Goal: Task Accomplishment & Management: Use online tool/utility

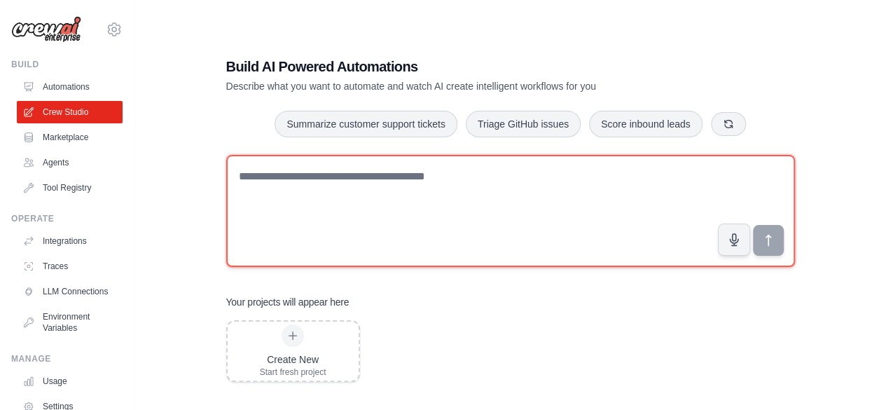
click at [350, 218] on textarea at bounding box center [510, 211] width 569 height 112
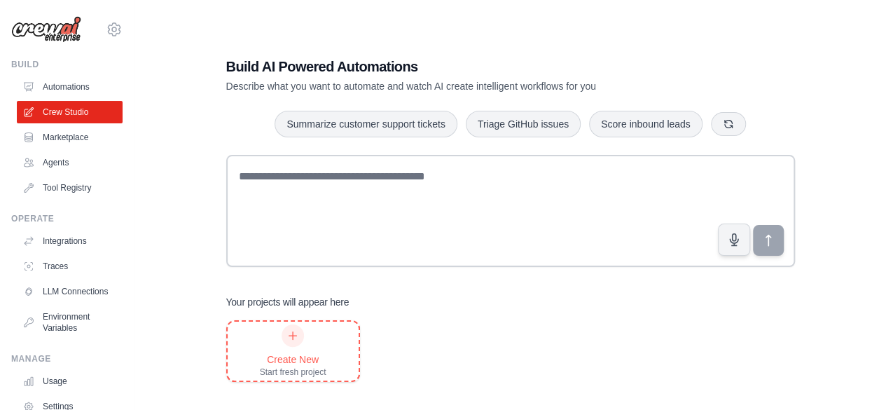
drag, startPoint x: 316, startPoint y: 314, endPoint x: 302, endPoint y: 349, distance: 37.7
click at [302, 349] on div "Your projects will appear here Create New Start fresh project" at bounding box center [510, 338] width 569 height 87
click at [302, 349] on div "Create New Start fresh project" at bounding box center [293, 350] width 67 height 53
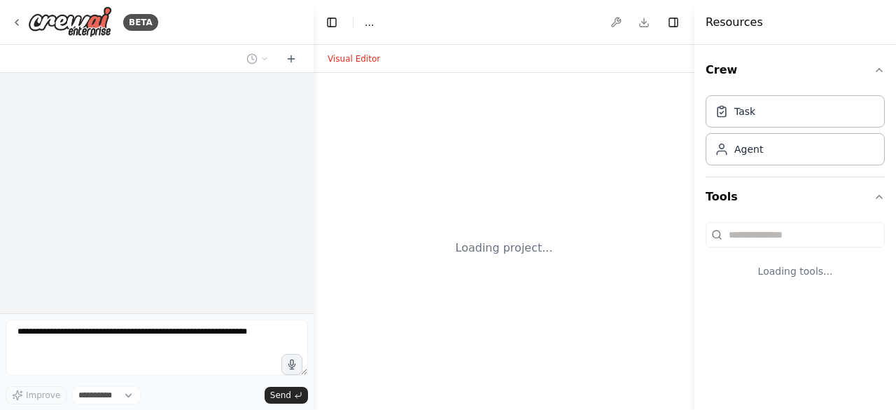
select select "****"
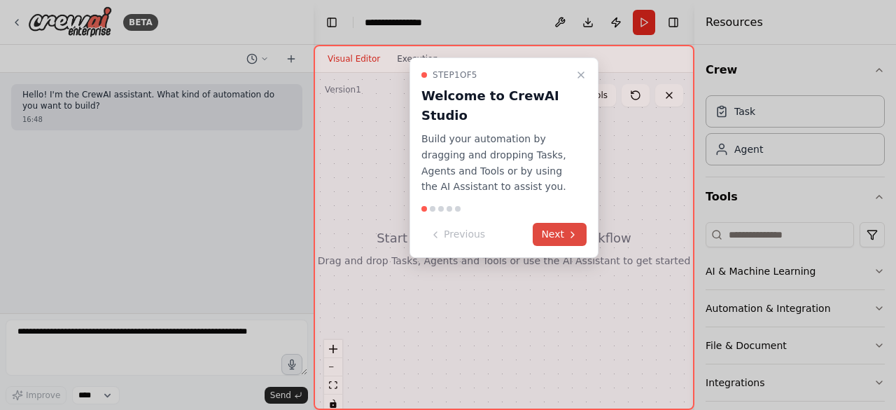
click at [561, 223] on button "Next" at bounding box center [560, 234] width 54 height 23
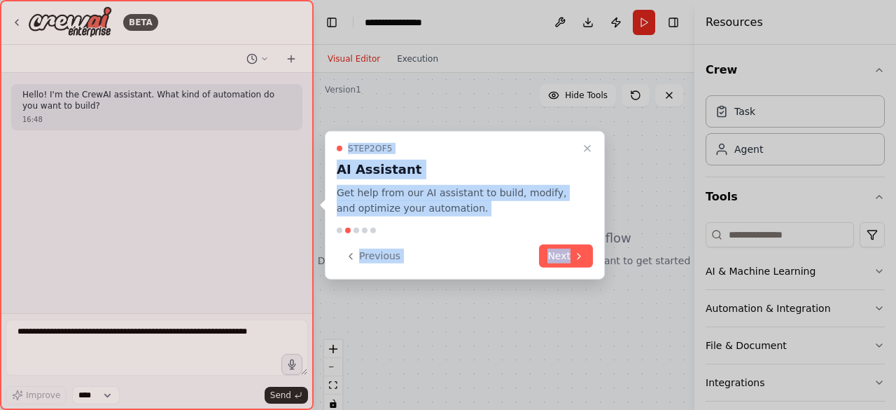
click at [561, 223] on div "Step 2 of 5 AI Assistant Get help from our AI assistant to build, modify, and o…" at bounding box center [465, 204] width 280 height 149
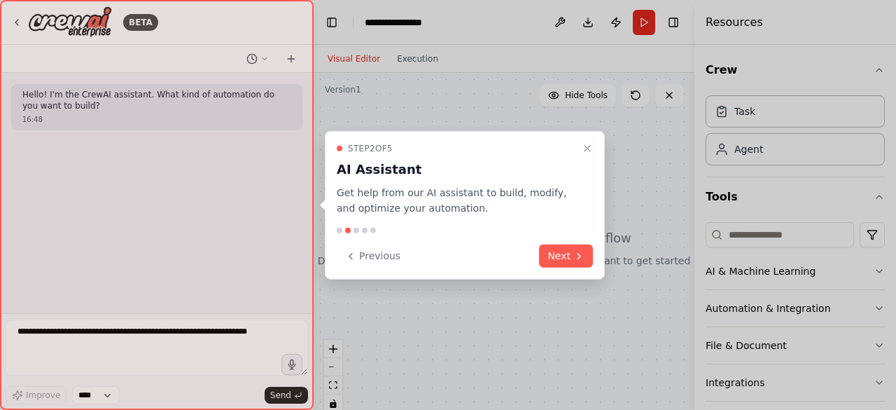
click at [561, 223] on div "Step 2 of 5 AI Assistant Get help from our AI assistant to build, modify, and o…" at bounding box center [465, 204] width 280 height 149
drag, startPoint x: 561, startPoint y: 223, endPoint x: 552, endPoint y: 246, distance: 24.2
click at [552, 246] on div "Step 2 of 5 AI Assistant Get help from our AI assistant to build, modify, and o…" at bounding box center [465, 204] width 280 height 149
click at [552, 246] on button "Next" at bounding box center [566, 255] width 54 height 23
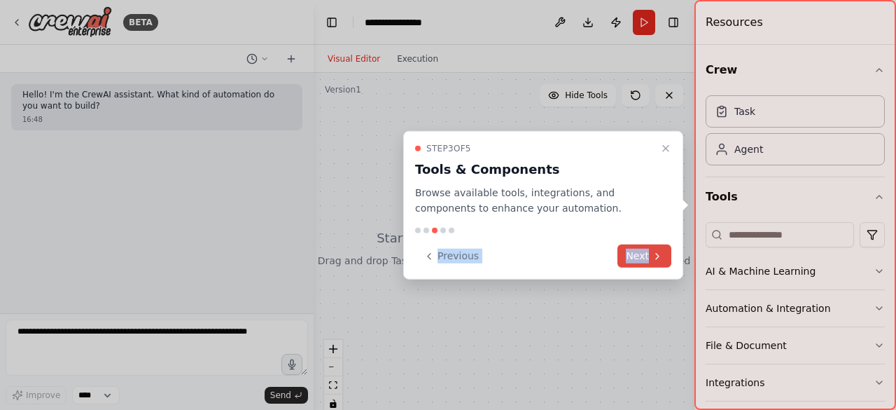
click at [643, 246] on button "Next" at bounding box center [645, 255] width 54 height 23
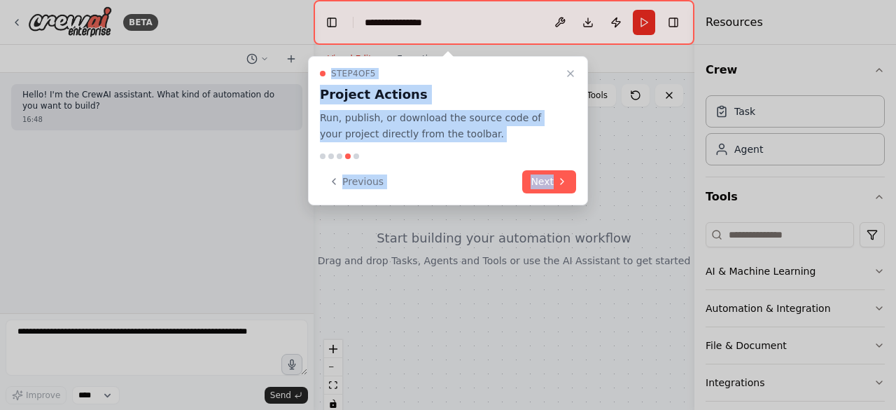
drag, startPoint x: 643, startPoint y: 246, endPoint x: 517, endPoint y: 166, distance: 149.6
click at [517, 166] on div "**********" at bounding box center [448, 205] width 896 height 410
click at [531, 170] on button "Next" at bounding box center [549, 181] width 54 height 23
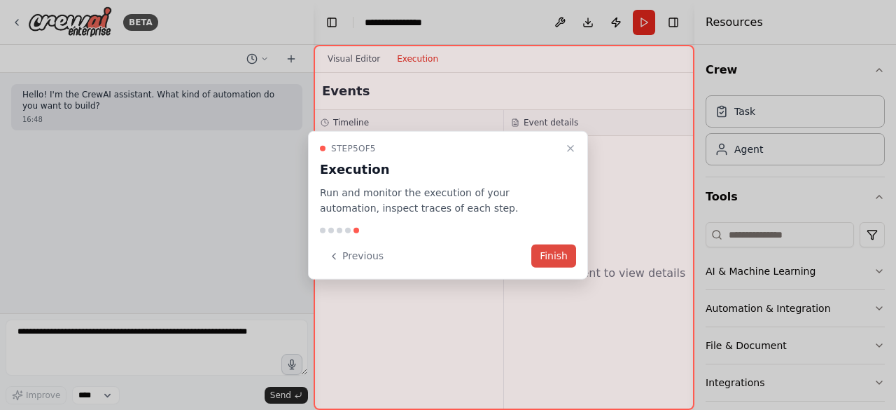
click at [569, 258] on button "Finish" at bounding box center [553, 255] width 45 height 23
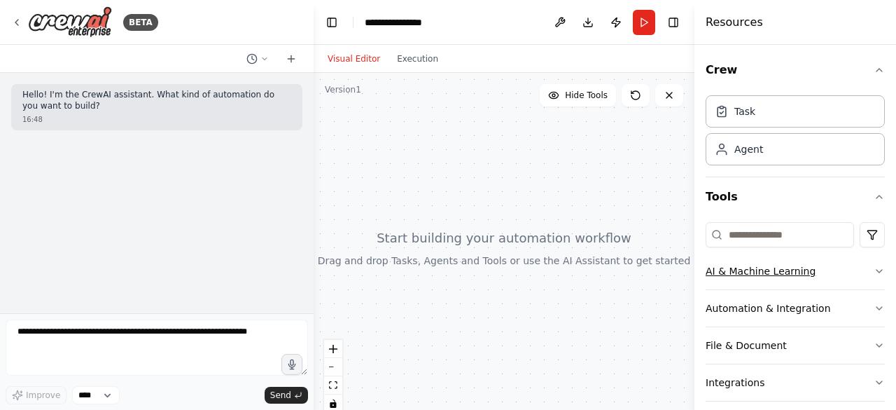
click at [767, 268] on button "AI & Machine Learning" at bounding box center [795, 271] width 179 height 36
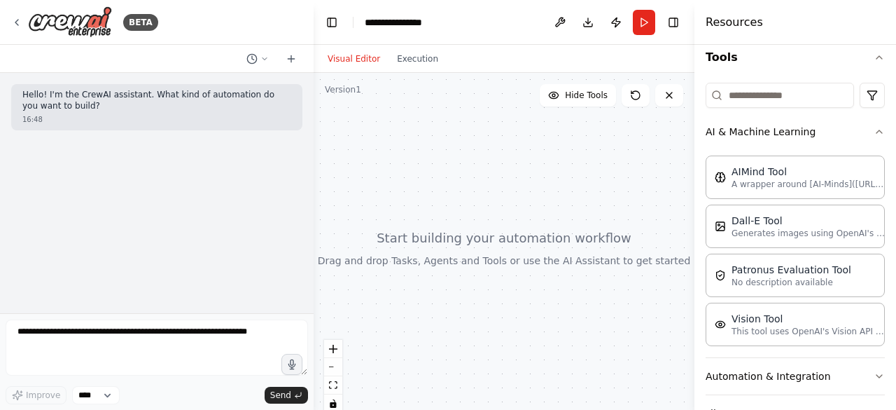
scroll to position [196, 0]
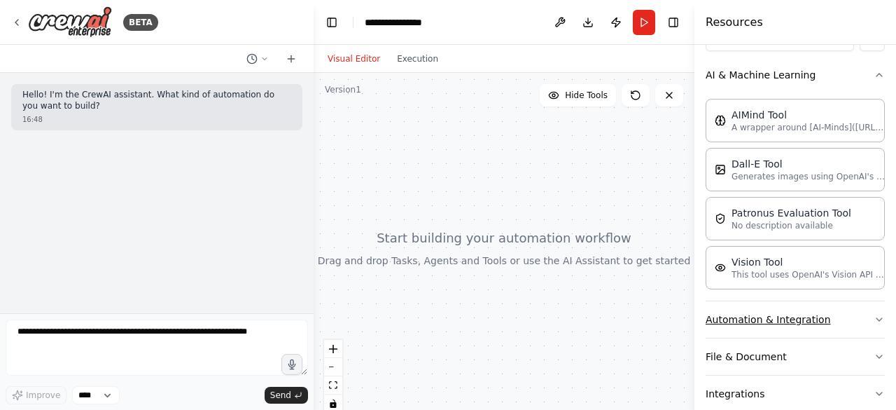
click at [762, 317] on button "Automation & Integration" at bounding box center [795, 319] width 179 height 36
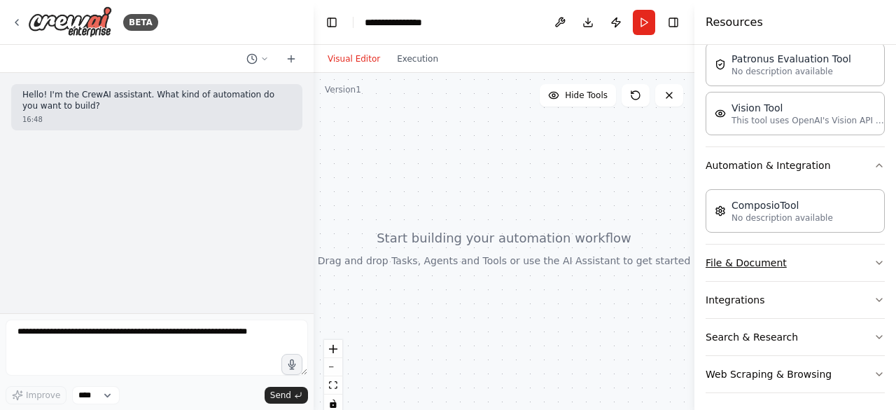
click at [770, 261] on button "File & Document" at bounding box center [795, 262] width 179 height 36
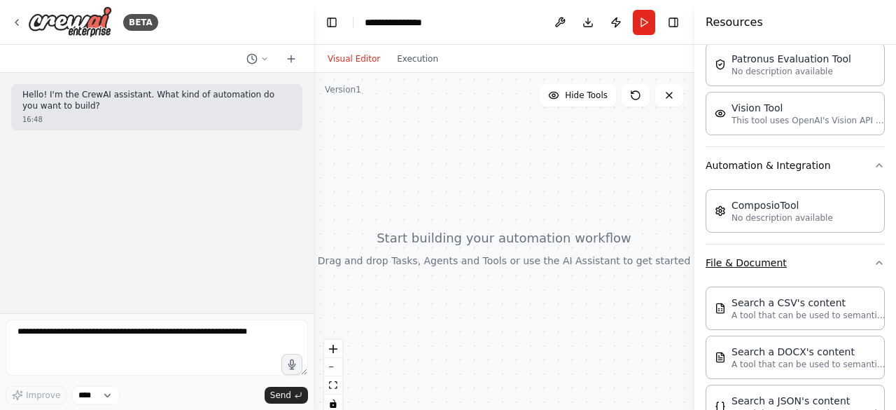
scroll to position [702, 0]
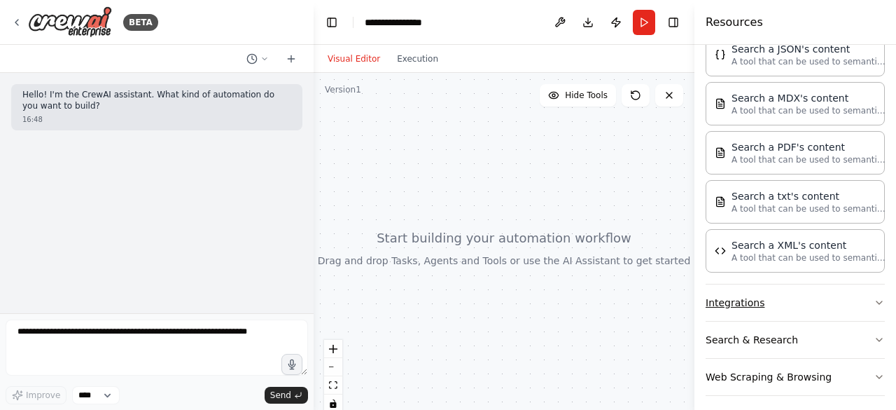
click at [760, 295] on button "Integrations" at bounding box center [795, 302] width 179 height 36
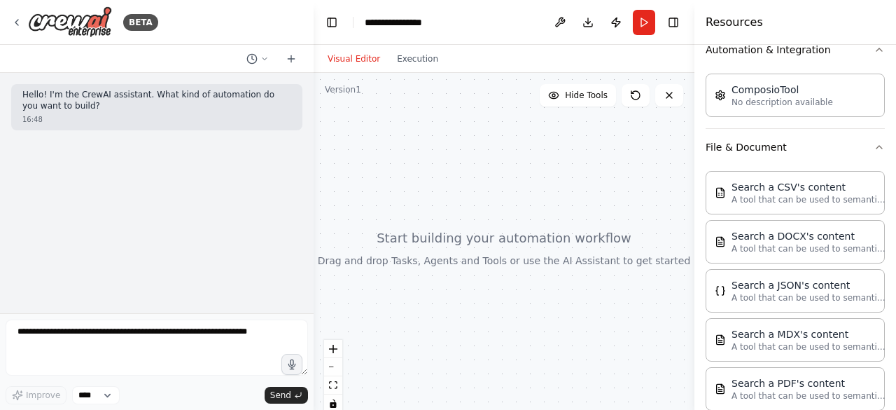
scroll to position [419, 0]
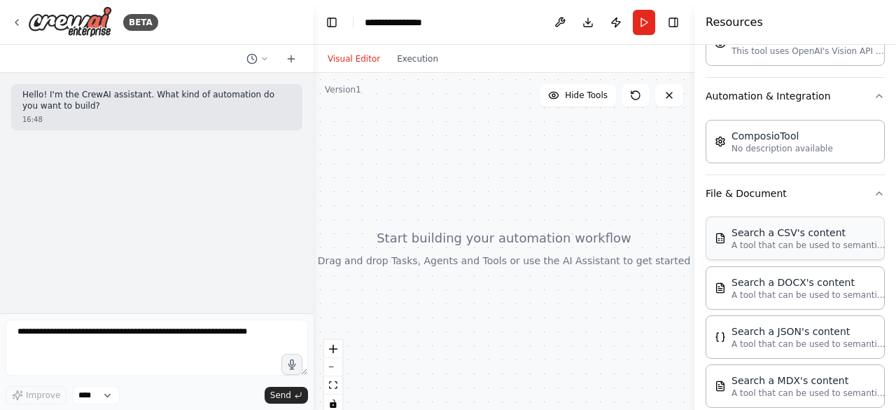
click at [742, 248] on div "Search a CSV's content A tool that can be used to semantic search a query from …" at bounding box center [795, 237] width 179 height 43
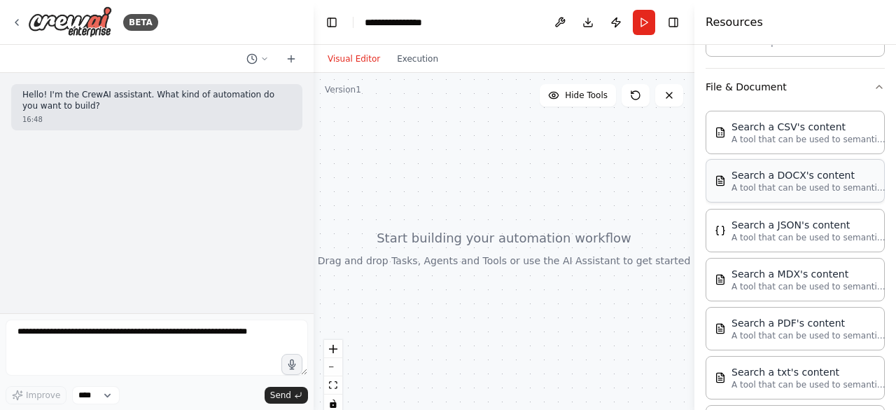
scroll to position [569, 0]
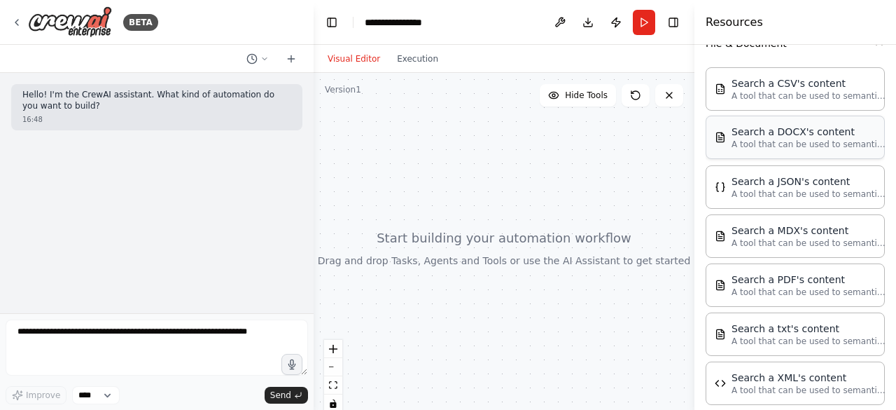
click at [786, 278] on div "Search a PDF's content" at bounding box center [809, 279] width 154 height 14
drag, startPoint x: 786, startPoint y: 278, endPoint x: 735, endPoint y: 271, distance: 52.3
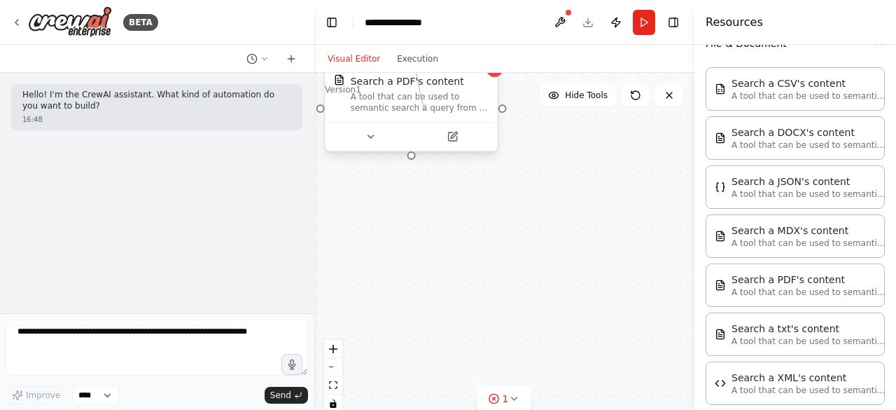
drag, startPoint x: 570, startPoint y: 306, endPoint x: 425, endPoint y: 103, distance: 249.5
click at [425, 103] on div "Search a PDF's content A tool that can be used to semantic search a query from …" at bounding box center [411, 108] width 175 height 88
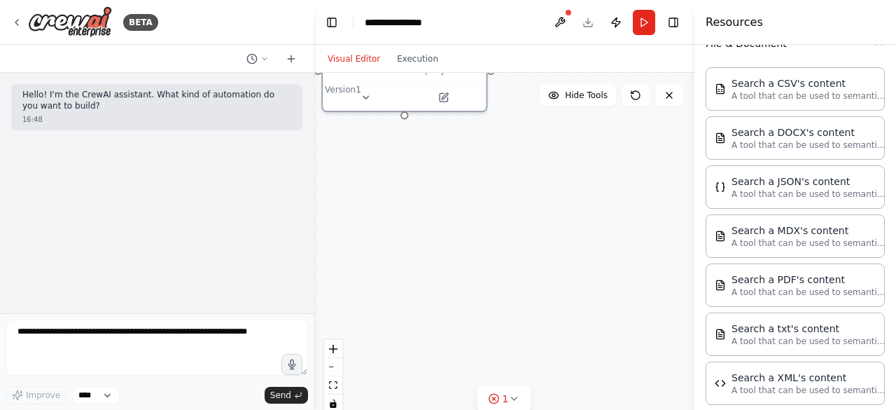
click at [451, 241] on div "Search a PDF's content A tool that can be used to semantic search a query from …" at bounding box center [504, 248] width 381 height 350
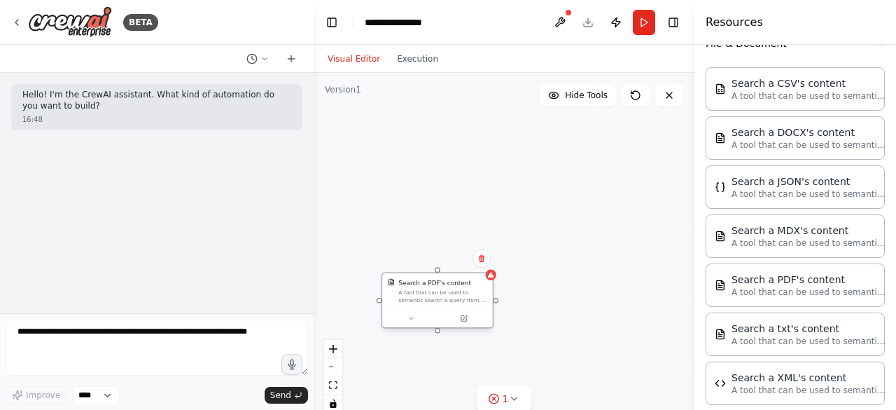
drag, startPoint x: 420, startPoint y: 96, endPoint x: 441, endPoint y: 274, distance: 179.8
click at [441, 274] on div "Search a PDF's content A tool that can be used to semantic search a query from …" at bounding box center [437, 291] width 111 height 36
click at [401, 289] on div "A tool that can be used to semantic search a query from a PDF's content." at bounding box center [442, 296] width 89 height 15
click at [674, 106] on button at bounding box center [669, 95] width 28 height 22
click at [671, 90] on icon at bounding box center [669, 95] width 11 height 11
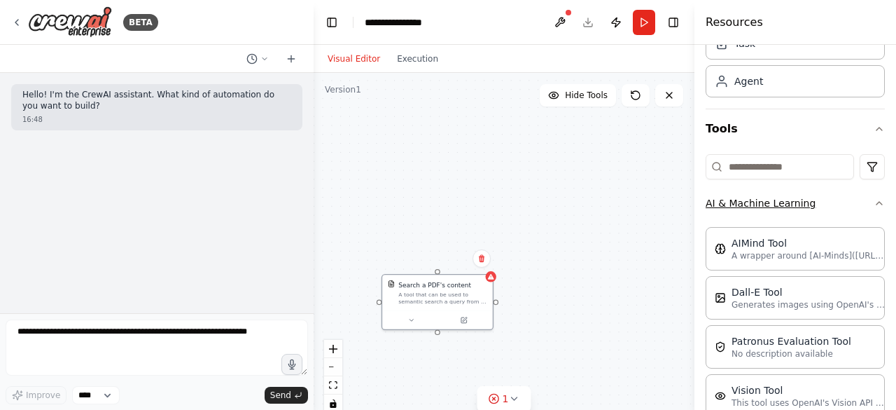
scroll to position [18, 0]
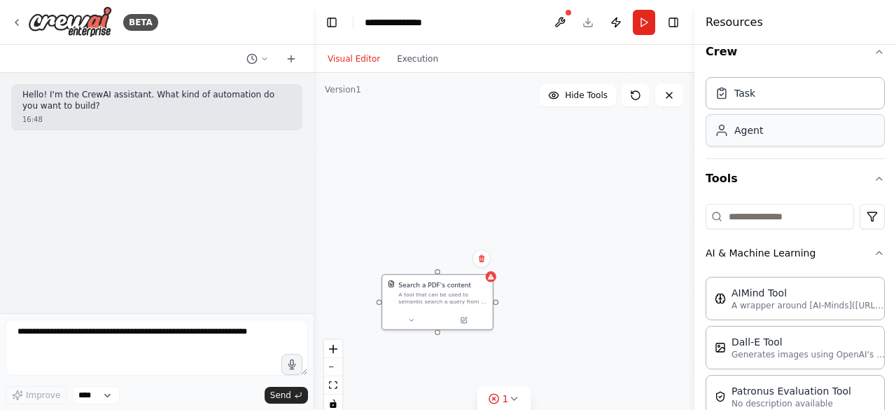
click at [787, 131] on div "Agent" at bounding box center [795, 130] width 179 height 32
click at [781, 130] on div "Agent" at bounding box center [795, 130] width 179 height 32
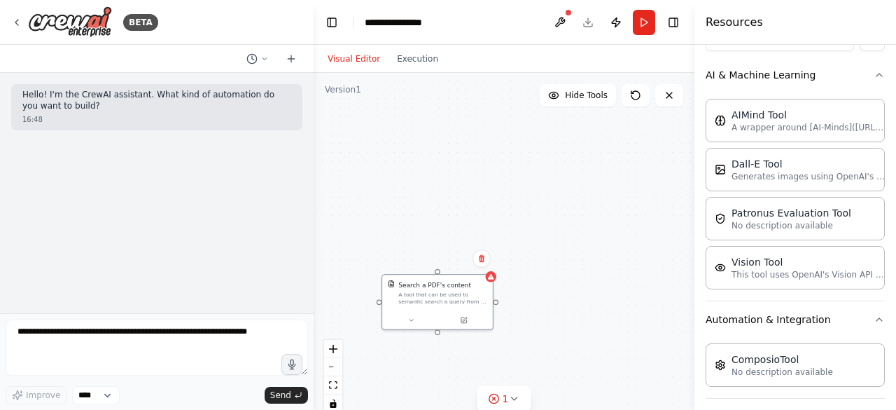
scroll to position [0, 0]
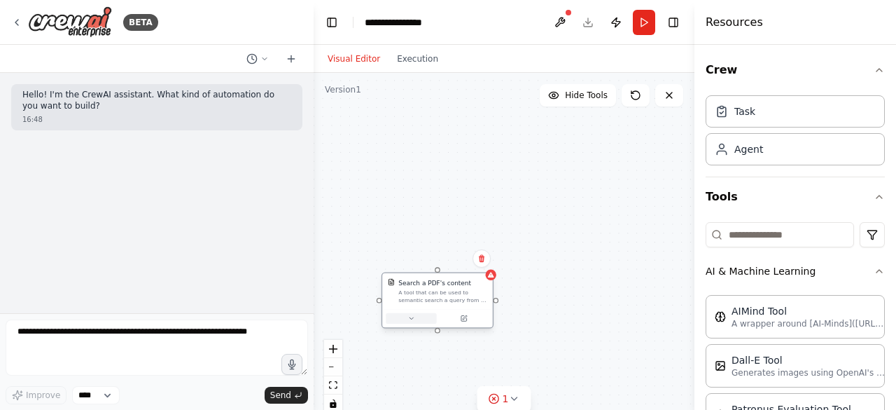
click at [420, 317] on button at bounding box center [411, 318] width 50 height 11
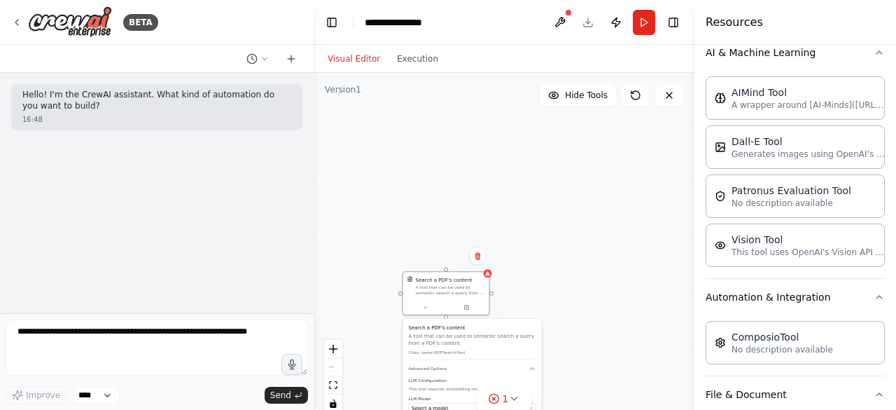
scroll to position [216, 0]
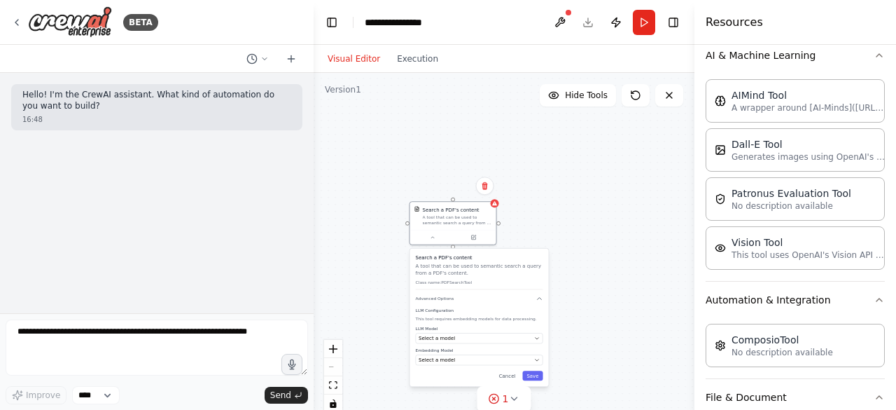
drag, startPoint x: 478, startPoint y: 347, endPoint x: 485, endPoint y: 267, distance: 79.4
click at [485, 267] on div "Search a PDF's content A tool that can be used to semantic search a query from …" at bounding box center [479, 272] width 127 height 36
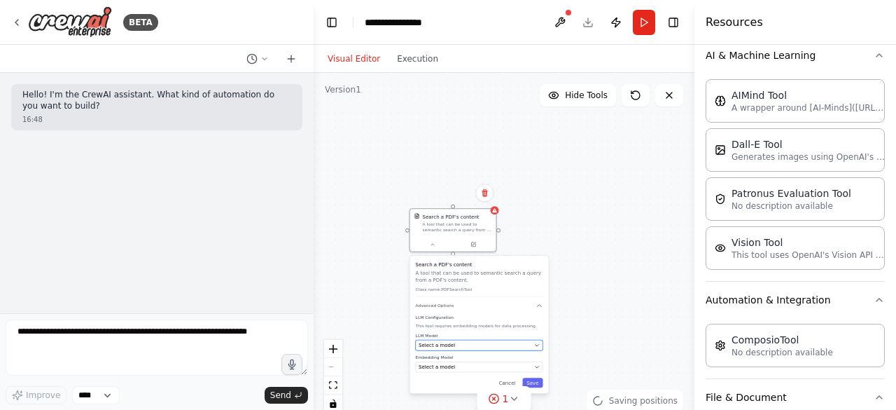
click at [466, 342] on div "Select a model" at bounding box center [475, 345] width 113 height 7
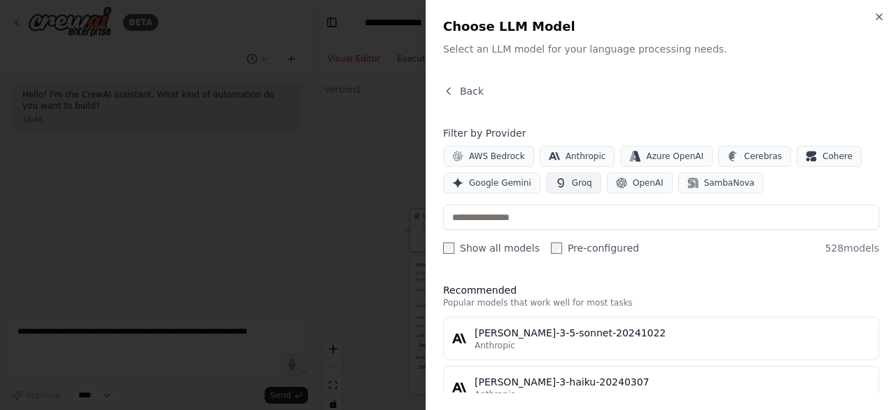
click at [555, 187] on icon "button" at bounding box center [560, 182] width 11 height 11
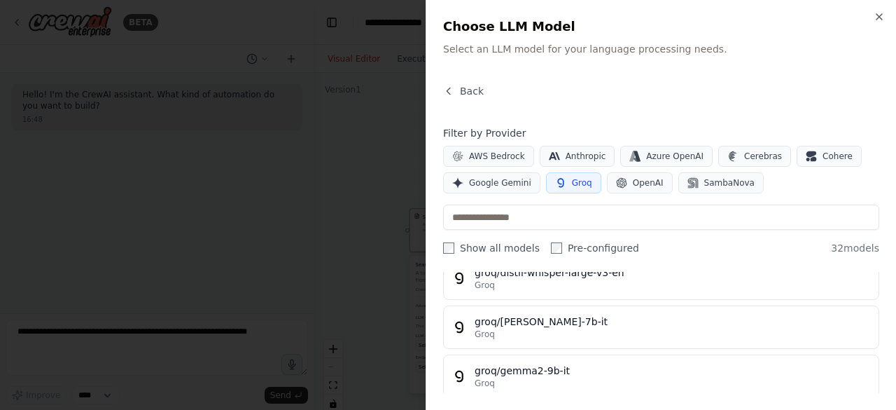
scroll to position [111, 0]
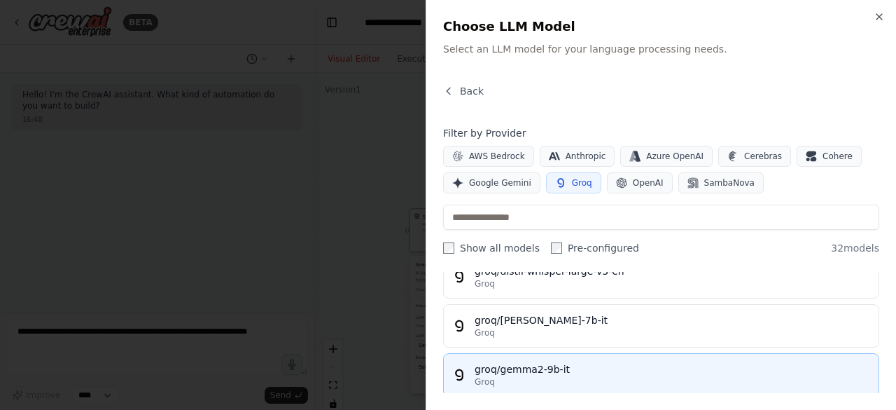
click at [542, 378] on div "Groq" at bounding box center [673, 381] width 396 height 11
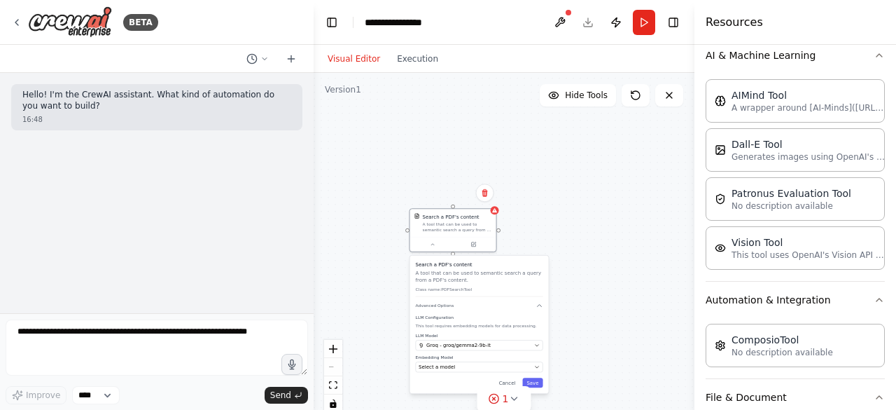
click at [468, 373] on div "Search a PDF's content A tool that can be used to semantic search a query from …" at bounding box center [479, 324] width 139 height 137
click at [542, 367] on button "Select a model" at bounding box center [479, 366] width 127 height 11
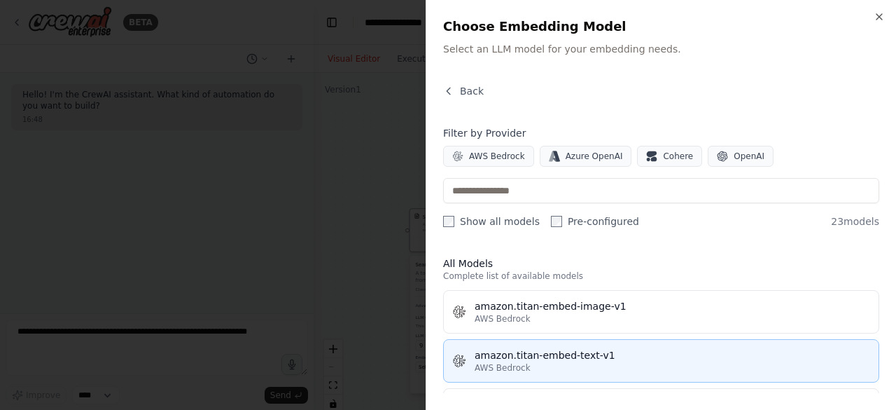
click at [591, 363] on div "AWS Bedrock" at bounding box center [673, 367] width 396 height 11
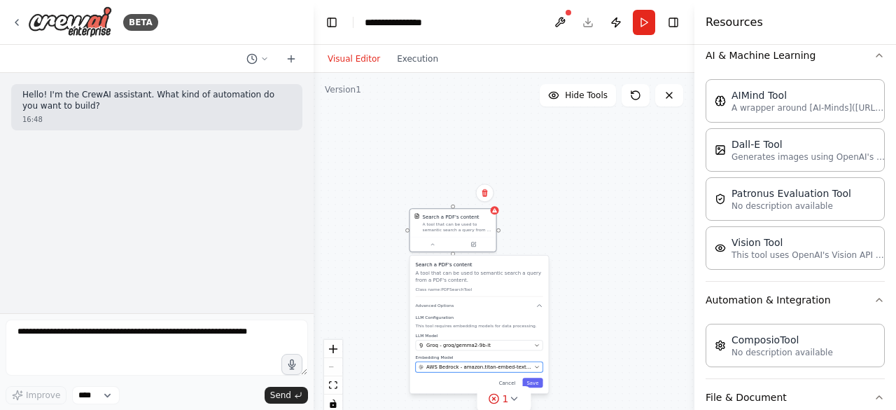
click at [478, 369] on span "AWS Bedrock - amazon.titan-embed-text-v1" at bounding box center [478, 366] width 105 height 7
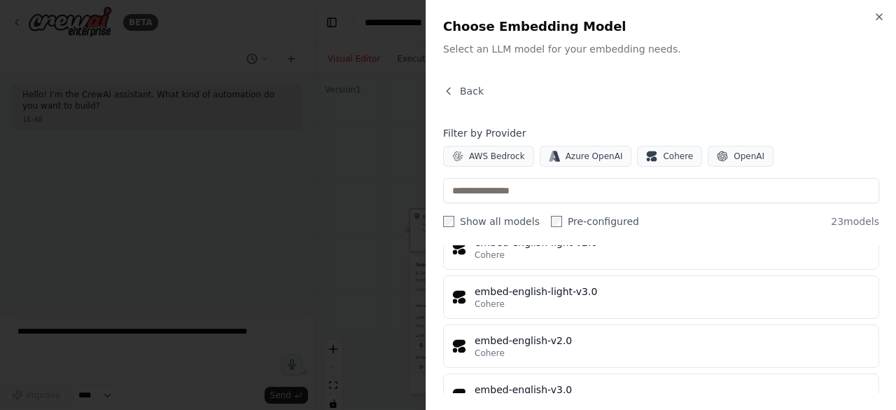
scroll to position [704, 0]
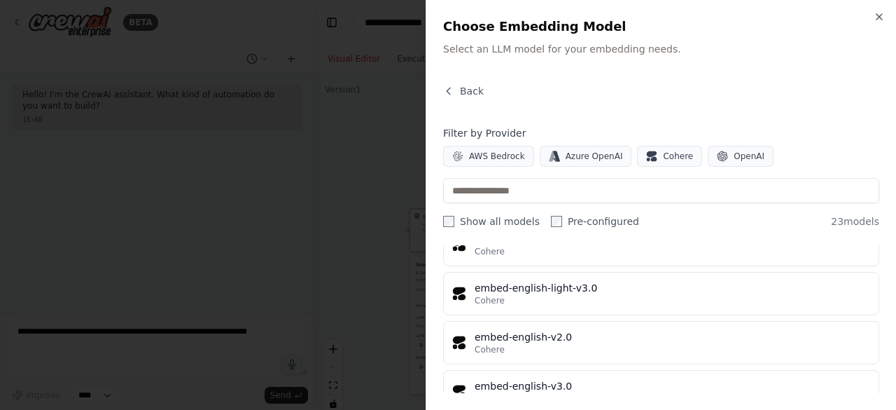
click at [605, 205] on div "Filter by Provider AWS Bedrock Azure OpenAI Cohere OpenAI Show all models Pre-c…" at bounding box center [661, 177] width 436 height 102
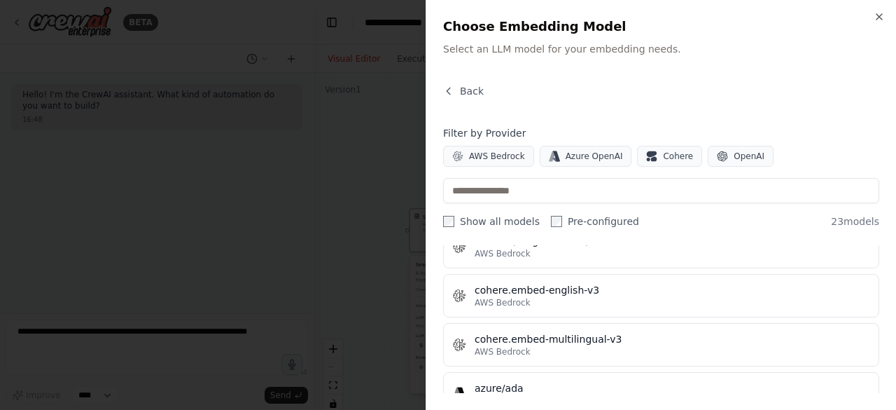
scroll to position [358, 0]
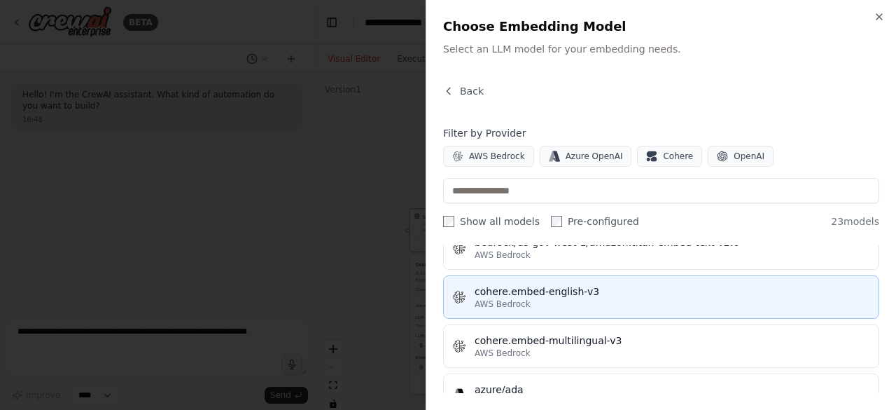
click at [595, 299] on div "AWS Bedrock" at bounding box center [673, 303] width 396 height 11
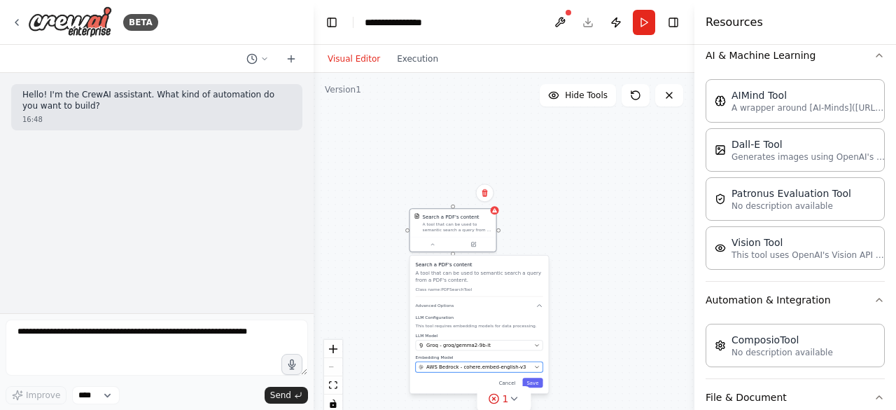
click at [462, 361] on button "AWS Bedrock - cohere.embed-english-v3" at bounding box center [479, 366] width 127 height 11
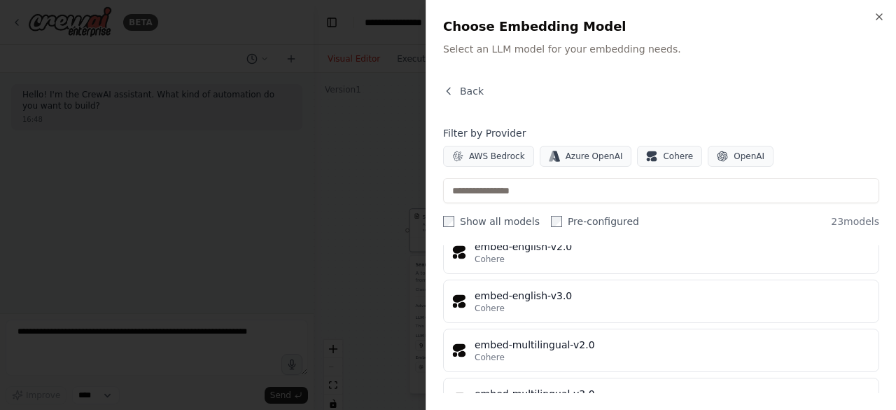
scroll to position [805, 0]
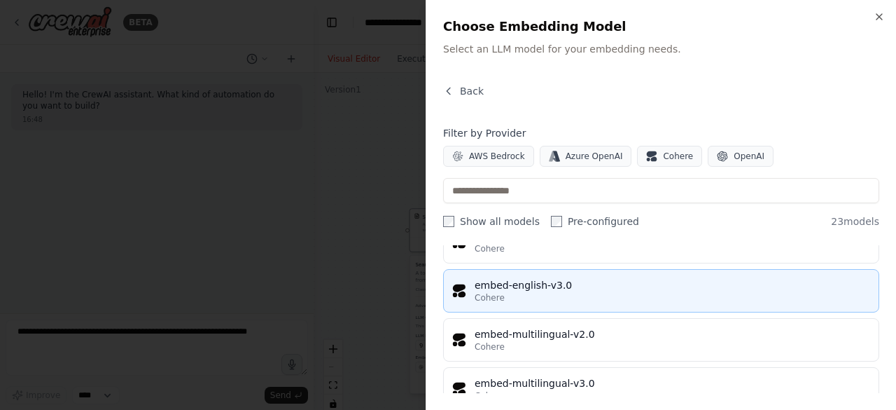
click at [559, 292] on div "Cohere" at bounding box center [673, 297] width 396 height 11
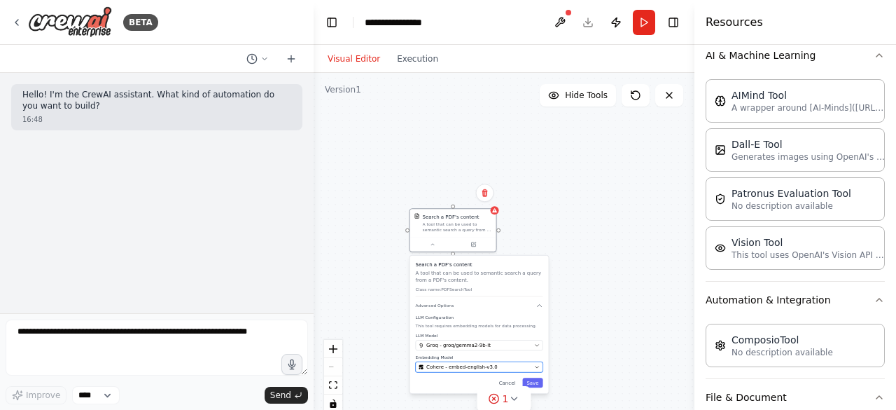
click at [506, 370] on button "Cohere - embed-english-v3.0" at bounding box center [479, 366] width 127 height 11
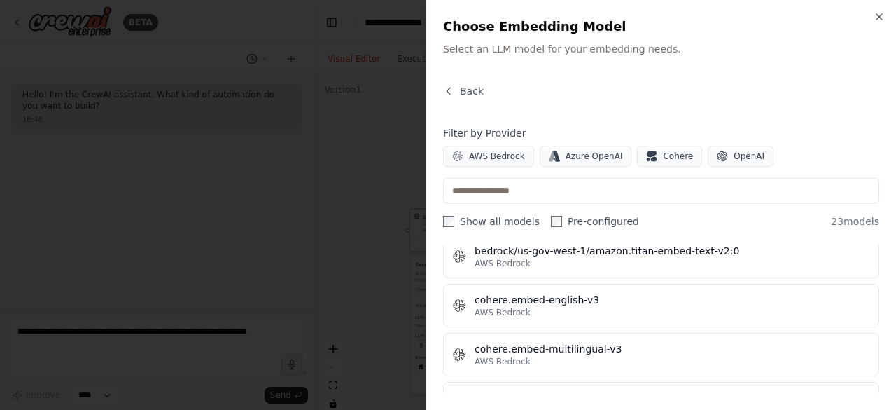
scroll to position [335, 0]
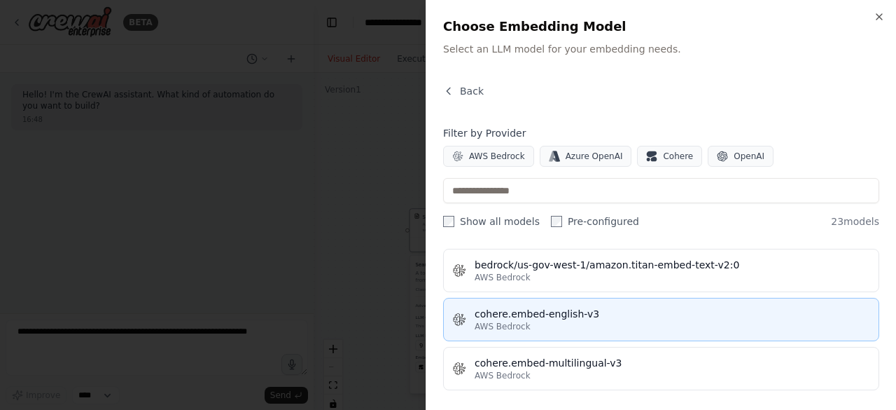
click at [583, 321] on div "AWS Bedrock" at bounding box center [673, 326] width 396 height 11
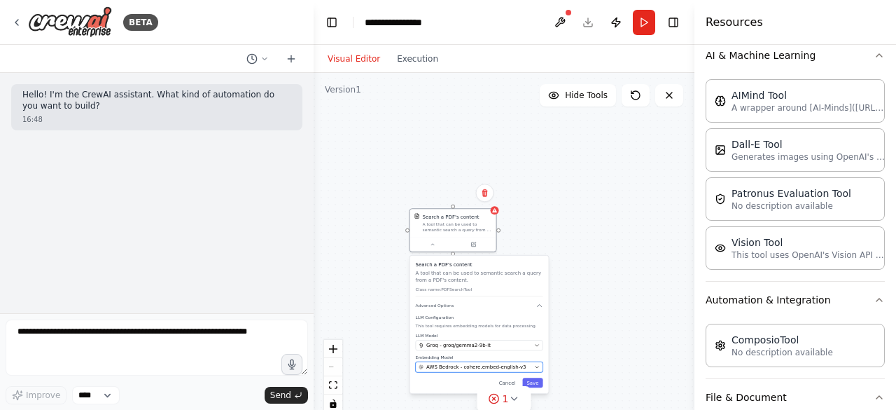
click at [529, 363] on div "AWS Bedrock - cohere.embed-english-v3" at bounding box center [475, 366] width 113 height 7
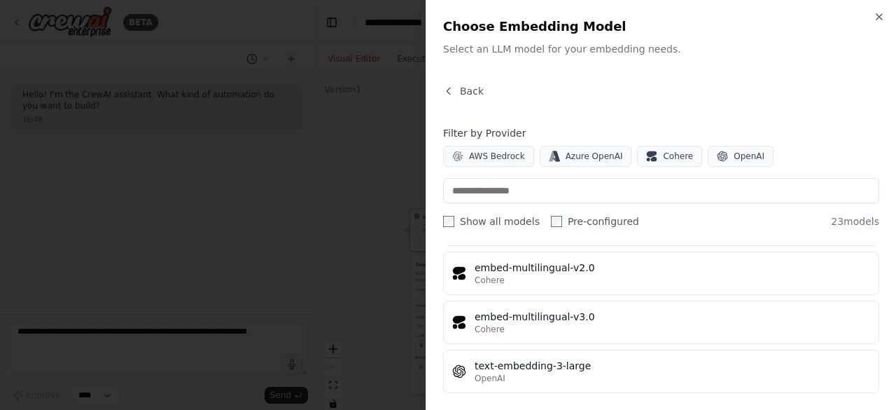
scroll to position [871, 0]
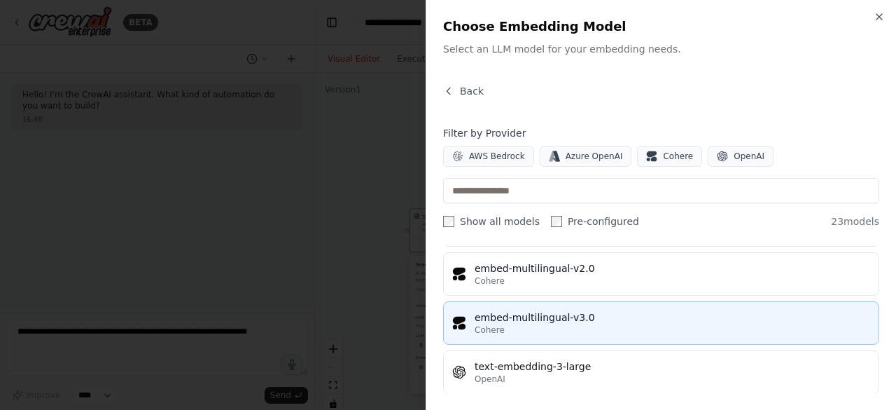
click at [616, 324] on div "Cohere" at bounding box center [673, 329] width 396 height 11
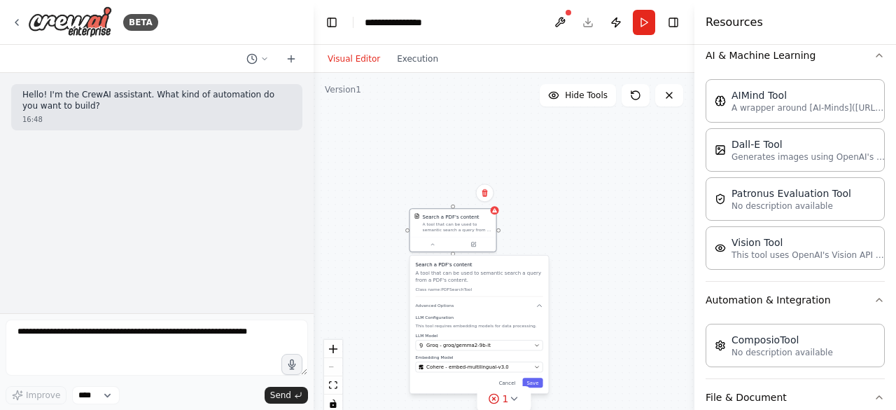
click at [486, 373] on div "Search a PDF's content A tool that can be used to semantic search a query from …" at bounding box center [479, 324] width 139 height 137
click at [538, 370] on button "Cohere - embed-multilingual-v3.0" at bounding box center [479, 366] width 127 height 11
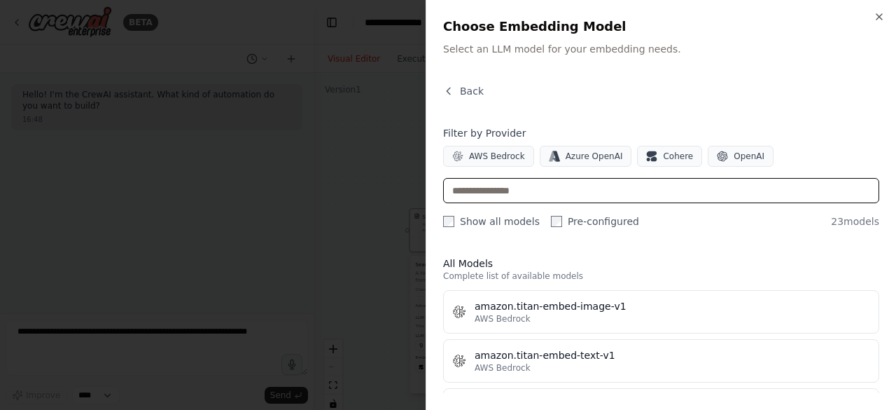
click at [644, 190] on input "text" at bounding box center [661, 190] width 436 height 25
type input "*"
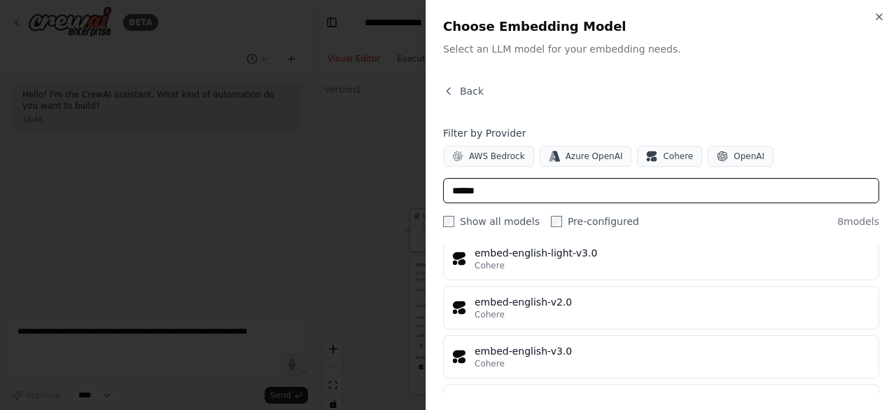
scroll to position [219, 0]
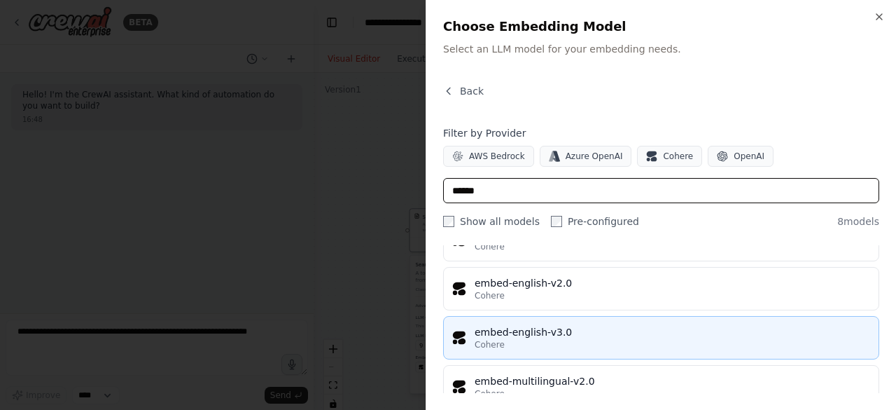
type input "******"
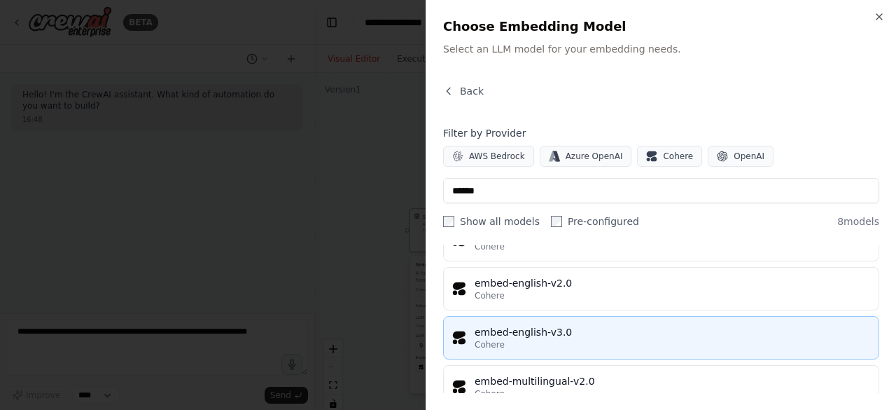
click at [618, 332] on div "embed-english-v3.0" at bounding box center [673, 332] width 396 height 14
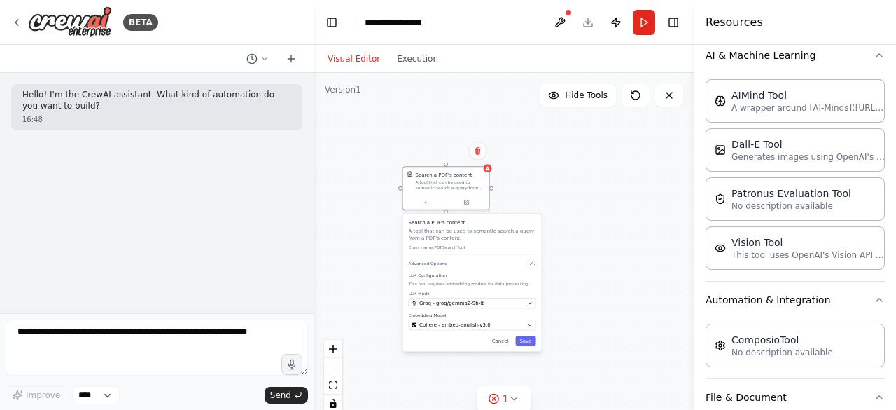
drag, startPoint x: 455, startPoint y: 208, endPoint x: 443, endPoint y: 160, distance: 49.8
click at [443, 160] on div "Search a PDF's content A tool that can be used to semantic search a query from …" at bounding box center [504, 248] width 381 height 350
click at [482, 175] on div "Search a PDF's content A tool that can be used to semantic search a query from …" at bounding box center [440, 187] width 88 height 44
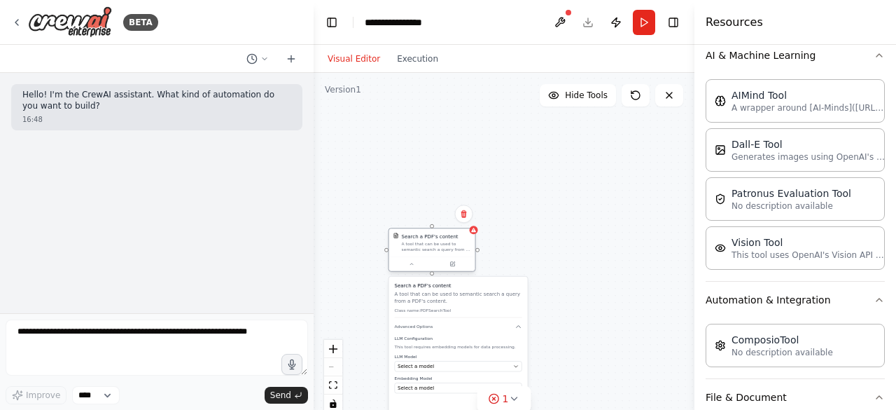
drag, startPoint x: 436, startPoint y: 169, endPoint x: 431, endPoint y: 241, distance: 72.3
click at [431, 241] on div "Search a PDF's content A tool that can be used to semantic search a query from …" at bounding box center [436, 242] width 69 height 20
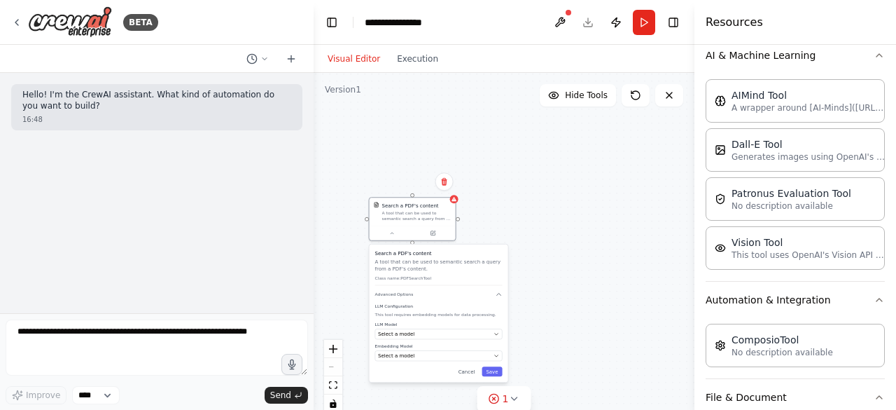
drag, startPoint x: 385, startPoint y: 225, endPoint x: 366, endPoint y: 200, distance: 31.9
click at [366, 200] on div "Search a PDF's content A tool that can be used to semantic search a query from …" at bounding box center [504, 248] width 381 height 350
click at [458, 333] on div "Select a model" at bounding box center [434, 334] width 113 height 7
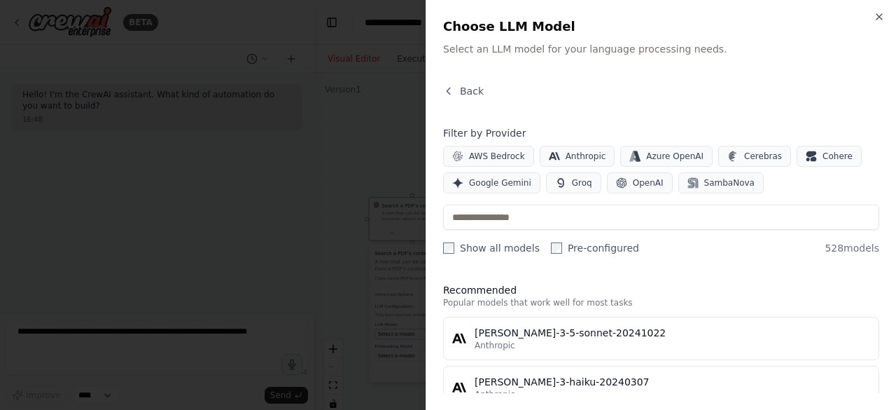
click at [458, 333] on div "Back Filter by Provider AWS Bedrock Anthropic Azure OpenAI Cerebras Cohere Goog…" at bounding box center [661, 238] width 436 height 309
click at [565, 188] on button "Groq" at bounding box center [573, 182] width 55 height 21
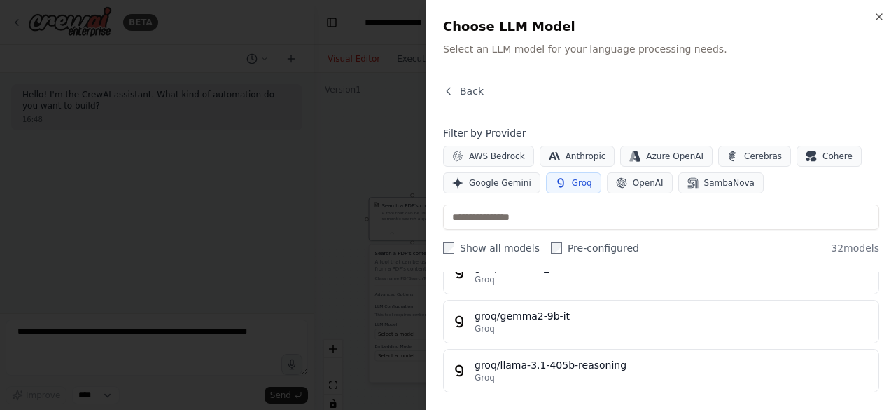
scroll to position [165, 0]
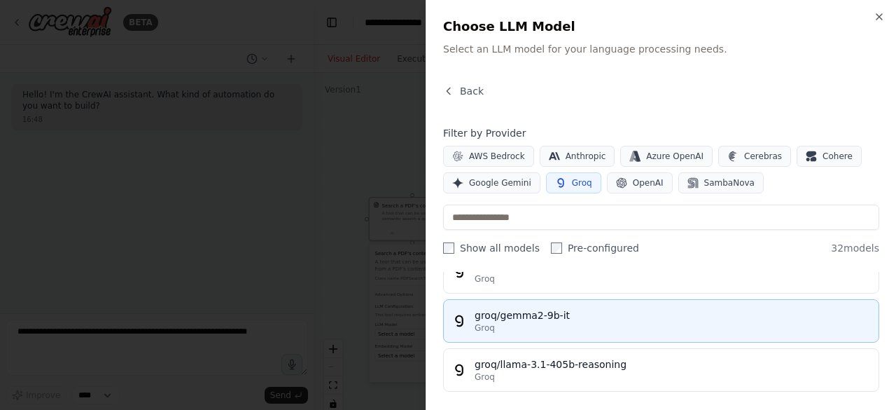
click at [564, 312] on div "groq/gemma2-9b-it" at bounding box center [673, 315] width 396 height 14
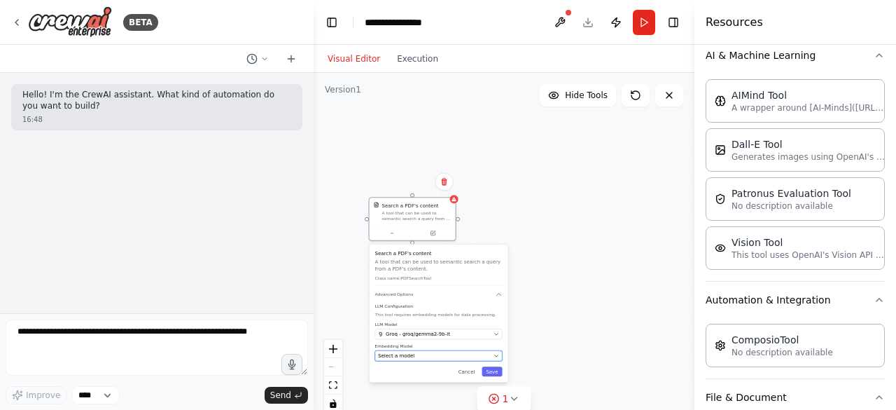
click at [396, 358] on span "Select a model" at bounding box center [396, 355] width 36 height 7
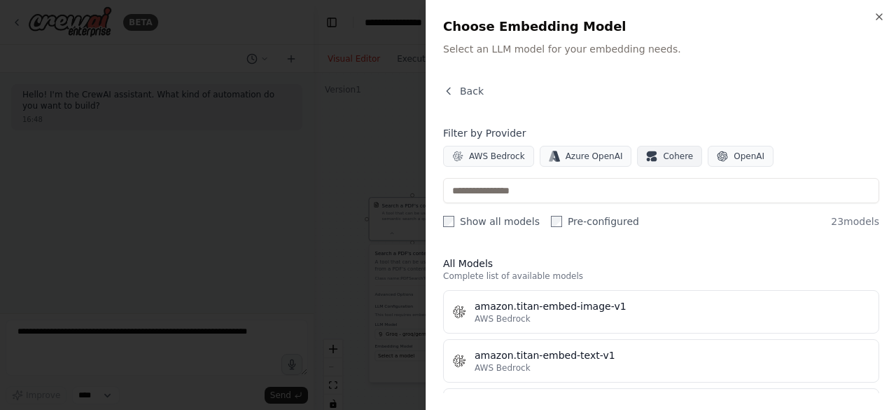
click at [673, 148] on button "Cohere" at bounding box center [669, 156] width 65 height 21
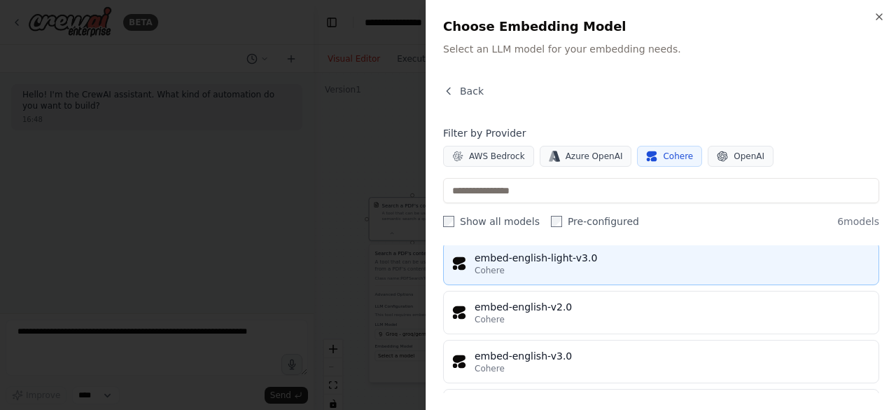
scroll to position [113, 0]
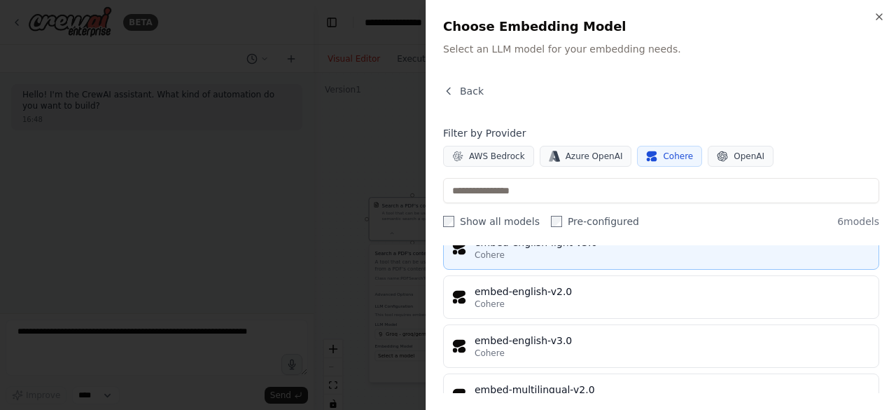
click at [604, 324] on button "embed-english-v3.0 Cohere" at bounding box center [661, 345] width 436 height 43
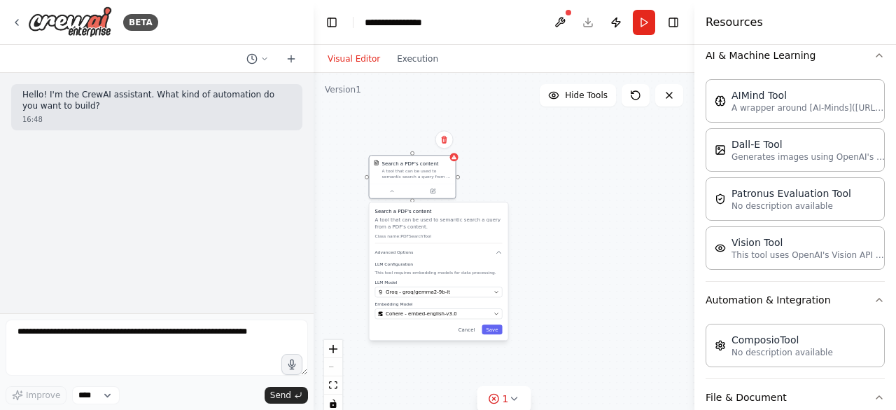
drag, startPoint x: 475, startPoint y: 263, endPoint x: 475, endPoint y: 211, distance: 51.8
click at [475, 211] on div "Search a PDF's content A tool that can be used to semantic search a query from …" at bounding box center [438, 226] width 127 height 36
click at [455, 158] on icon at bounding box center [454, 155] width 5 height 4
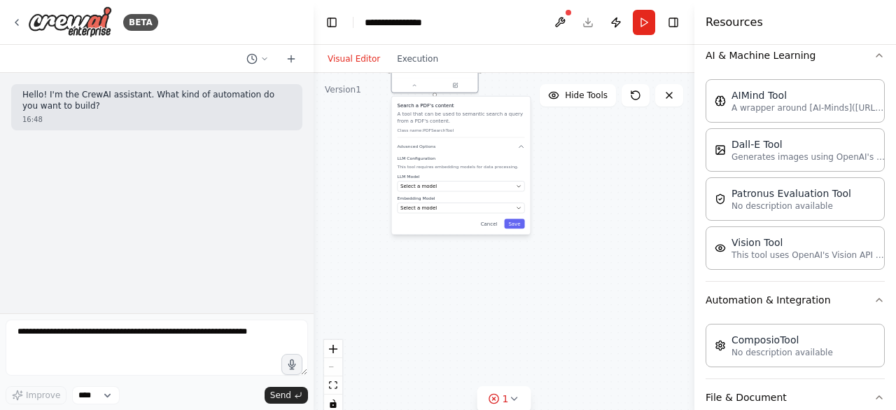
drag, startPoint x: 457, startPoint y: 169, endPoint x: 479, endPoint y: 68, distance: 103.3
click at [479, 68] on div "Visual Editor Execution Version 1 Hide Tools Search a PDF's content A tool that…" at bounding box center [504, 227] width 381 height 365
click at [469, 190] on div "Select a model" at bounding box center [457, 191] width 113 height 7
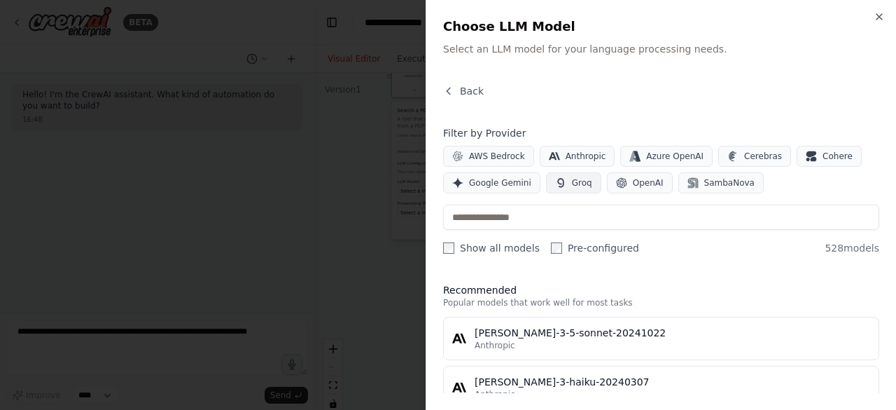
click at [576, 179] on span "Groq" at bounding box center [582, 182] width 20 height 11
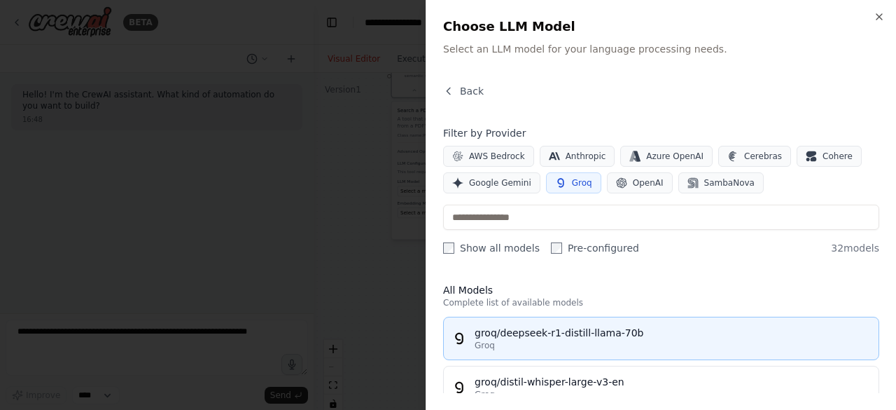
scroll to position [153, 0]
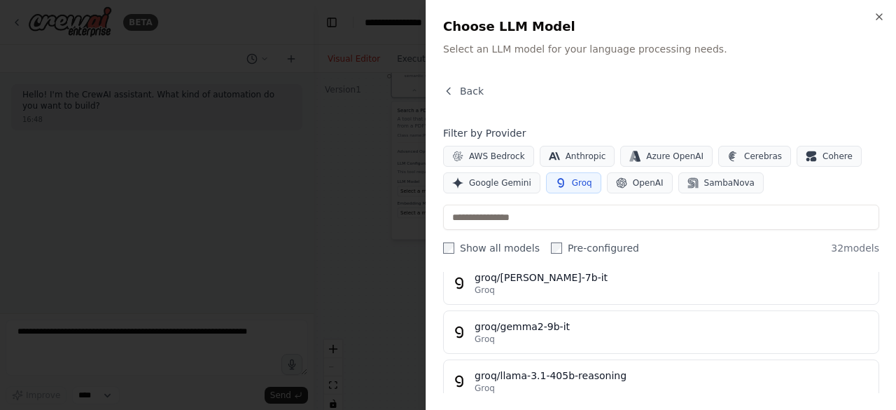
click at [606, 322] on div "groq/gemma2-9b-it" at bounding box center [673, 326] width 396 height 14
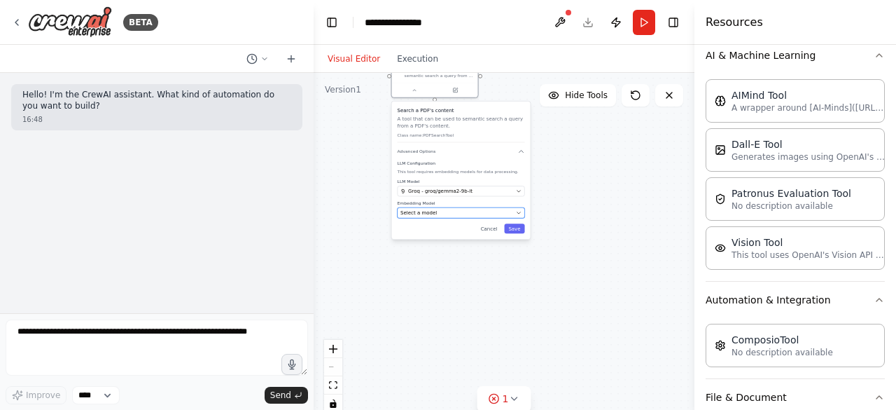
click at [438, 211] on div "Select a model" at bounding box center [457, 212] width 113 height 7
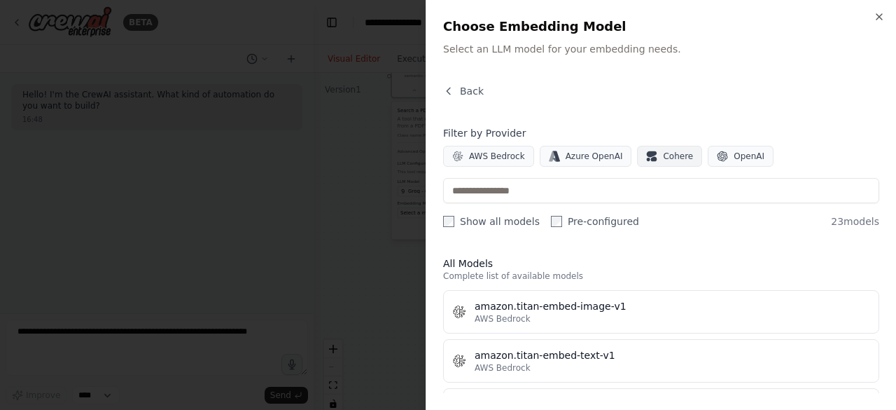
click at [668, 162] on button "Cohere" at bounding box center [669, 156] width 65 height 21
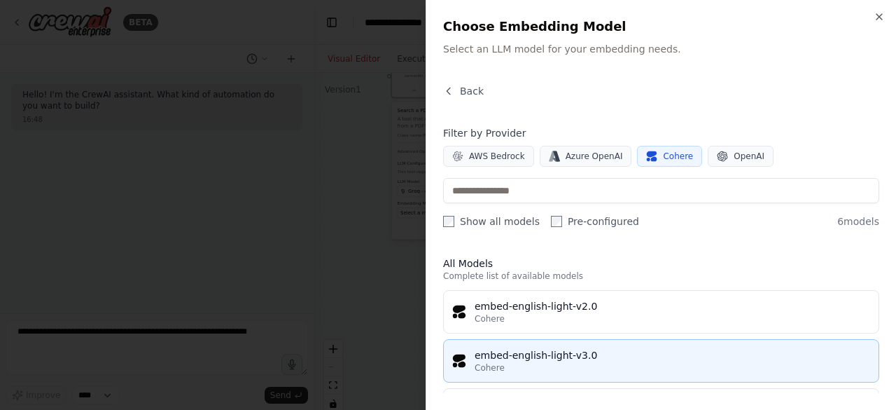
scroll to position [90, 0]
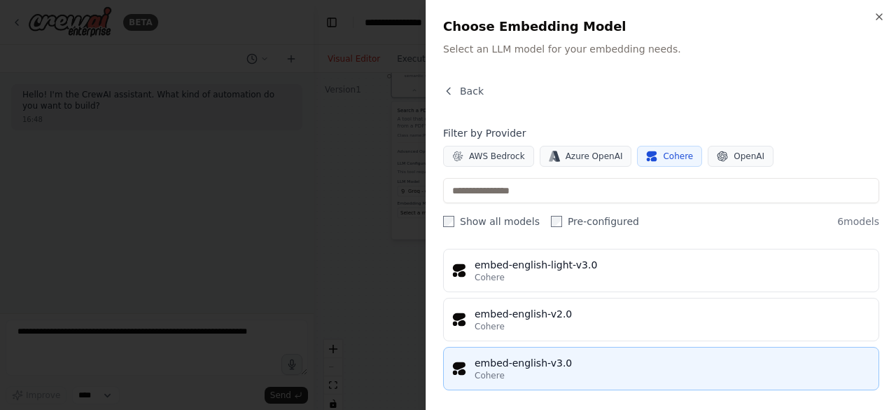
click at [571, 371] on div "Cohere" at bounding box center [673, 375] width 396 height 11
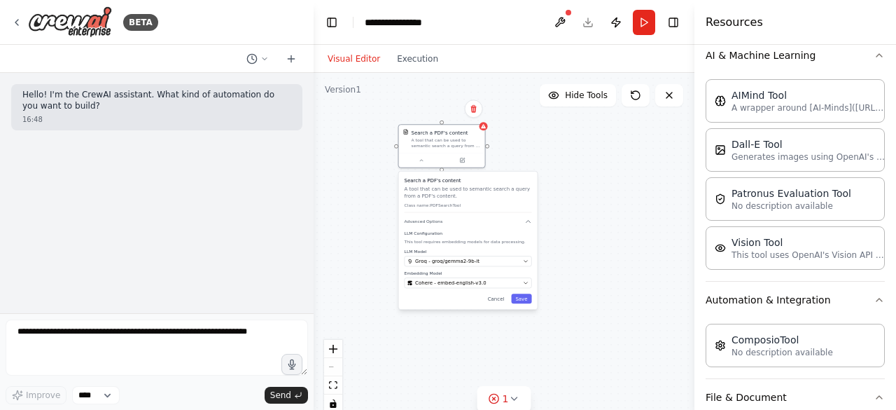
drag, startPoint x: 480, startPoint y: 123, endPoint x: 487, endPoint y: 193, distance: 70.3
click at [487, 193] on p "A tool that can be used to semantic search a query from a PDF's content." at bounding box center [468, 193] width 127 height 14
click at [528, 301] on button "Save" at bounding box center [521, 298] width 20 height 10
click at [441, 165] on div at bounding box center [442, 158] width 86 height 15
click at [422, 162] on button at bounding box center [422, 159] width 40 height 8
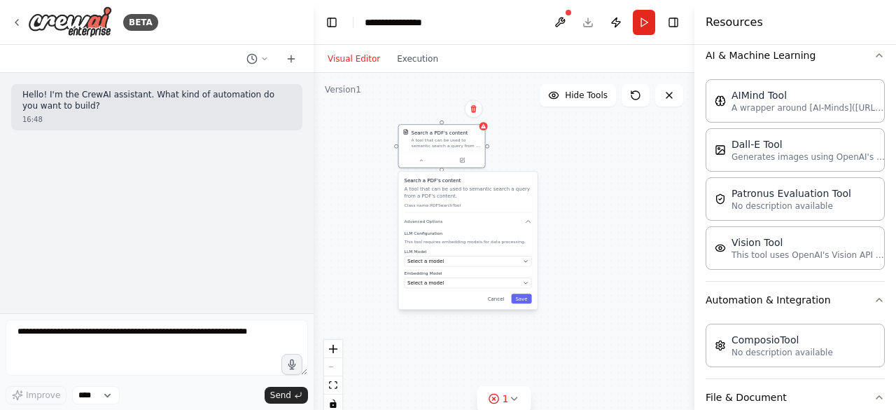
click at [467, 266] on div "LLM Model Select a model Embedding Model Select a model" at bounding box center [468, 268] width 127 height 39
click at [532, 265] on div "Search a PDF's content A tool that can be used to semantic search a query from …" at bounding box center [468, 241] width 139 height 138
click at [507, 263] on div "Select a model" at bounding box center [464, 261] width 113 height 7
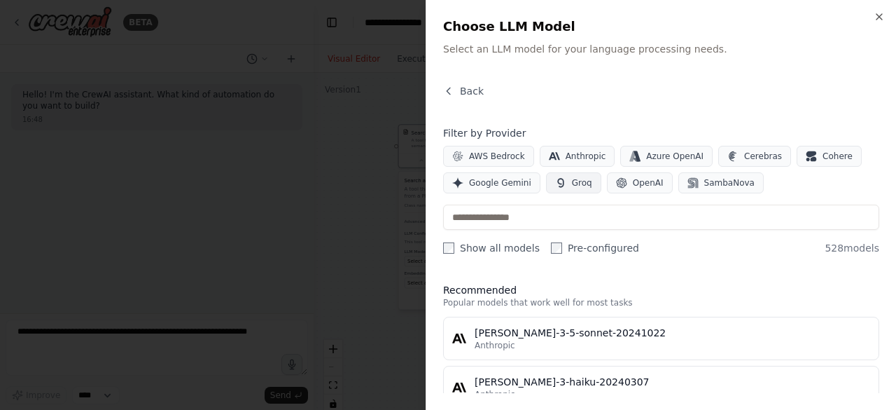
click at [572, 179] on span "Groq" at bounding box center [582, 182] width 20 height 11
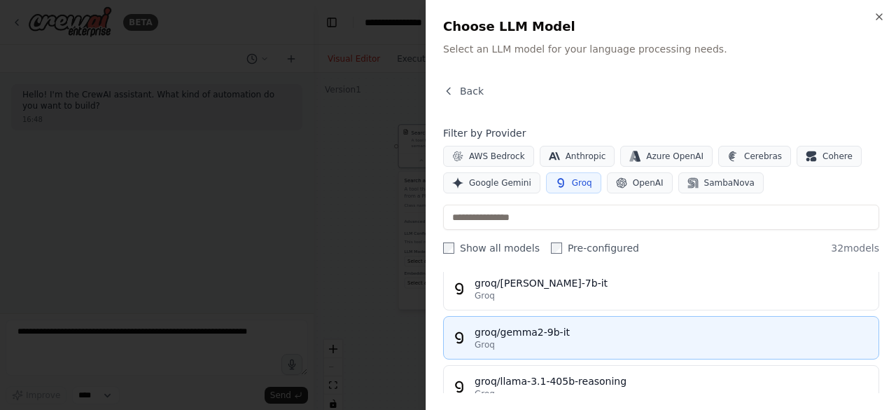
scroll to position [142, 0]
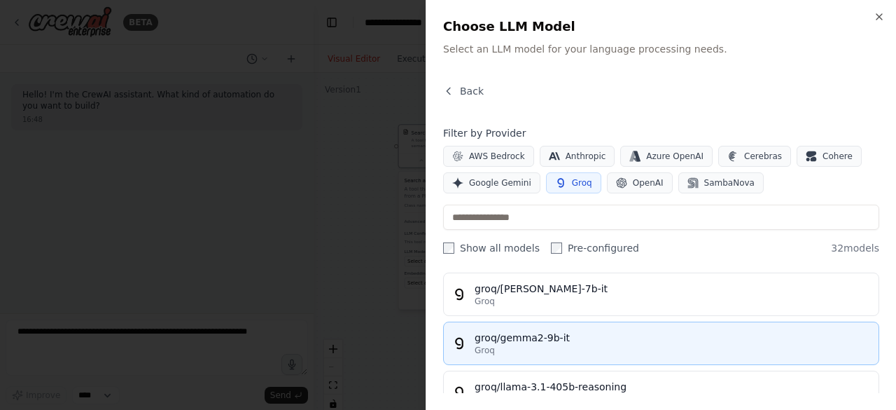
click at [524, 359] on button "groq/gemma2-9b-it Groq" at bounding box center [661, 342] width 436 height 43
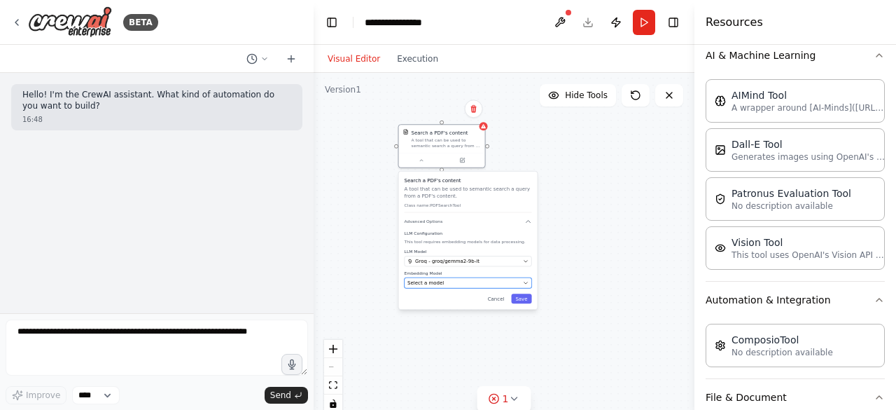
click at [445, 284] on div "Select a model" at bounding box center [464, 282] width 113 height 7
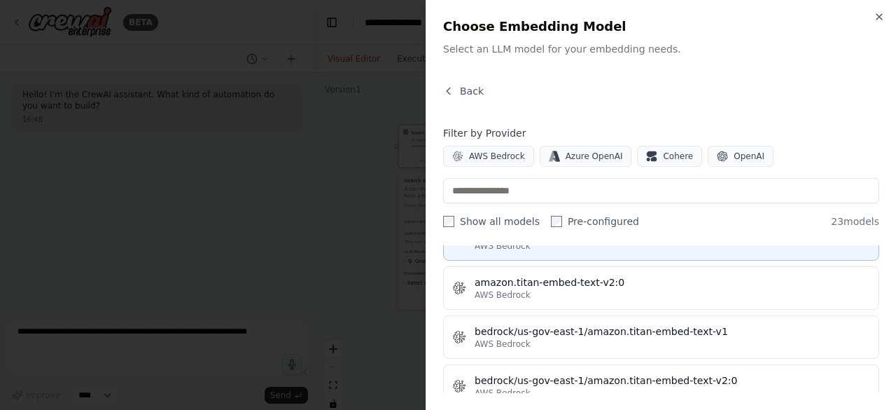
scroll to position [290, 0]
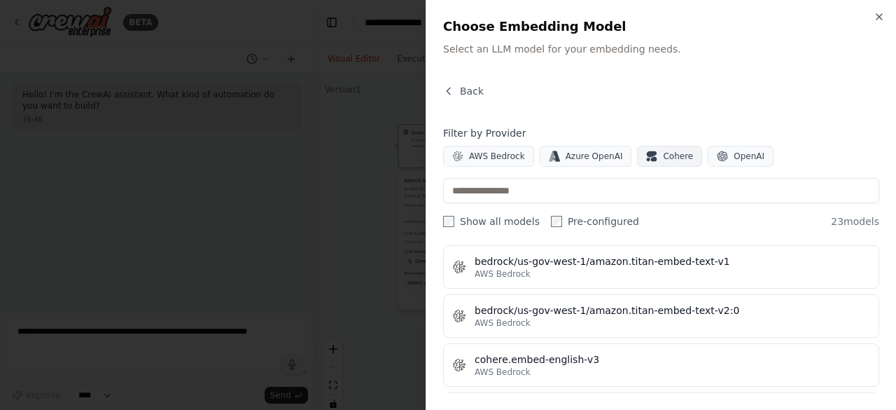
click at [651, 146] on button "Cohere" at bounding box center [669, 156] width 65 height 21
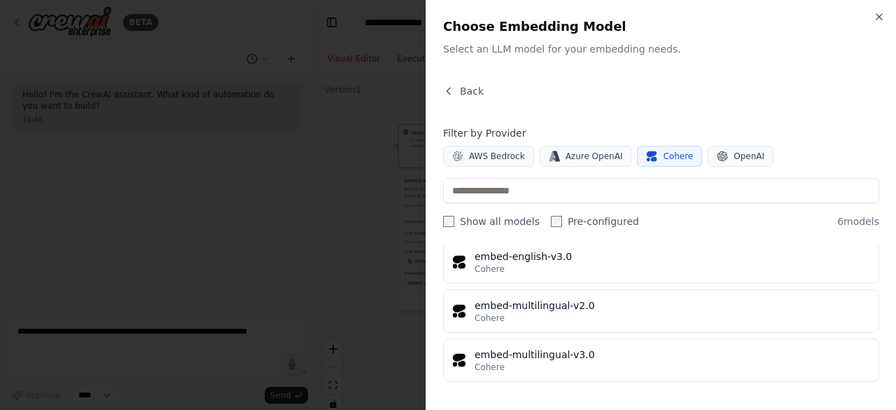
scroll to position [193, 0]
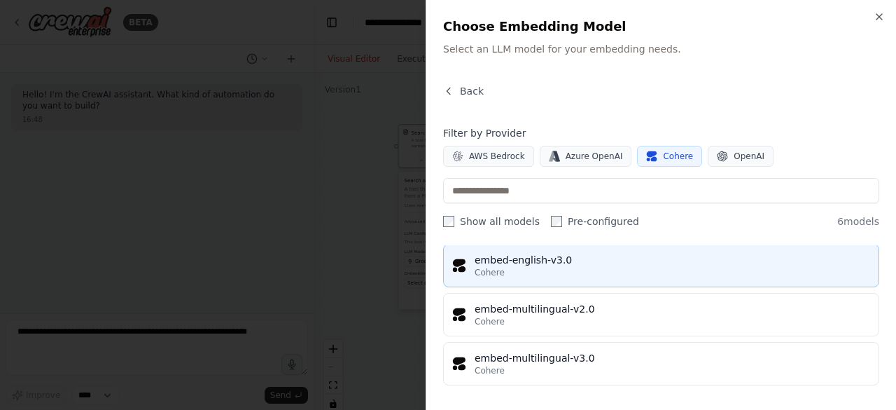
click at [623, 244] on button "embed-english-v3.0 Cohere" at bounding box center [661, 265] width 436 height 43
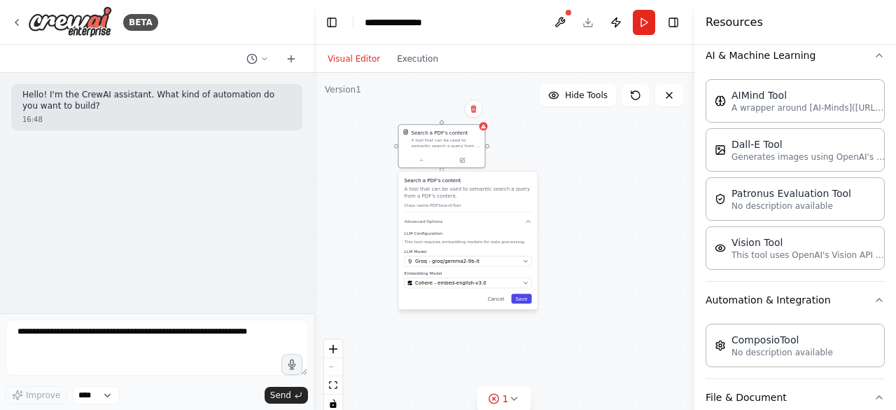
click at [521, 302] on button "Save" at bounding box center [521, 298] width 20 height 10
click at [431, 158] on button at bounding box center [422, 159] width 40 height 8
click at [527, 298] on button "Save" at bounding box center [521, 298] width 20 height 10
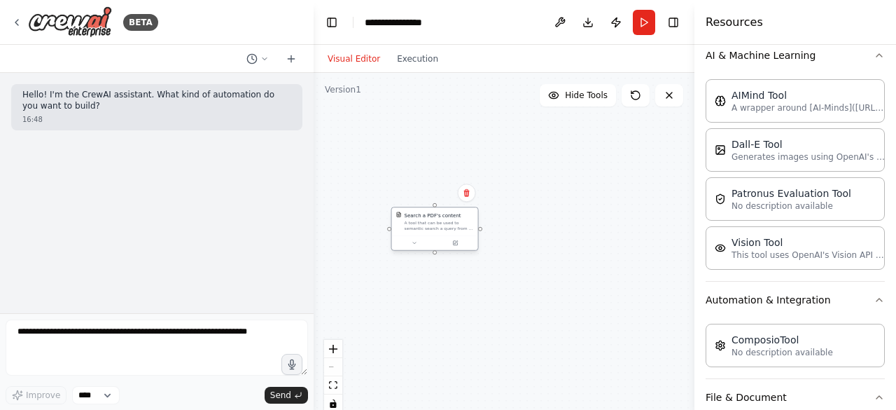
drag, startPoint x: 445, startPoint y: 129, endPoint x: 441, endPoint y: 211, distance: 82.0
click at [441, 211] on div "Search a PDF's content" at bounding box center [433, 214] width 57 height 7
drag, startPoint x: 438, startPoint y: 211, endPoint x: 490, endPoint y: 303, distance: 106.0
click at [490, 303] on div "Search a PDF's content A tool that can be used to semantic search a query from …" at bounding box center [491, 312] width 86 height 28
click at [538, 326] on div "Search a PDF's content A tool that can be used to semantic search a query from …" at bounding box center [504, 248] width 381 height 350
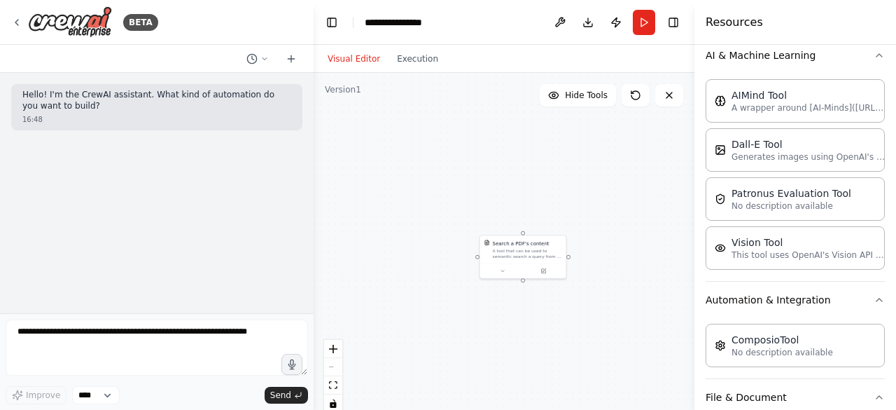
drag, startPoint x: 532, startPoint y: 324, endPoint x: 571, endPoint y: 259, distance: 75.4
click at [571, 259] on div "Search a PDF's content A tool that can be used to semantic search a query from …" at bounding box center [504, 248] width 381 height 350
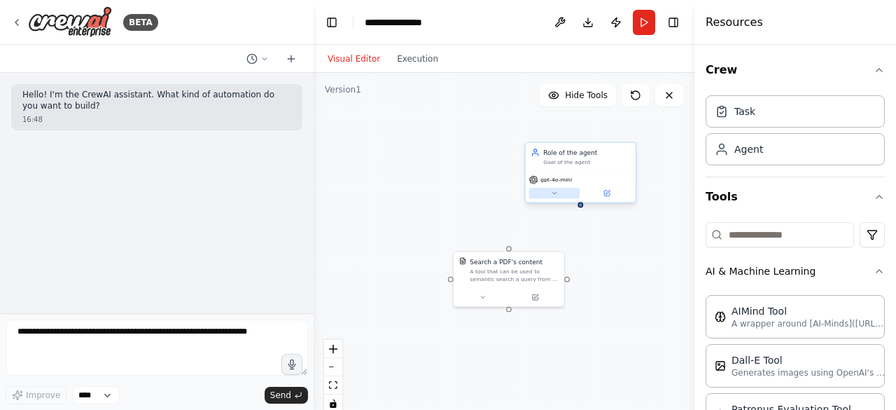
click at [549, 191] on button at bounding box center [554, 193] width 50 height 11
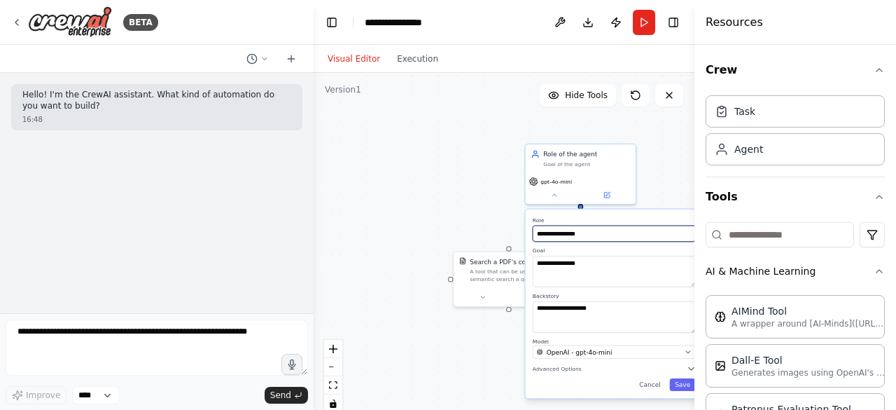
click at [571, 232] on input "**********" at bounding box center [614, 233] width 163 height 16
drag, startPoint x: 610, startPoint y: 232, endPoint x: 480, endPoint y: 244, distance: 130.0
click at [480, 244] on div "**********" at bounding box center [504, 248] width 381 height 350
type input "*"
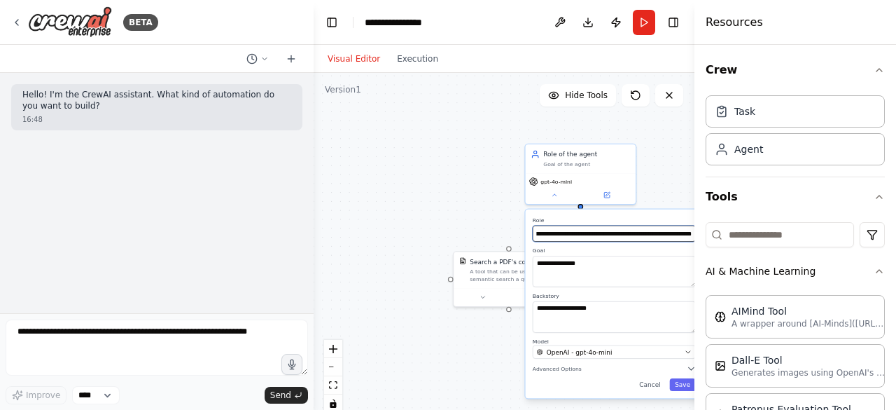
type input "**********"
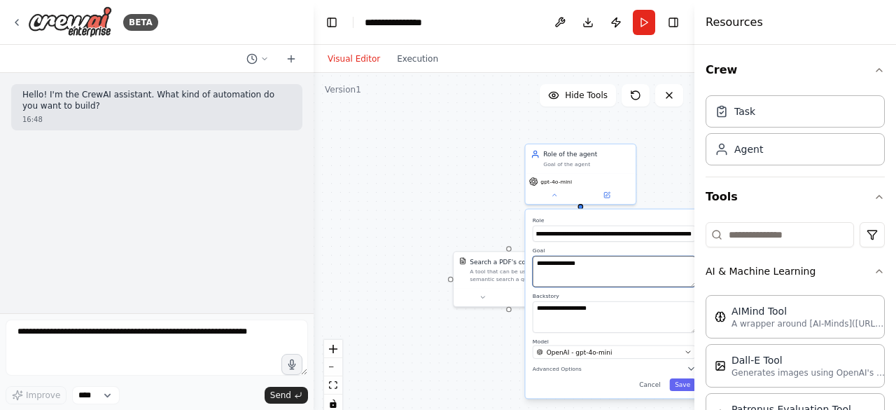
scroll to position [0, 0]
click at [560, 275] on textarea "**********" at bounding box center [614, 271] width 163 height 31
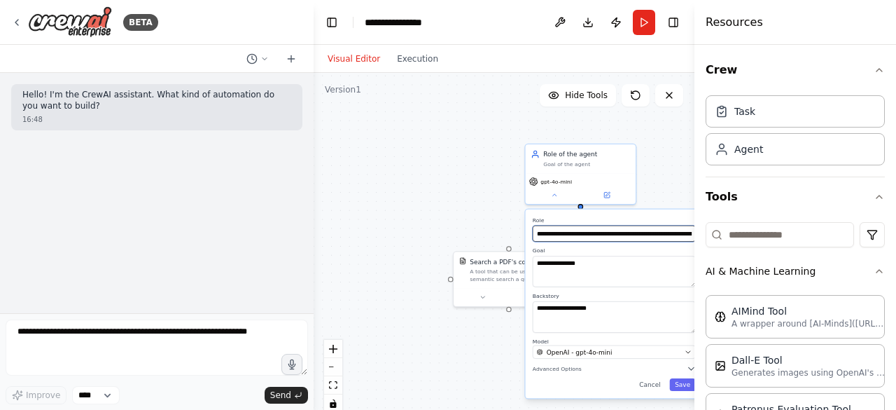
click at [592, 233] on input "**********" at bounding box center [614, 233] width 163 height 16
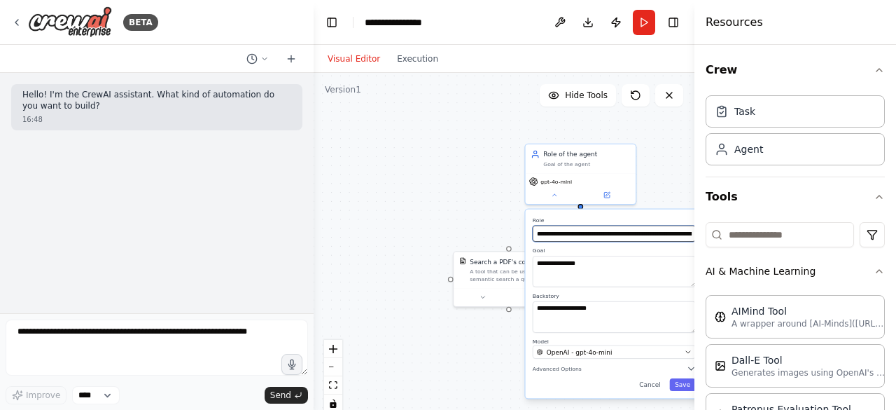
click at [592, 233] on input "**********" at bounding box center [614, 233] width 163 height 16
drag, startPoint x: 587, startPoint y: 290, endPoint x: 591, endPoint y: 282, distance: 8.5
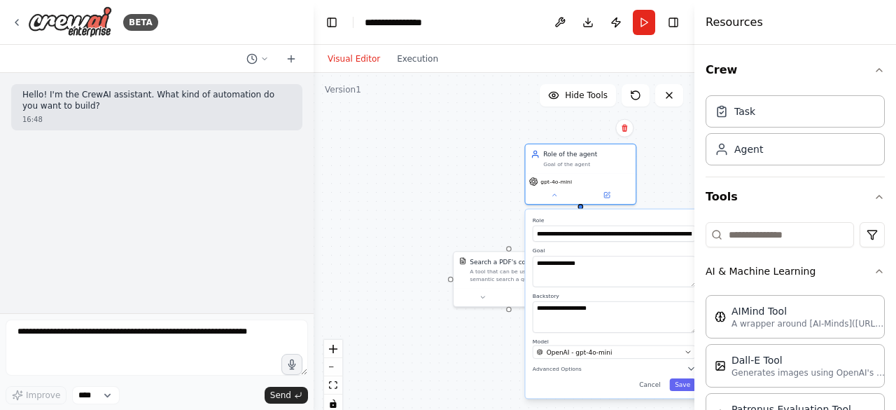
click at [591, 282] on div "**********" at bounding box center [614, 303] width 177 height 188
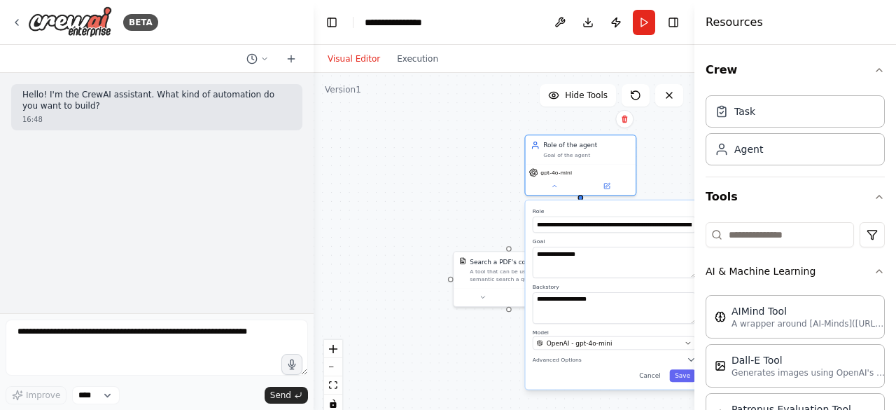
click at [591, 282] on div "**********" at bounding box center [614, 294] width 177 height 188
click at [597, 268] on textarea "**********" at bounding box center [614, 262] width 163 height 31
paste textarea "**********"
type textarea "**********"
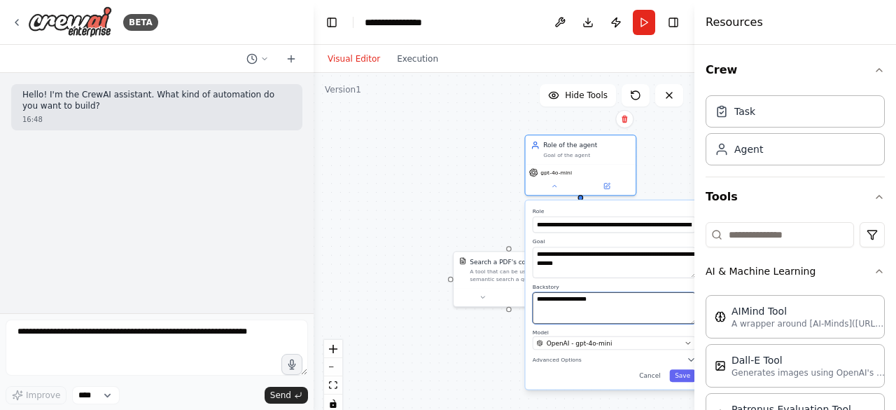
click at [598, 302] on textarea "**********" at bounding box center [614, 307] width 163 height 31
drag, startPoint x: 598, startPoint y: 303, endPoint x: 508, endPoint y: 298, distance: 89.8
type textarea "*"
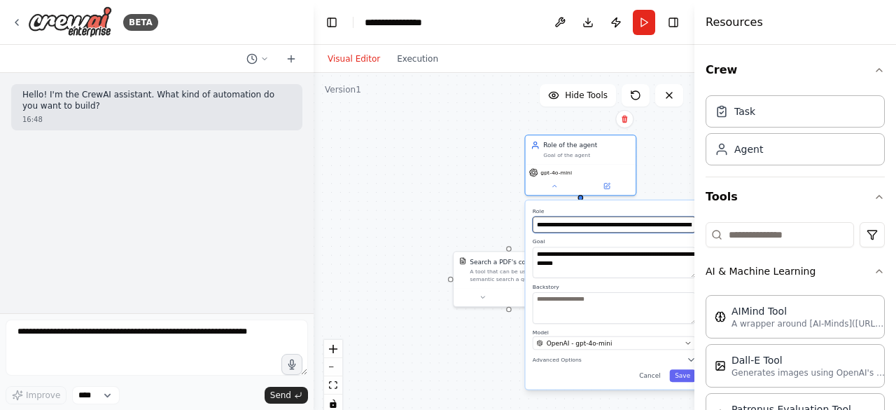
click at [627, 223] on input "**********" at bounding box center [614, 224] width 163 height 16
type input "**********"
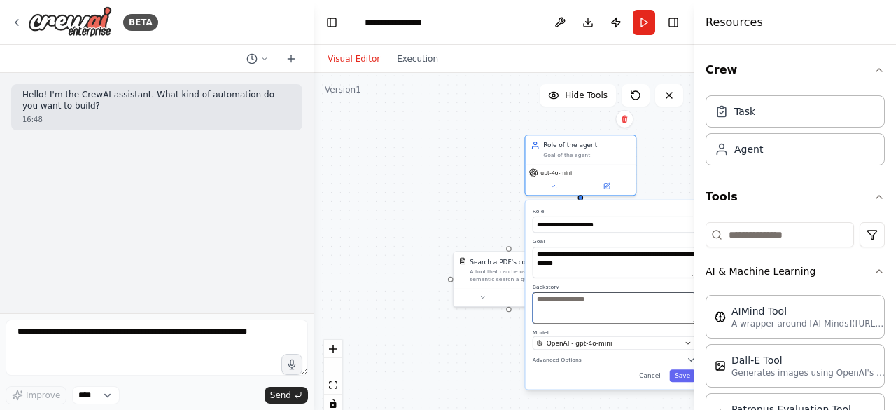
click at [609, 310] on textarea at bounding box center [614, 307] width 163 height 31
type textarea "**********"
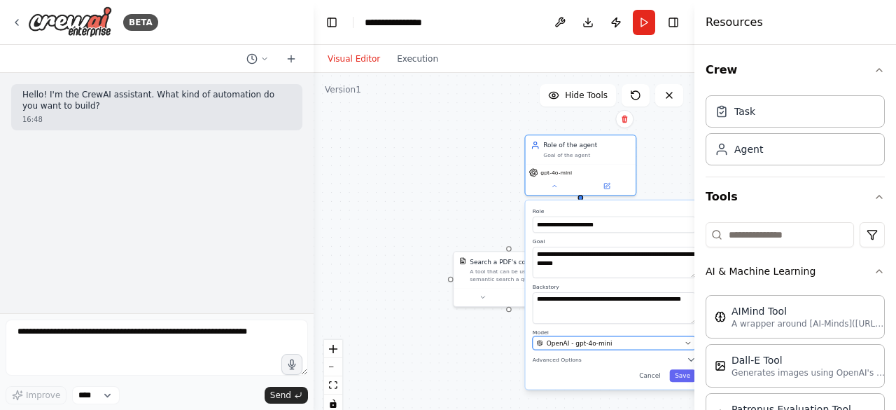
click at [606, 340] on span "OpenAI - gpt-4o-mini" at bounding box center [580, 342] width 66 height 9
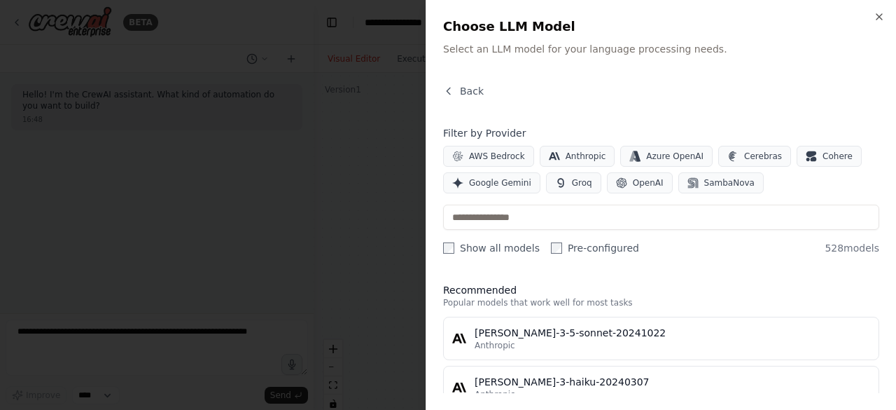
click at [885, 18] on div "Close Choose LLM Model Select an LLM model for your language processing needs. …" at bounding box center [661, 205] width 471 height 410
drag, startPoint x: 885, startPoint y: 18, endPoint x: 877, endPoint y: 14, distance: 9.1
click at [877, 14] on div "Close Choose LLM Model Select an LLM model for your language processing needs. …" at bounding box center [661, 205] width 471 height 410
click at [877, 14] on icon "button" at bounding box center [880, 17] width 6 height 6
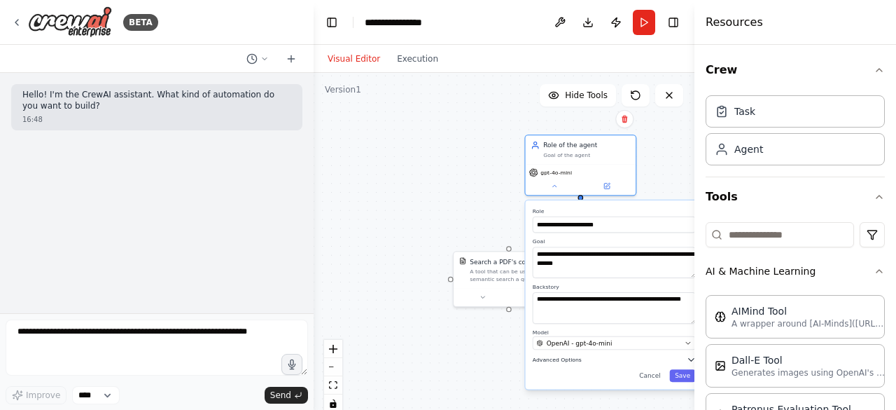
click at [550, 361] on span "Advanced Options" at bounding box center [557, 359] width 49 height 7
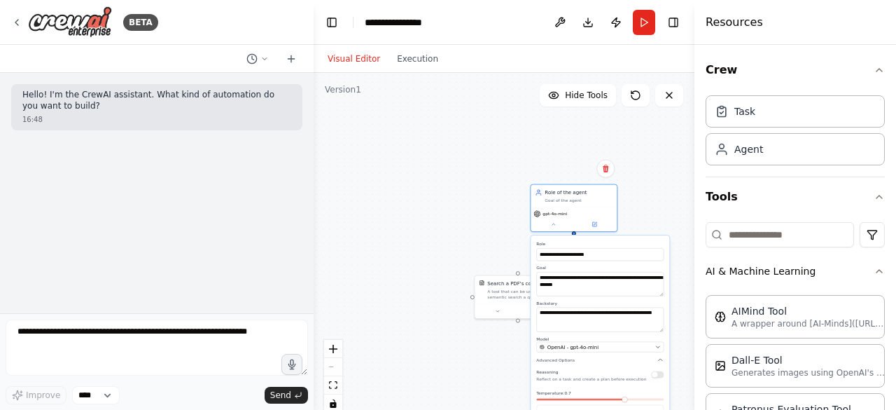
click at [665, 384] on div "**********" at bounding box center [600, 344] width 139 height 218
click at [655, 375] on button "button" at bounding box center [657, 373] width 13 height 7
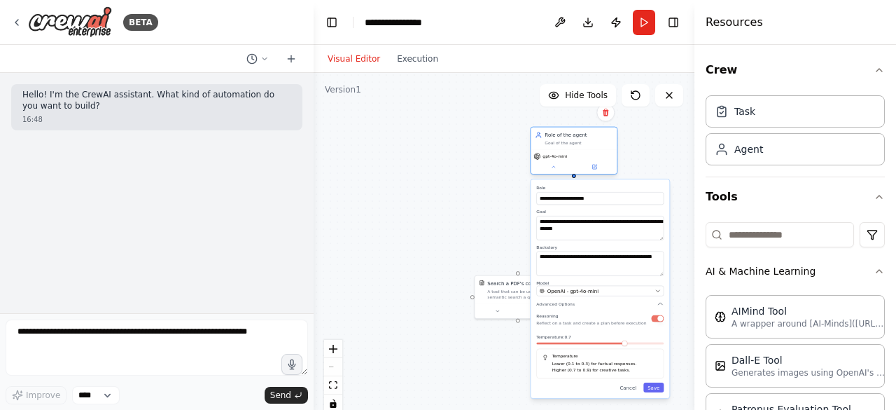
drag, startPoint x: 564, startPoint y: 209, endPoint x: 563, endPoint y: 144, distance: 65.1
click at [563, 144] on div "Role of the agent Goal of the agent gpt-4o-mini" at bounding box center [574, 151] width 88 height 48
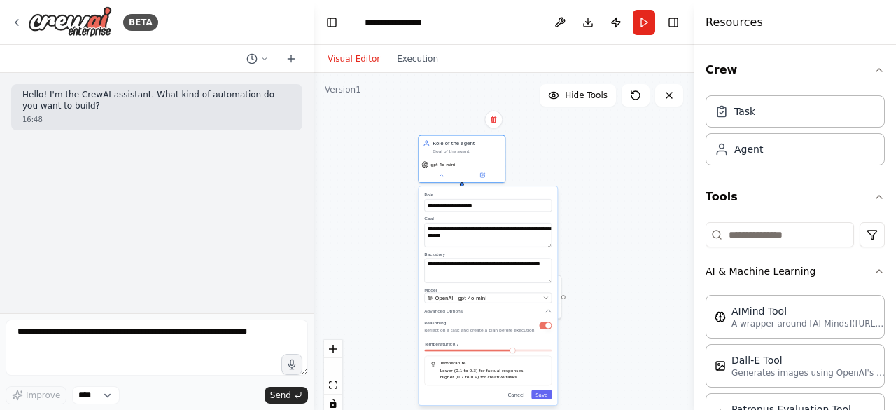
drag, startPoint x: 624, startPoint y: 349, endPoint x: 503, endPoint y: 352, distance: 121.2
click at [503, 352] on div "Temperature: 0.7 Temperature Lower (0.1 to 0.3) for factual responses. Higher (…" at bounding box center [487, 362] width 127 height 44
click at [503, 352] on div at bounding box center [487, 351] width 127 height 5
click at [433, 357] on div "Temperature Lower (0.1 to 0.3) for factual responses. Higher (0.7 to 0.9) for c…" at bounding box center [487, 369] width 127 height 29
click at [424, 353] on span at bounding box center [427, 350] width 6 height 6
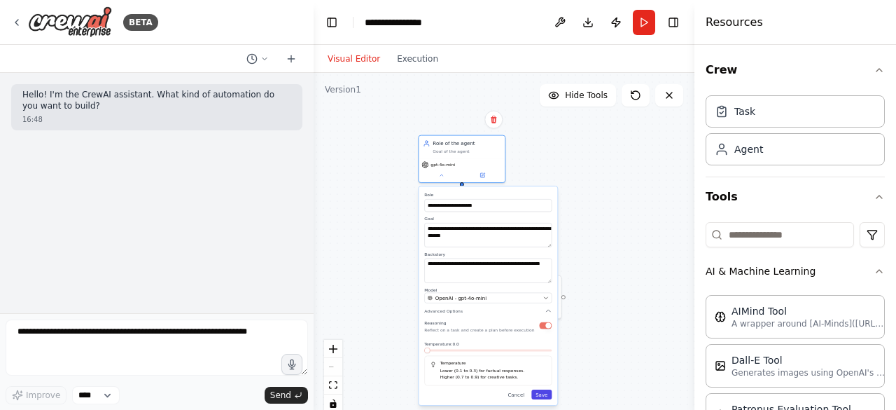
click at [545, 394] on button "Save" at bounding box center [541, 394] width 20 height 10
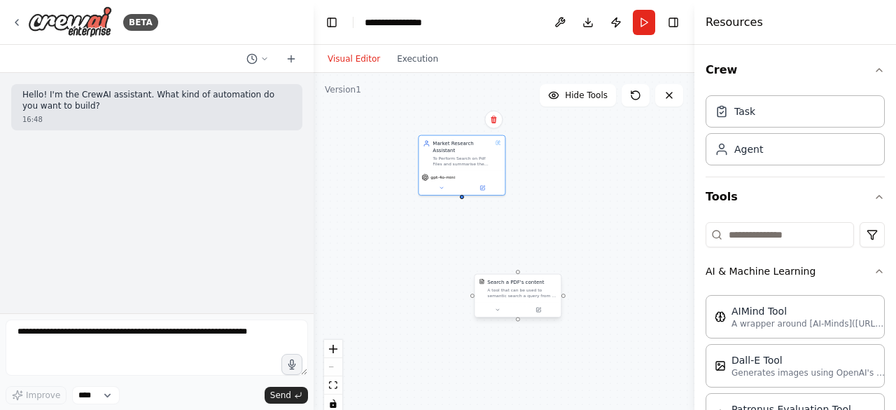
click at [527, 301] on div "Search a PDF's content A tool that can be used to semantic search a query from …" at bounding box center [518, 288] width 86 height 28
drag, startPoint x: 527, startPoint y: 301, endPoint x: 539, endPoint y: 249, distance: 53.3
drag, startPoint x: 539, startPoint y: 249, endPoint x: 497, endPoint y: 307, distance: 71.1
click at [497, 307] on button at bounding box center [498, 309] width 40 height 8
drag, startPoint x: 521, startPoint y: 273, endPoint x: 513, endPoint y: 291, distance: 19.4
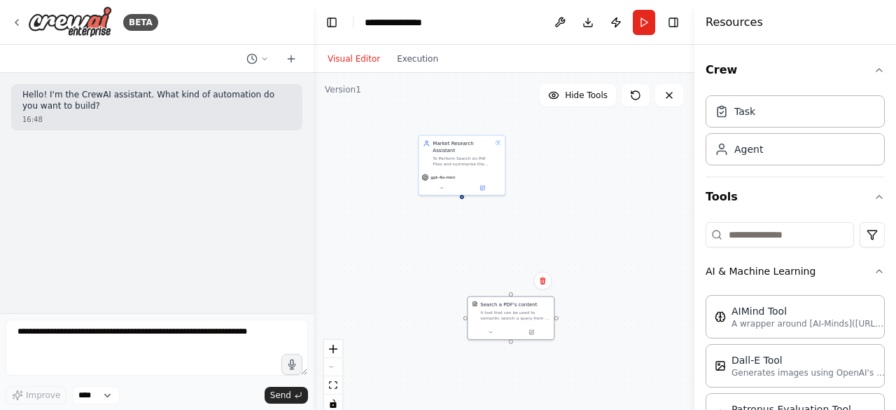
click at [513, 291] on div "Search a PDF's content A tool that can be used to semantic search a query from …" at bounding box center [504, 248] width 381 height 350
click at [464, 196] on div "Search a PDF's content A tool that can be used to semantic search a query from …" at bounding box center [504, 248] width 381 height 350
click at [527, 319] on div "Search a PDF's content A tool that can be used to semantic search a query from …" at bounding box center [511, 309] width 86 height 28
click at [543, 285] on button at bounding box center [543, 281] width 18 height 18
click at [516, 286] on button "Confirm" at bounding box center [503, 280] width 50 height 17
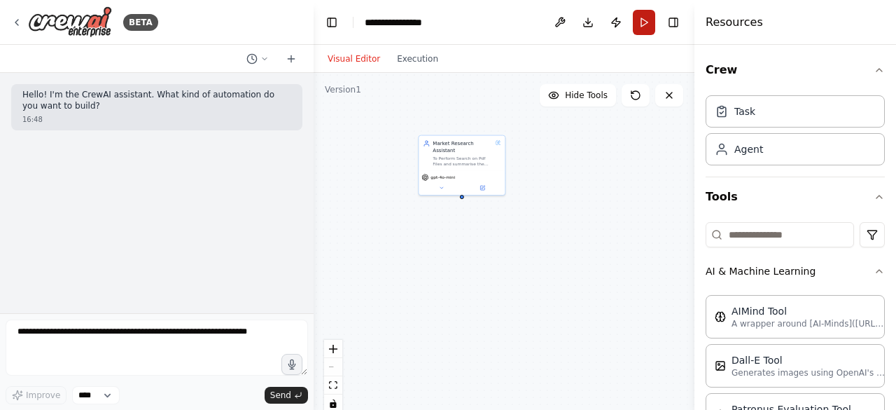
click at [646, 17] on button "Run" at bounding box center [644, 22] width 22 height 25
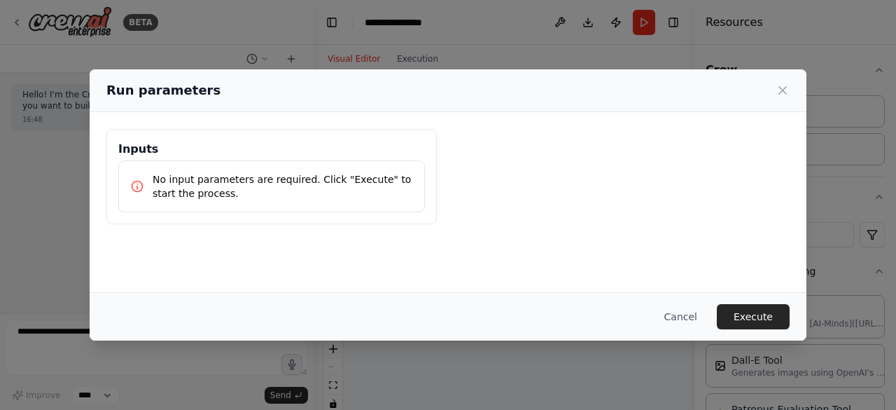
click at [358, 174] on p "No input parameters are required. Click "Execute" to start the process." at bounding box center [283, 186] width 260 height 28
click at [754, 321] on button "Execute" at bounding box center [753, 316] width 73 height 25
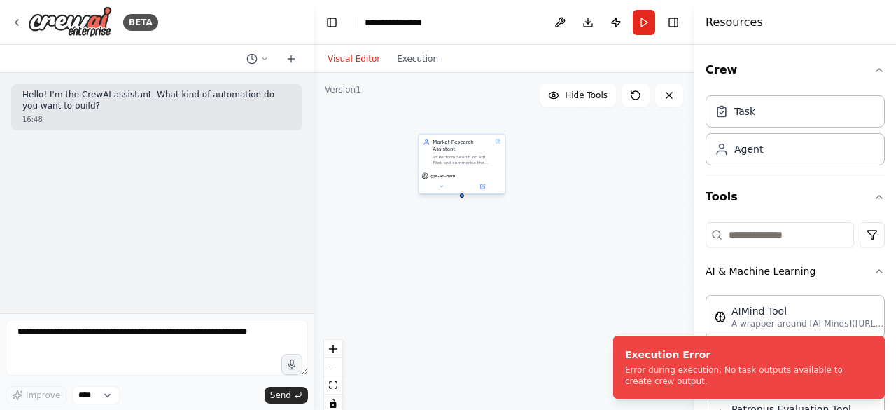
click at [466, 156] on div "To Perform Search on Pdf Files and summarise the answers for a user questions" at bounding box center [463, 159] width 60 height 11
click at [480, 184] on div "gpt-4o-mini" at bounding box center [462, 181] width 86 height 25
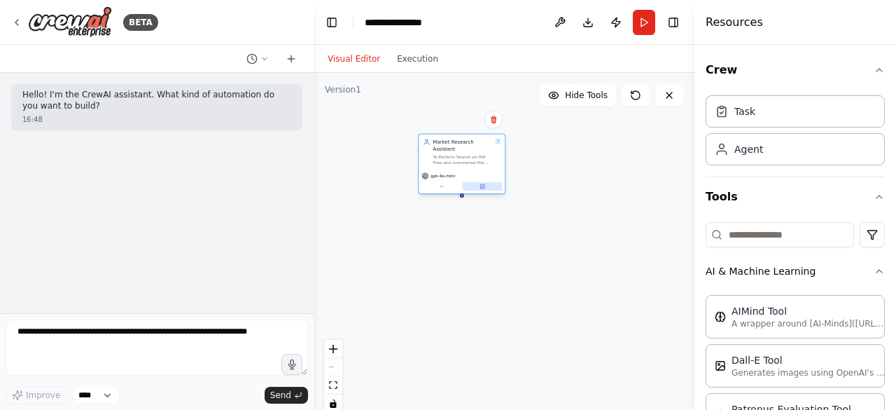
click at [489, 182] on button at bounding box center [483, 186] width 40 height 8
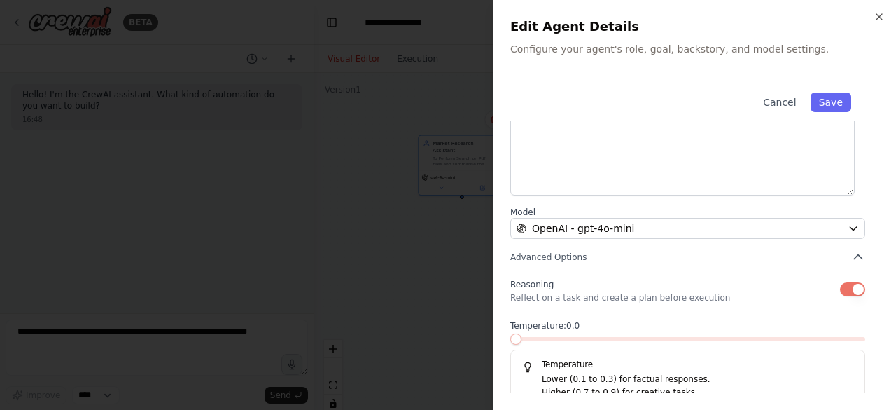
scroll to position [223, 0]
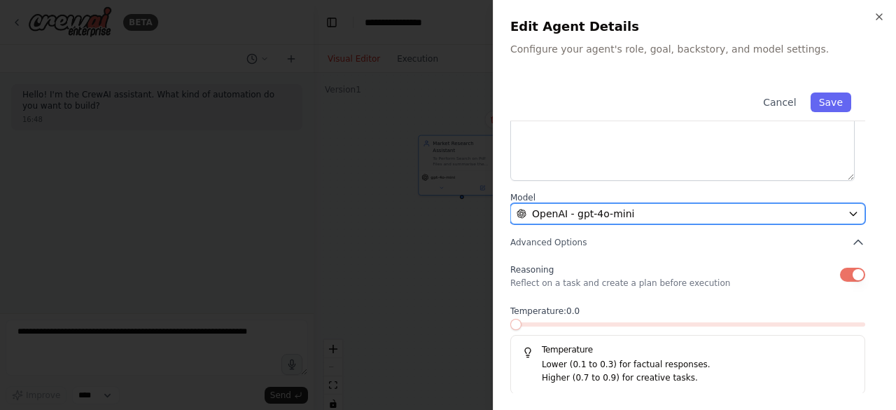
click at [721, 211] on div "OpenAI - gpt-4o-mini" at bounding box center [680, 214] width 326 height 14
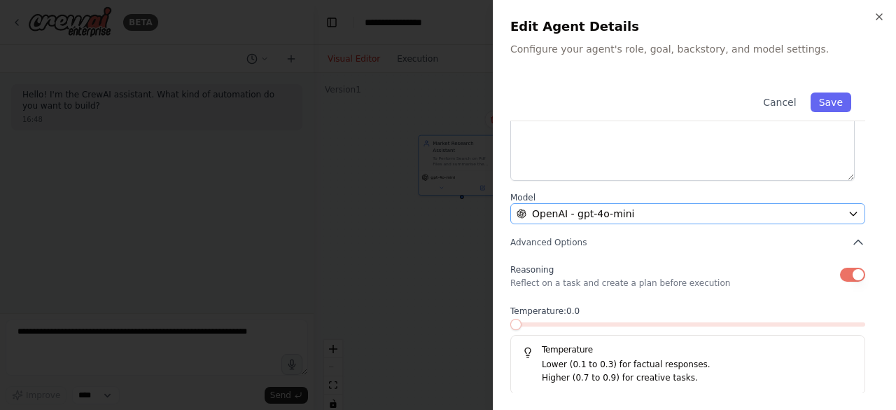
scroll to position [0, 0]
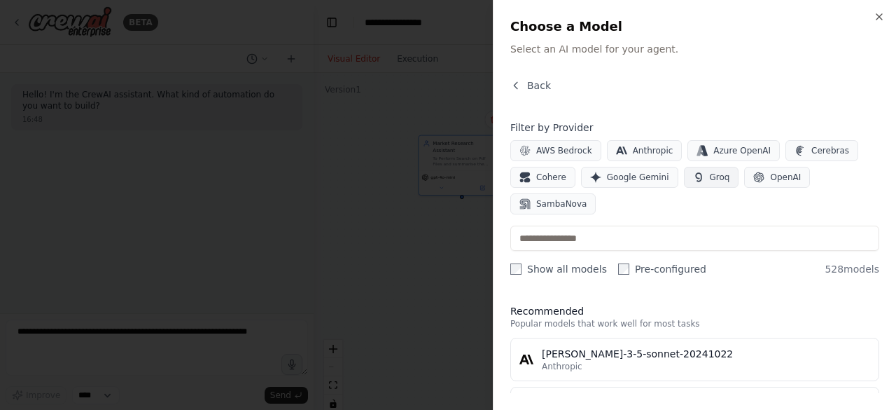
click at [698, 169] on button "Groq" at bounding box center [711, 177] width 55 height 21
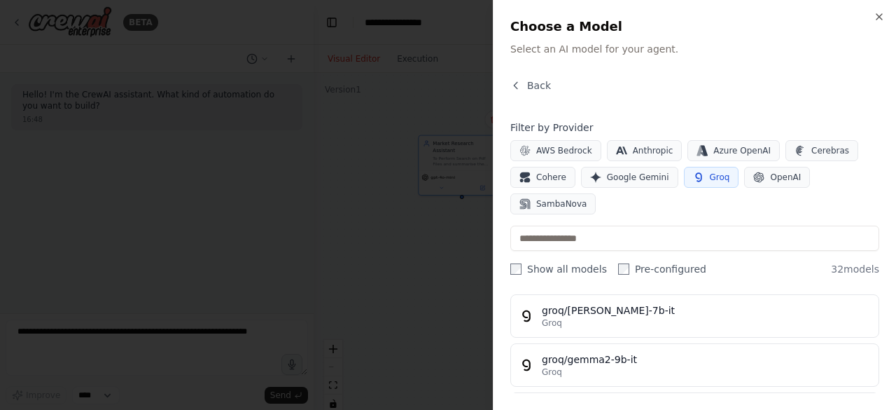
scroll to position [141, 0]
click at [633, 353] on div "groq/gemma2-9b-it" at bounding box center [706, 360] width 328 height 14
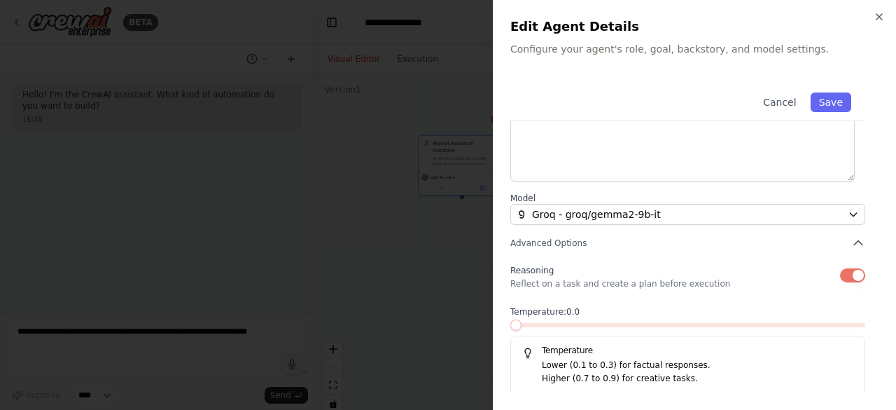
scroll to position [221, 0]
click at [829, 96] on button "Save" at bounding box center [831, 102] width 41 height 20
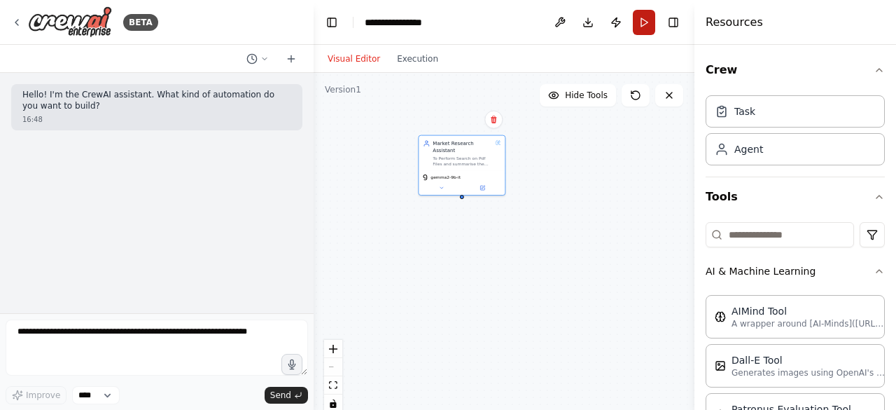
click at [636, 16] on button "Run" at bounding box center [644, 22] width 22 height 25
click at [641, 22] on header "**********" at bounding box center [504, 22] width 381 height 45
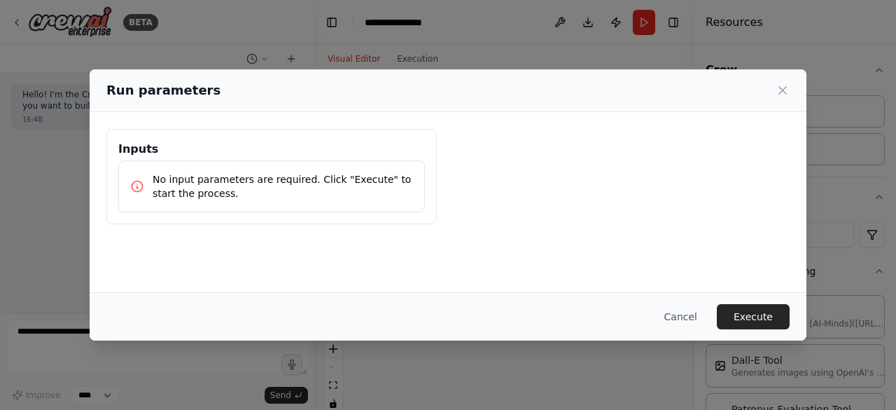
click at [344, 215] on div "Inputs No input parameters are required. Click "Execute" to start the process." at bounding box center [271, 176] width 331 height 95
click at [756, 311] on button "Execute" at bounding box center [753, 316] width 73 height 25
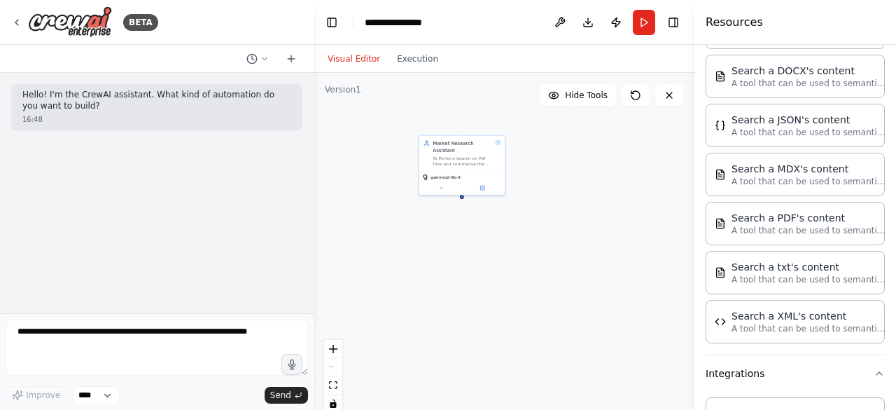
scroll to position [630, 0]
click at [793, 218] on div "Search a PDF's content" at bounding box center [809, 218] width 154 height 14
click at [564, 331] on div "Search a PDF's content A tool that can be used to semantic search a query from …" at bounding box center [553, 310] width 88 height 44
click at [571, 324] on icon at bounding box center [573, 323] width 4 height 4
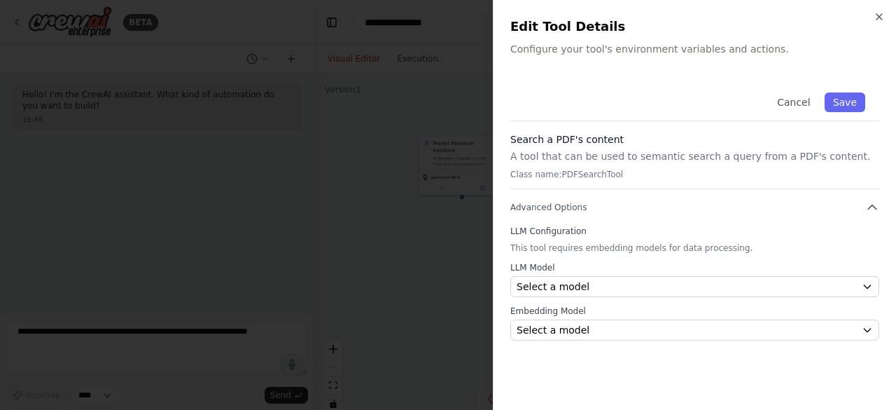
click at [616, 81] on div "Cancel Save" at bounding box center [694, 99] width 369 height 43
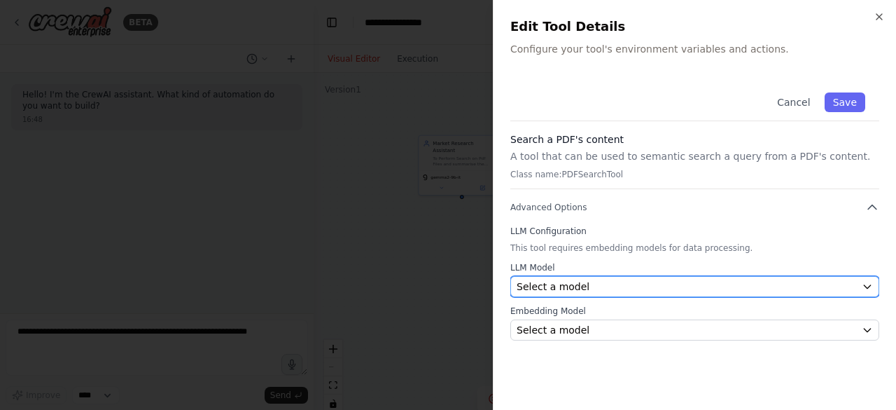
click at [584, 291] on div "Select a model" at bounding box center [687, 286] width 340 height 14
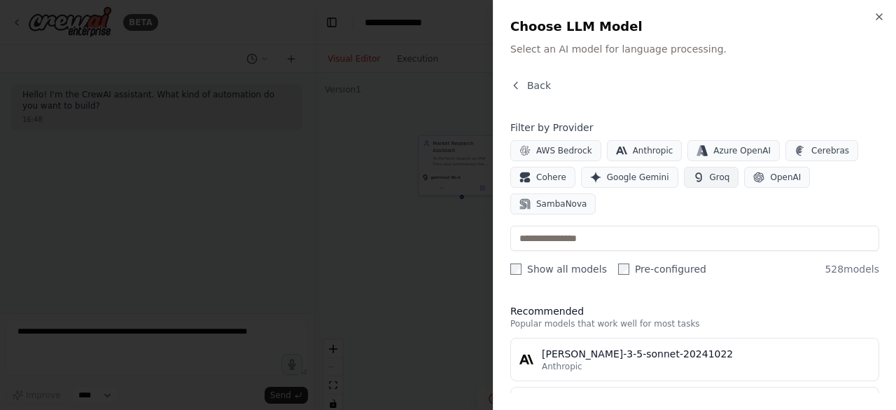
click at [693, 173] on icon "button" at bounding box center [698, 177] width 11 height 11
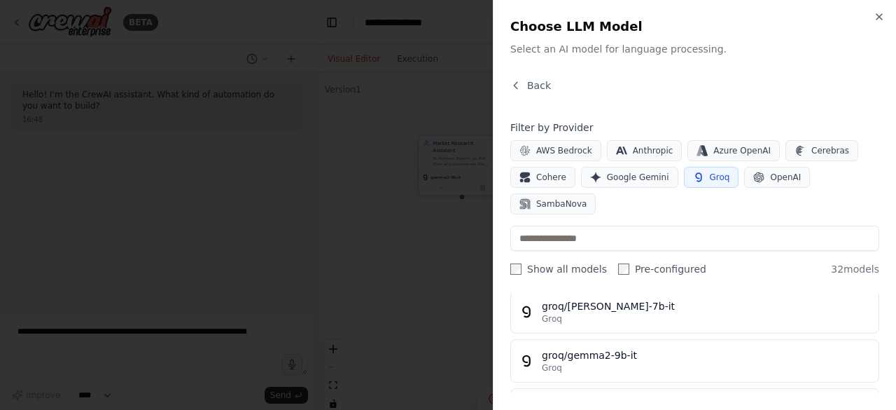
scroll to position [145, 0]
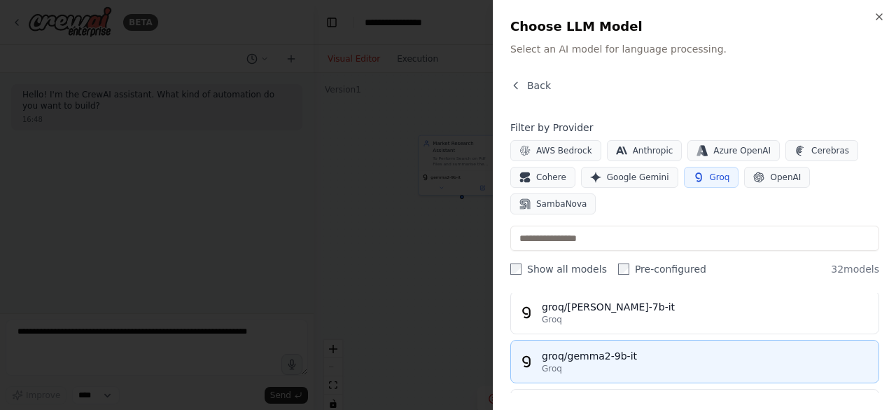
click at [662, 363] on div "Groq" at bounding box center [706, 368] width 328 height 11
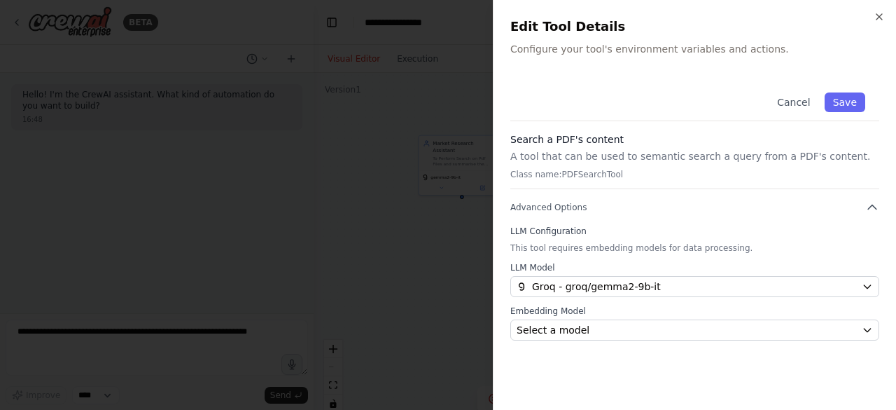
click at [637, 342] on div "Cancel Save Search a PDF's content A tool that can be used to semantic search a…" at bounding box center [694, 235] width 369 height 314
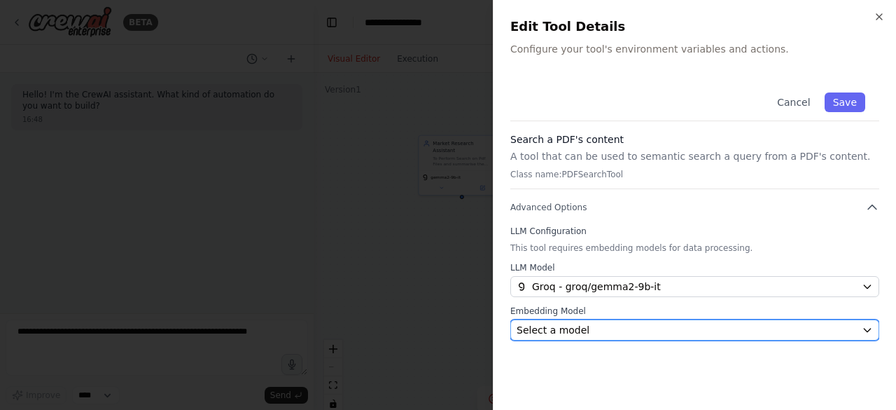
click at [651, 326] on div "Select a model" at bounding box center [687, 330] width 340 height 14
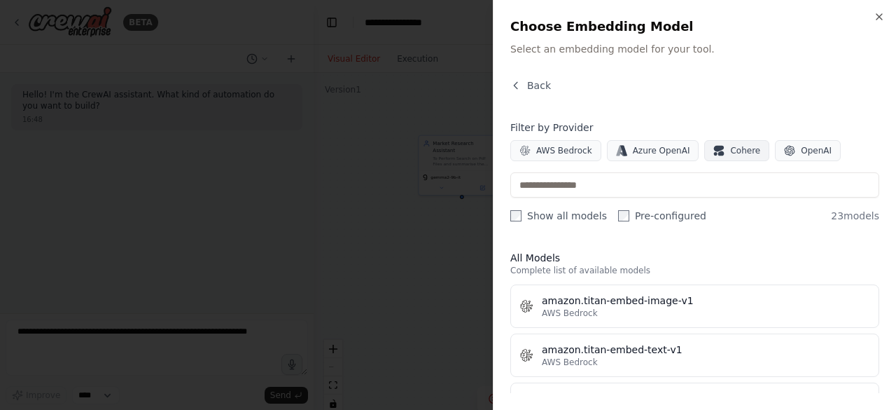
click at [714, 158] on button "Cohere" at bounding box center [736, 150] width 65 height 21
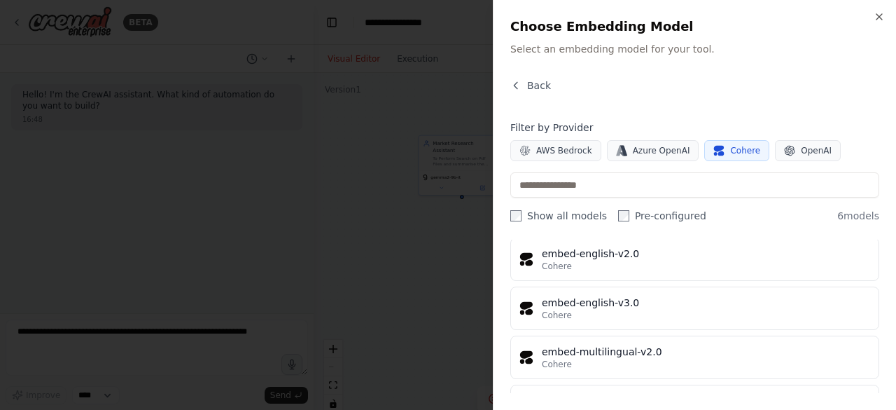
click at [664, 317] on div "Cohere" at bounding box center [706, 315] width 328 height 11
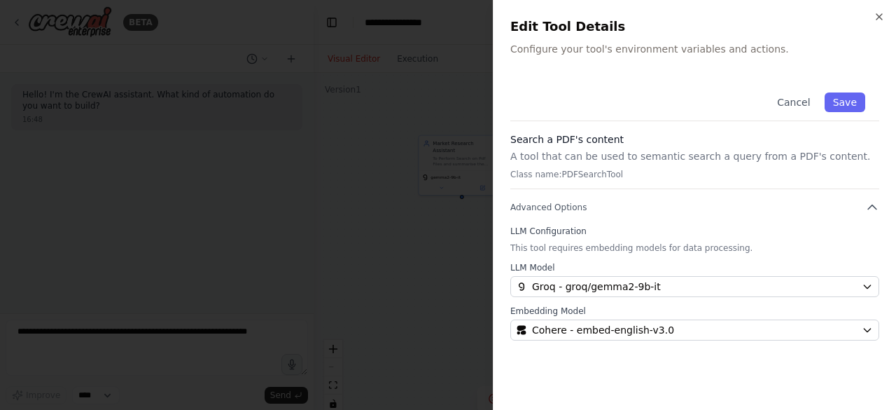
click at [664, 317] on div "Embedding Model Cohere - embed-english-v3.0" at bounding box center [694, 322] width 369 height 35
click at [835, 108] on button "Save" at bounding box center [845, 102] width 41 height 20
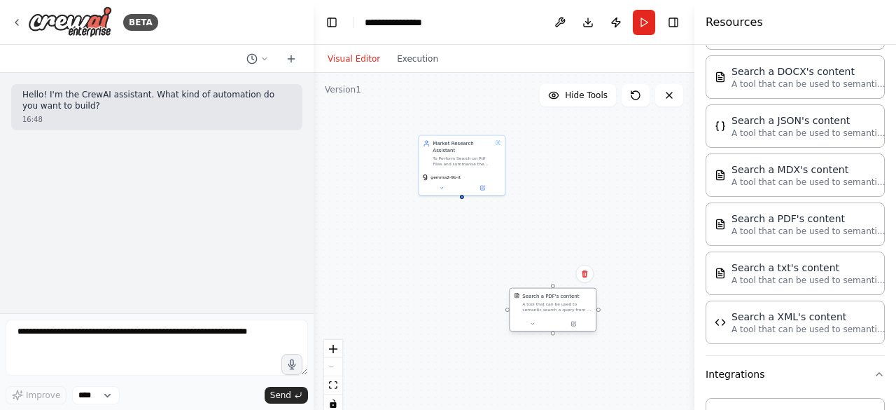
drag, startPoint x: 547, startPoint y: 320, endPoint x: 557, endPoint y: 298, distance: 24.7
click at [557, 317] on div at bounding box center [553, 324] width 86 height 15
click at [557, 298] on div at bounding box center [560, 302] width 86 height 15
click at [636, 22] on button "Run" at bounding box center [644, 22] width 22 height 25
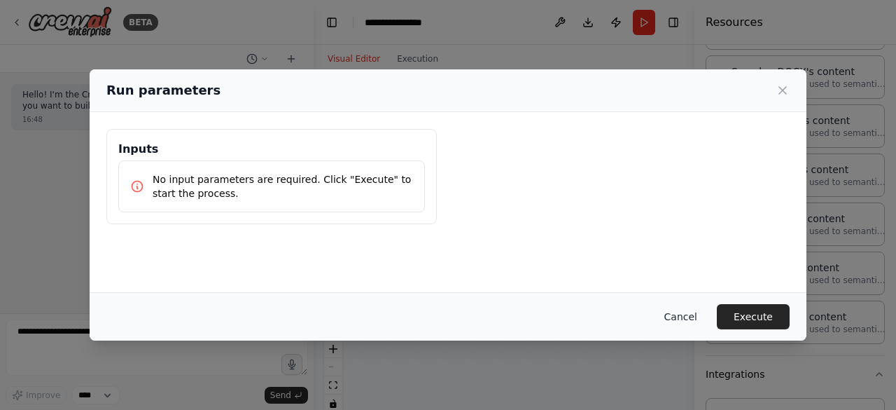
click at [669, 314] on button "Cancel" at bounding box center [680, 316] width 55 height 25
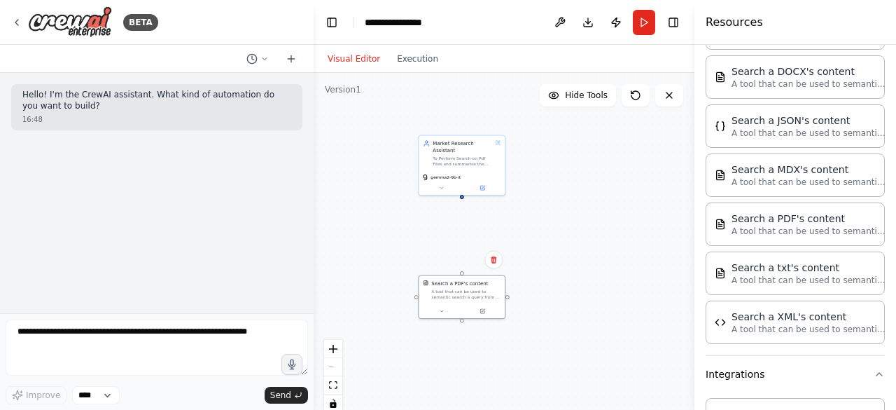
drag, startPoint x: 561, startPoint y: 271, endPoint x: 458, endPoint y: 270, distance: 102.9
click at [458, 270] on div "Market Research Assistant To Perform Search on Pdf Files and summarise the answ…" at bounding box center [504, 248] width 381 height 350
drag, startPoint x: 462, startPoint y: 194, endPoint x: 457, endPoint y: 239, distance: 45.8
click at [457, 239] on div "Market Research Assistant To Perform Search on Pdf Files and summarise the answ…" at bounding box center [504, 248] width 381 height 350
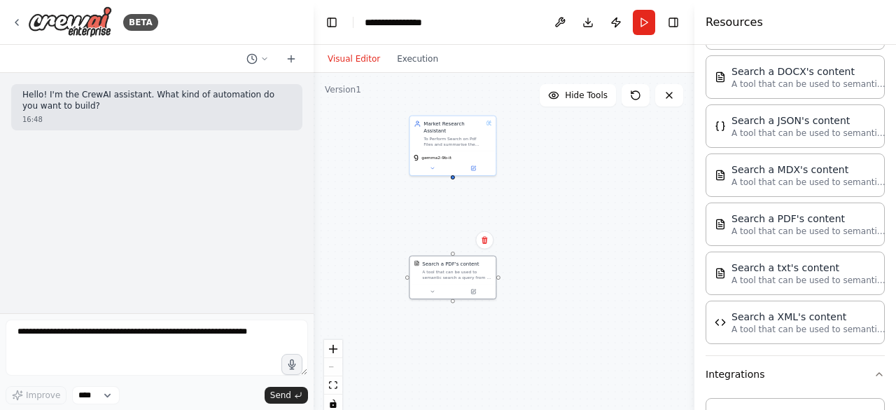
drag, startPoint x: 457, startPoint y: 239, endPoint x: 453, endPoint y: 174, distance: 65.3
click at [453, 174] on div "Market Research Assistant To Perform Search on Pdf Files and summarise the answ…" at bounding box center [504, 248] width 381 height 350
drag, startPoint x: 454, startPoint y: 253, endPoint x: 454, endPoint y: 341, distance: 87.5
click at [454, 345] on div "Search a PDF's content A tool that can be used to semantic search a query from …" at bounding box center [453, 366] width 88 height 43
drag, startPoint x: 452, startPoint y: 171, endPoint x: 444, endPoint y: 200, distance: 29.9
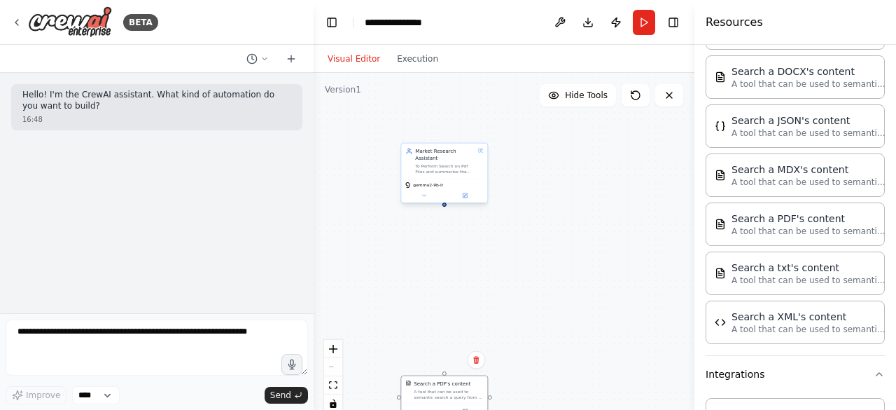
click at [444, 200] on div "Market Research Assistant To Perform Search on Pdf Files and summarise the answ…" at bounding box center [504, 248] width 381 height 350
click at [447, 199] on div "Market Research Assistant To Perform Search on Pdf Files and summarise the answ…" at bounding box center [504, 248] width 381 height 350
click at [445, 202] on div at bounding box center [445, 204] width 4 height 4
drag, startPoint x: 445, startPoint y: 199, endPoint x: 444, endPoint y: 376, distance: 177.2
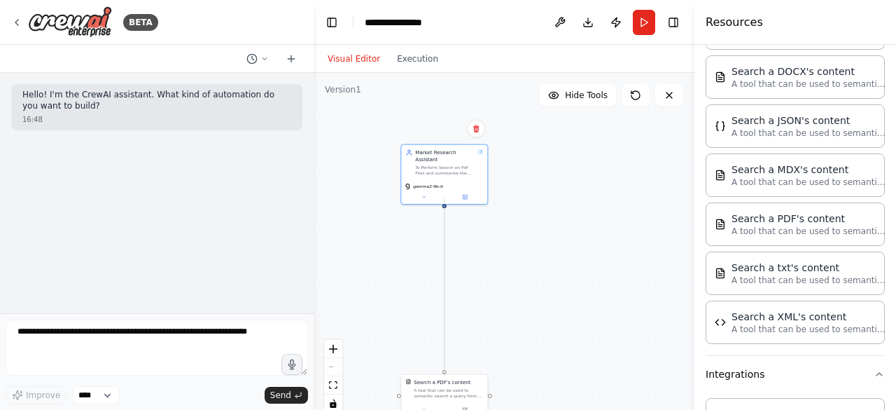
click at [649, 29] on button "Run" at bounding box center [644, 22] width 22 height 25
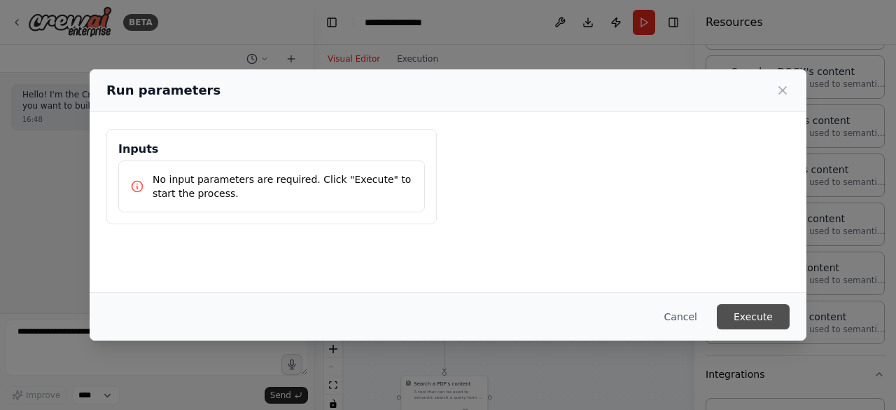
click at [753, 314] on button "Execute" at bounding box center [753, 316] width 73 height 25
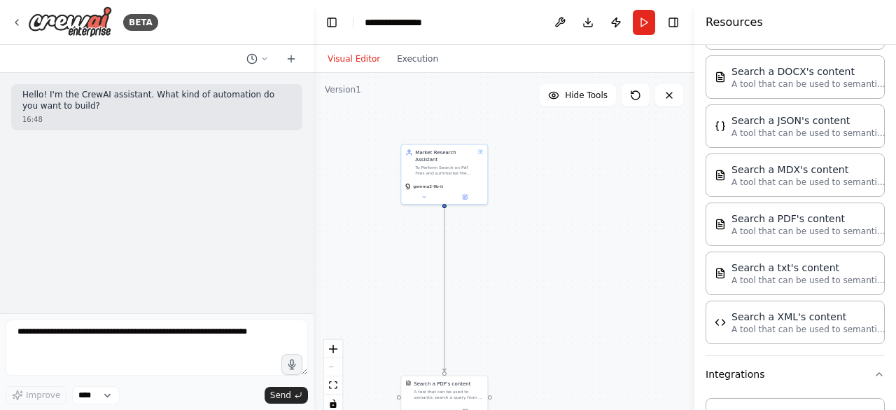
click at [445, 327] on icon "Edge from 22726036-3568-4e9c-8320-1c9b133b58a4 to b35cd929-f97b-4a1f-962c-5bd66…" at bounding box center [445, 286] width 0 height 170
click at [446, 289] on div at bounding box center [444, 286] width 7 height 7
click at [445, 286] on icon at bounding box center [445, 286] width 6 height 6
drag, startPoint x: 446, startPoint y: 371, endPoint x: 444, endPoint y: 188, distance: 182.8
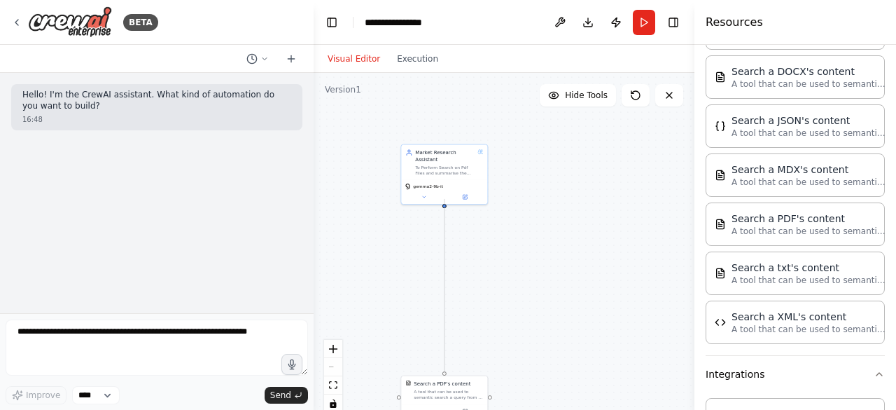
drag, startPoint x: 445, startPoint y: 370, endPoint x: 447, endPoint y: 200, distance: 170.2
click at [447, 200] on div "Market Research Assistant To Perform Search on Pdf Files and summarise the answ…" at bounding box center [504, 248] width 381 height 350
drag, startPoint x: 445, startPoint y: 391, endPoint x: 461, endPoint y: 144, distance: 248.4
click at [461, 144] on div "A tool that can be used to semantic search a query from a PDF's content." at bounding box center [462, 149] width 69 height 11
click at [454, 254] on icon "Edge from 22726036-3568-4e9c-8320-1c9b133b58a4 to b35cd929-f97b-4a1f-962c-5bd66…" at bounding box center [452, 267] width 14 height 291
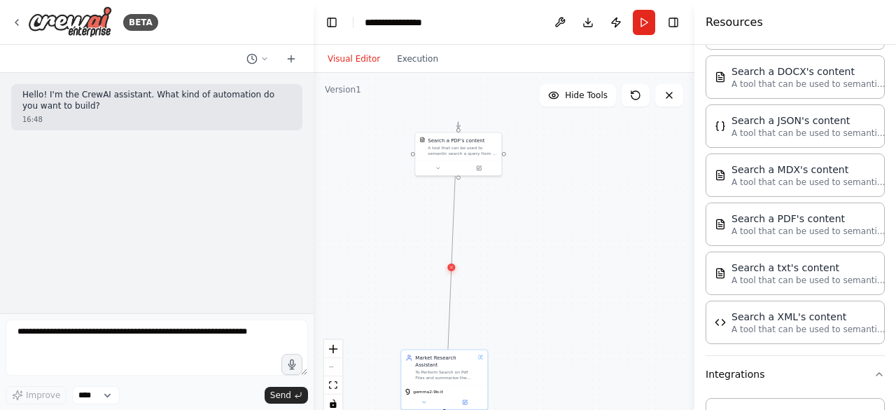
click at [452, 267] on icon at bounding box center [452, 267] width 6 height 6
drag, startPoint x: 457, startPoint y: 171, endPoint x: 439, endPoint y: 291, distance: 121.0
click at [439, 291] on div at bounding box center [444, 285] width 86 height 15
drag, startPoint x: 446, startPoint y: 295, endPoint x: 445, endPoint y: 243, distance: 51.8
click at [445, 243] on div "Market Research Assistant To Perform Search on Pdf Files and summarise the answ…" at bounding box center [504, 248] width 381 height 350
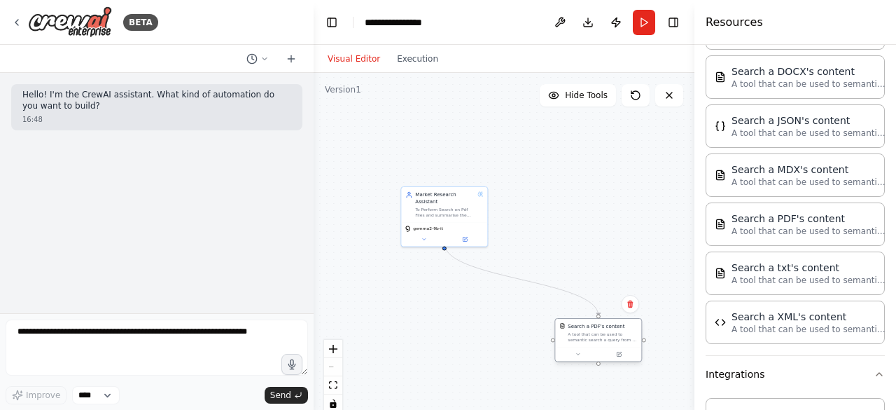
drag, startPoint x: 455, startPoint y: 111, endPoint x: 616, endPoint y: 341, distance: 280.5
click at [616, 341] on div "Search a PDF's content A tool that can be used to semantic search a query from …" at bounding box center [599, 339] width 88 height 43
click at [546, 277] on icon "Edge from 22726036-3568-4e9c-8320-1c9b133b58a4 to b35cd929-f97b-4a1f-962c-5bd66…" at bounding box center [525, 275] width 161 height 65
drag, startPoint x: 571, startPoint y: 288, endPoint x: 566, endPoint y: 272, distance: 16.2
click at [566, 272] on div ".deletable-edge-delete-btn { width: 20px; height: 20px; border: 0px solid #ffff…" at bounding box center [504, 248] width 381 height 350
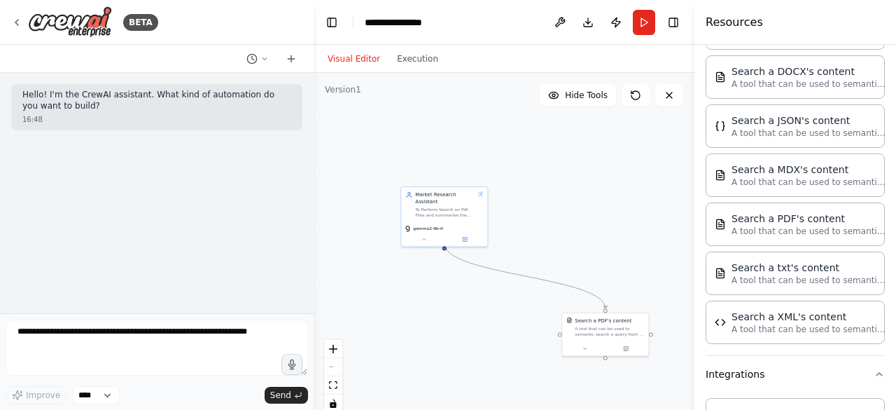
click at [519, 273] on icon "Edge from 22726036-3568-4e9c-8320-1c9b133b58a4 to b35cd929-f97b-4a1f-962c-5bd66…" at bounding box center [525, 275] width 161 height 65
click at [525, 275] on icon at bounding box center [525, 275] width 3 height 3
click at [592, 342] on div at bounding box center [605, 347] width 86 height 15
click at [646, 25] on button "Run" at bounding box center [644, 22] width 22 height 25
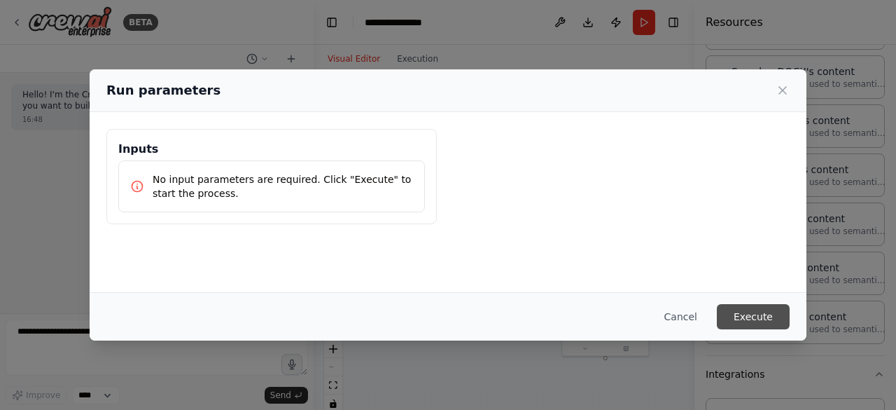
click at [748, 306] on button "Execute" at bounding box center [753, 316] width 73 height 25
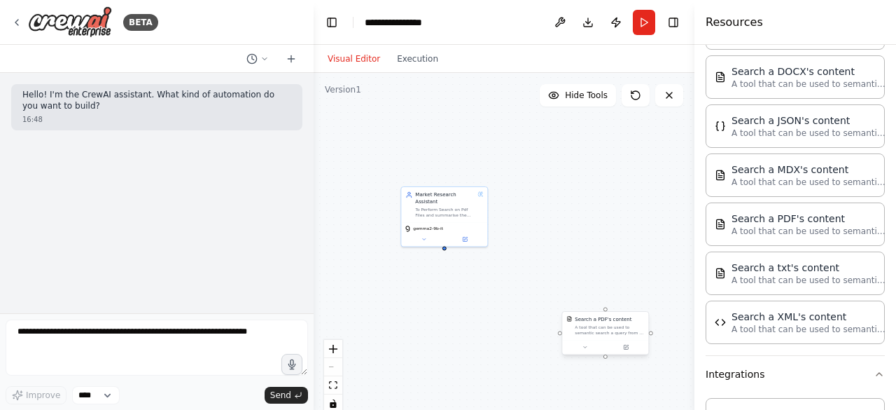
click at [599, 341] on div at bounding box center [605, 347] width 86 height 15
click at [405, 72] on div "Visual Editor Execution" at bounding box center [382, 59] width 127 height 28
click at [405, 70] on div "Visual Editor Execution" at bounding box center [382, 59] width 127 height 28
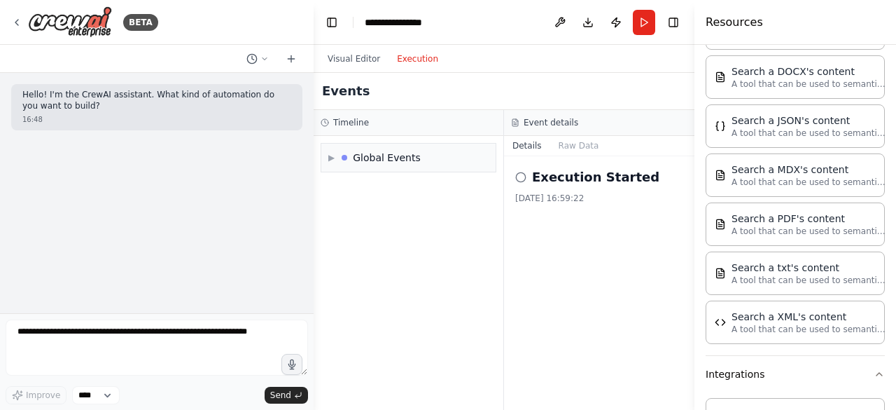
click at [405, 60] on button "Execution" at bounding box center [418, 58] width 58 height 17
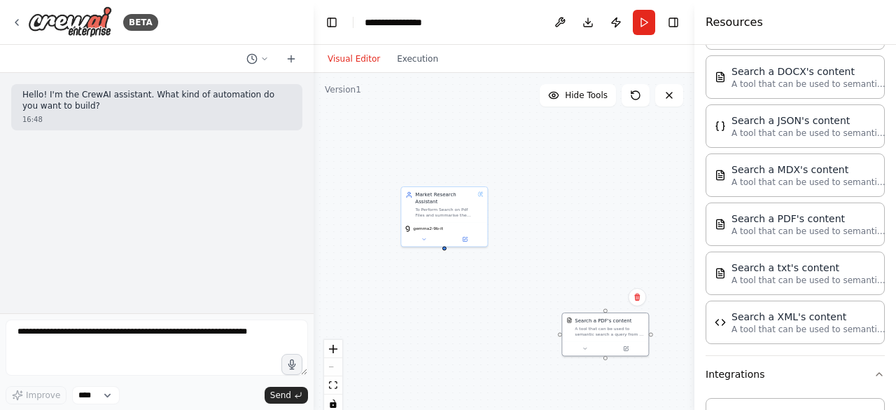
click at [341, 64] on button "Visual Editor" at bounding box center [353, 58] width 69 height 17
click at [571, 340] on div at bounding box center [605, 347] width 86 height 15
click at [640, 13] on button "Run" at bounding box center [644, 22] width 22 height 25
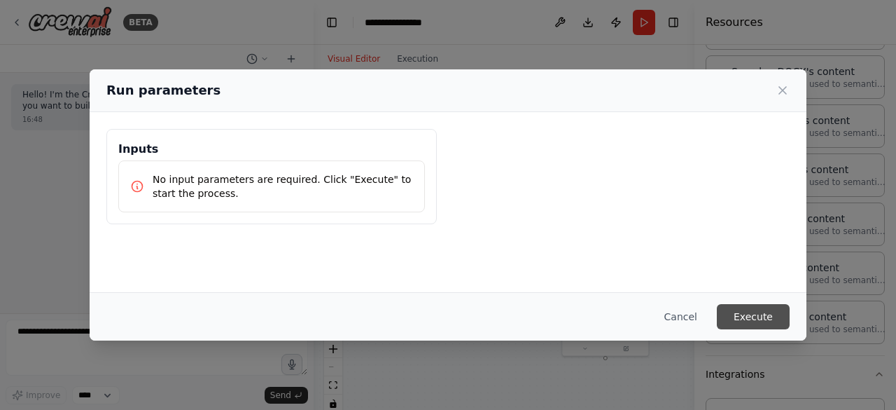
click at [756, 310] on button "Execute" at bounding box center [753, 316] width 73 height 25
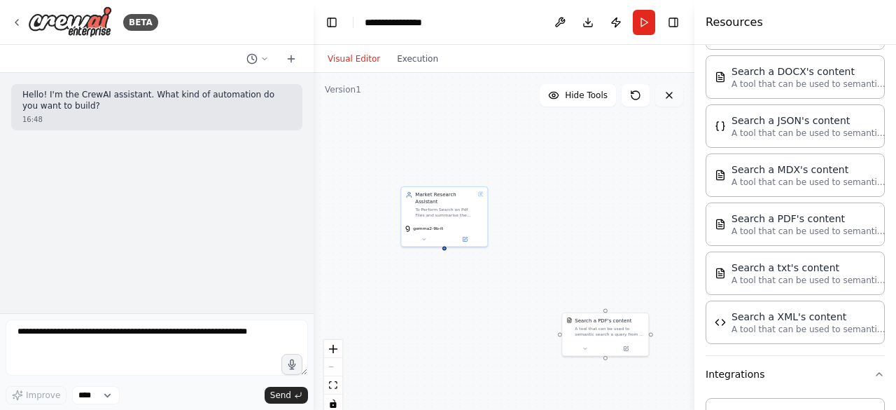
click at [667, 96] on icon at bounding box center [669, 95] width 11 height 11
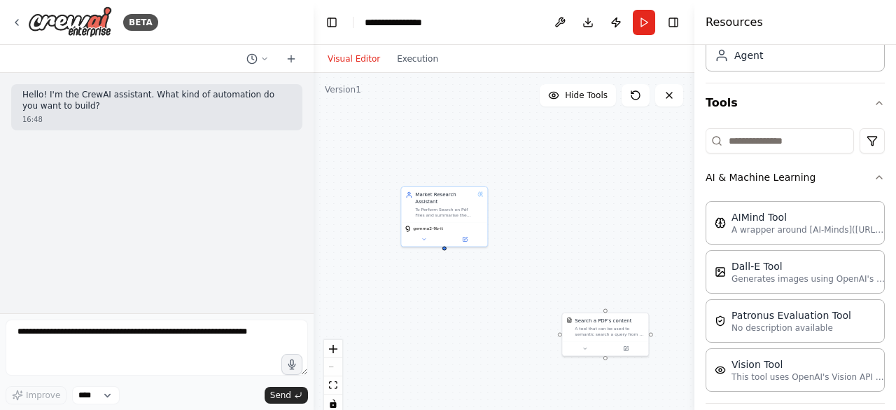
scroll to position [0, 0]
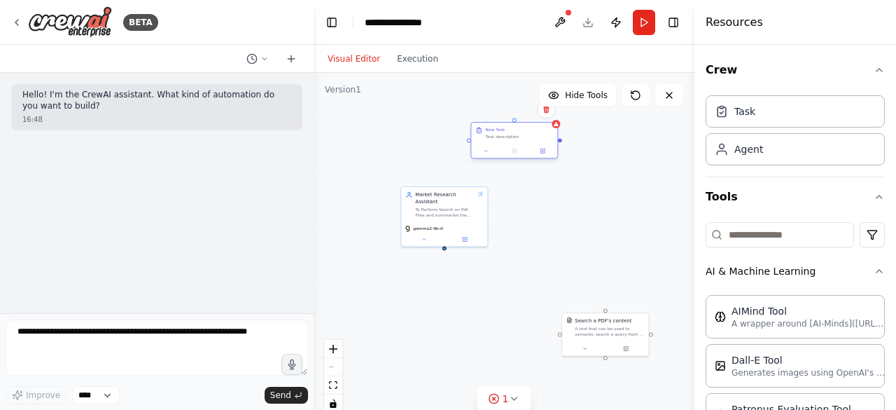
drag, startPoint x: 503, startPoint y: 167, endPoint x: 513, endPoint y: 137, distance: 32.3
click at [513, 137] on div "New Task Task description" at bounding box center [514, 133] width 86 height 21
click at [544, 159] on div "New Task Task description" at bounding box center [515, 141] width 88 height 37
click at [543, 153] on button at bounding box center [543, 150] width 24 height 8
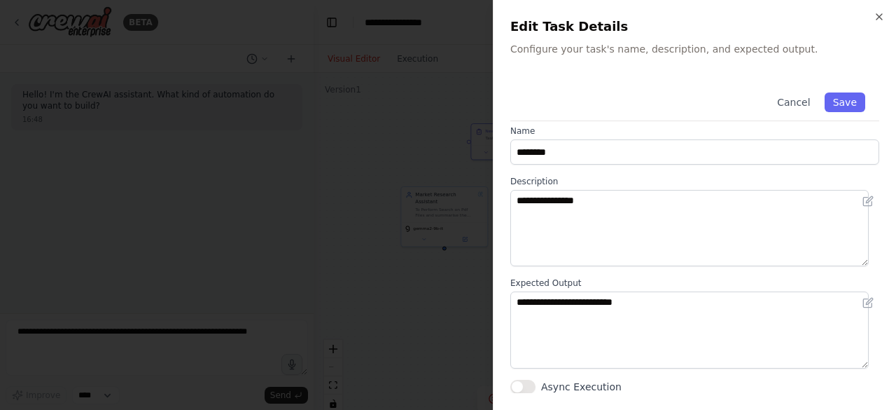
scroll to position [6, 0]
click at [787, 107] on button "Cancel" at bounding box center [794, 102] width 50 height 20
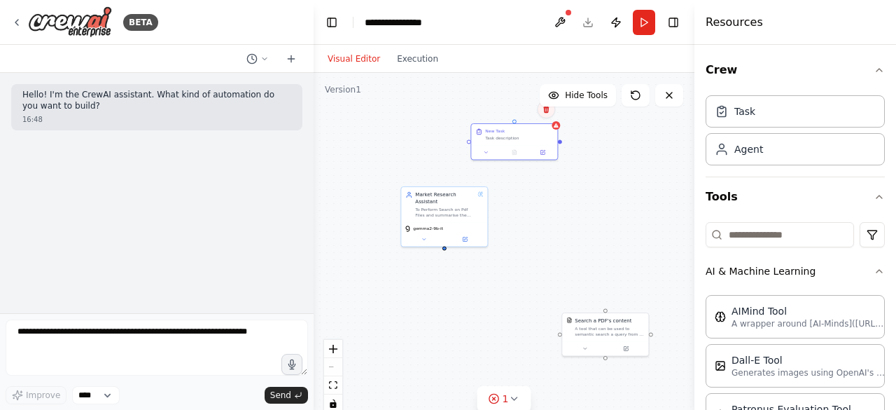
click at [547, 114] on button at bounding box center [546, 109] width 18 height 18
click at [496, 109] on button "Confirm" at bounding box center [507, 109] width 50 height 17
drag, startPoint x: 445, startPoint y: 238, endPoint x: 453, endPoint y: 244, distance: 10.5
click at [453, 244] on div "Market Research Assistant To Perform Search on Pdf Files and summarise the answ…" at bounding box center [504, 248] width 381 height 350
click at [445, 244] on div at bounding box center [445, 246] width 4 height 4
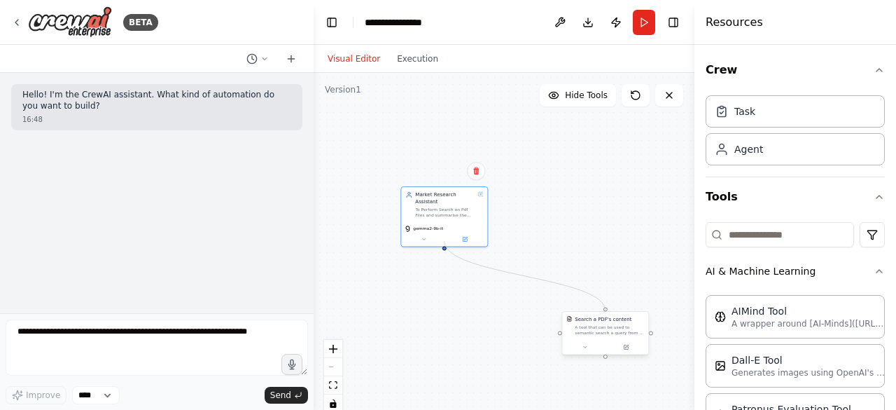
drag, startPoint x: 445, startPoint y: 240, endPoint x: 605, endPoint y: 312, distance: 175.8
click at [514, 95] on div "Market Research Assistant To Perform Search on Pdf Files and summarise the answ…" at bounding box center [419, 7] width 190 height 175
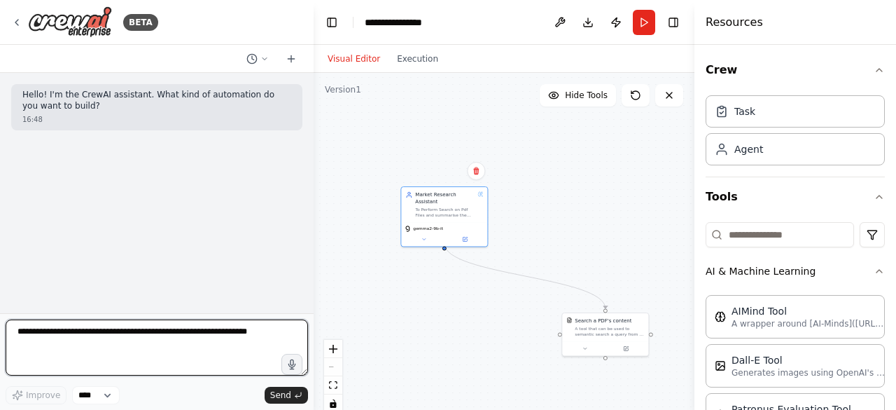
click at [189, 328] on textarea at bounding box center [157, 347] width 302 height 56
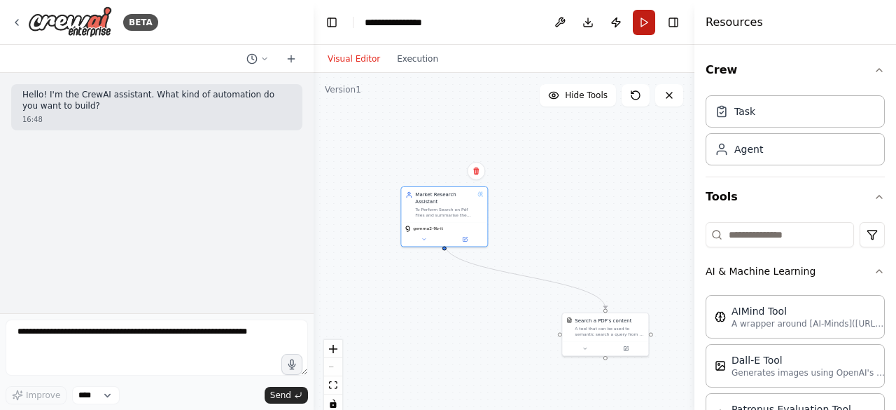
click at [643, 29] on button "Run" at bounding box center [644, 22] width 22 height 25
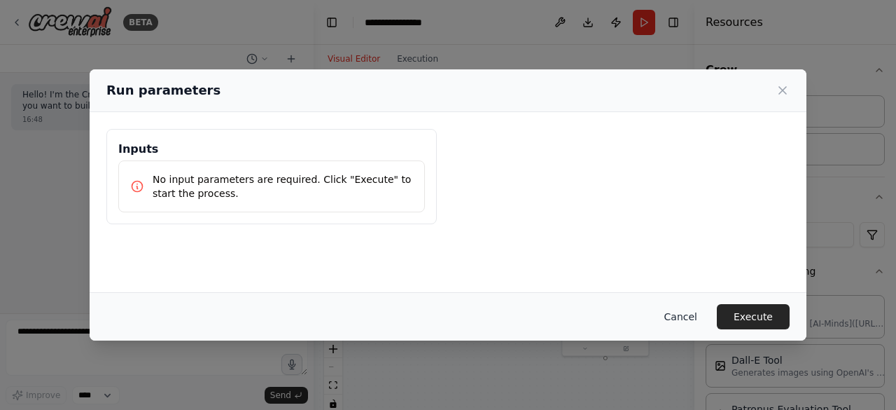
click at [701, 318] on button "Cancel" at bounding box center [680, 316] width 55 height 25
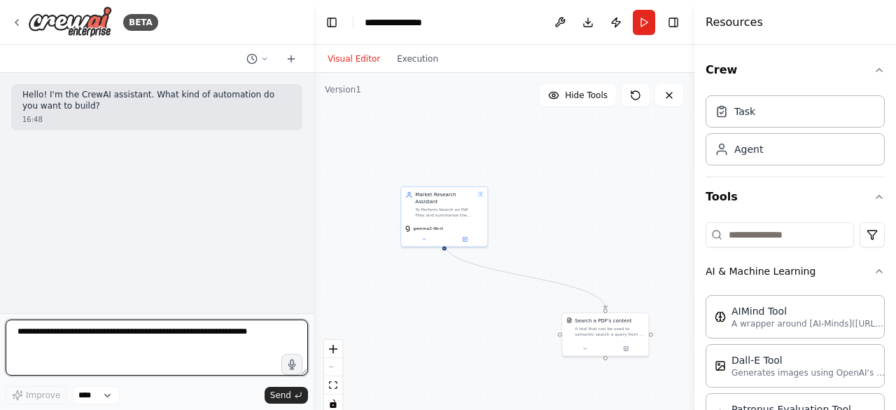
click at [57, 352] on textarea at bounding box center [157, 347] width 302 height 56
click at [71, 338] on textarea at bounding box center [157, 347] width 302 height 56
type textarea "*"
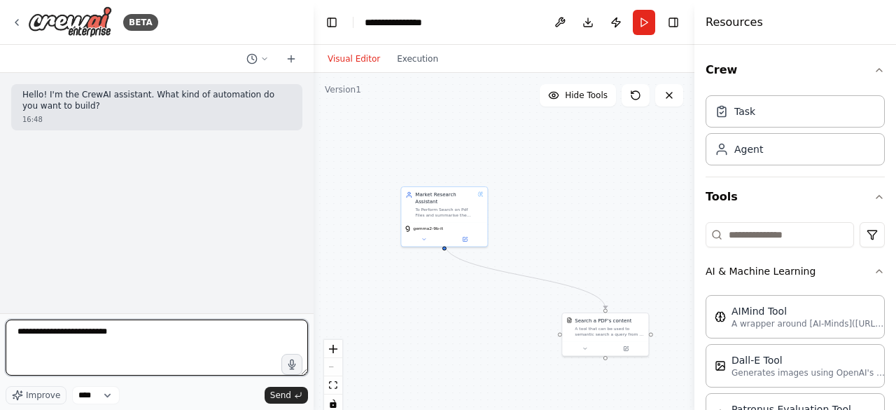
type textarea "**********"
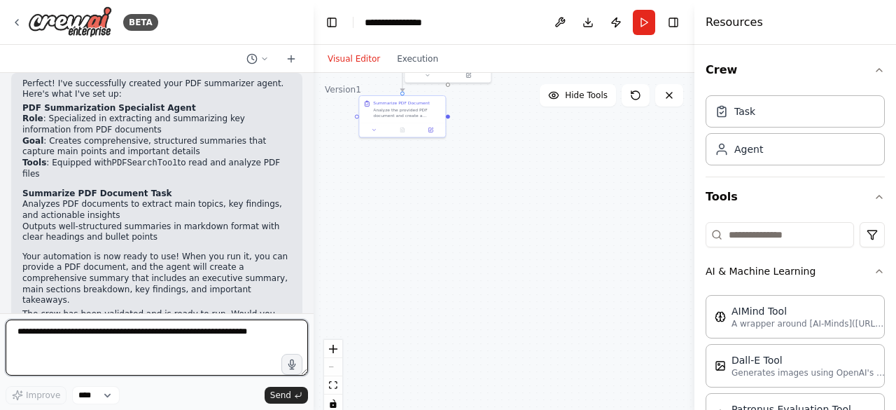
scroll to position [454, 0]
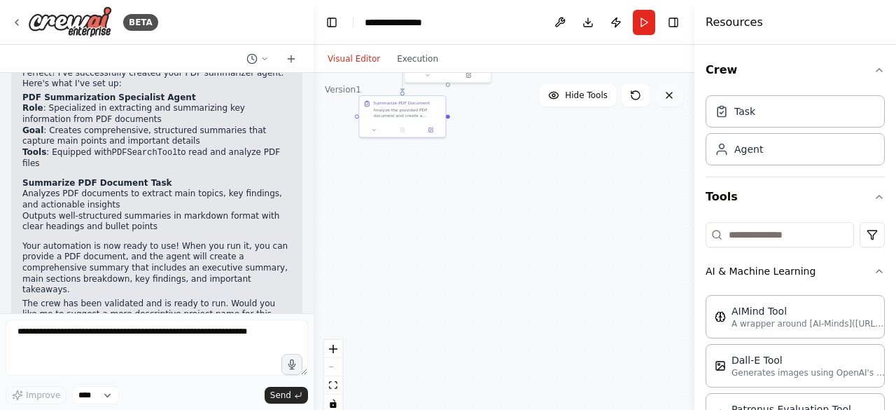
click at [667, 95] on icon at bounding box center [669, 95] width 11 height 11
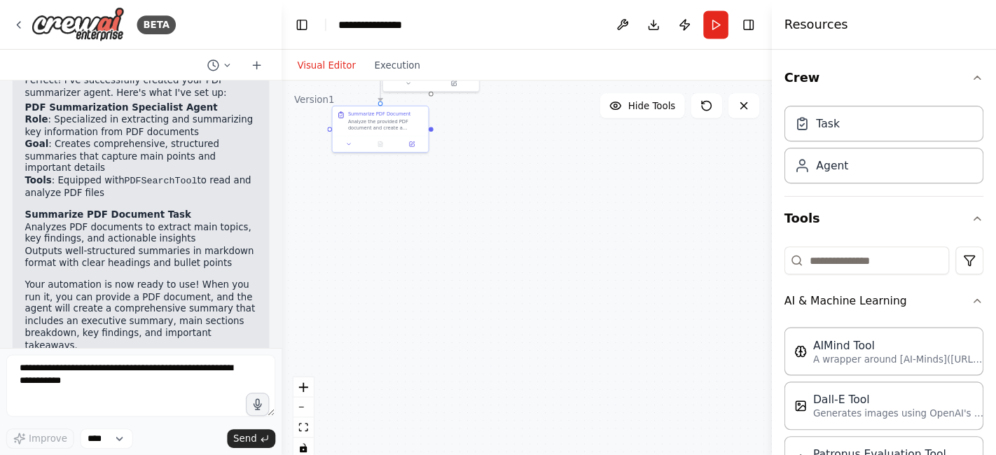
scroll to position [641, 0]
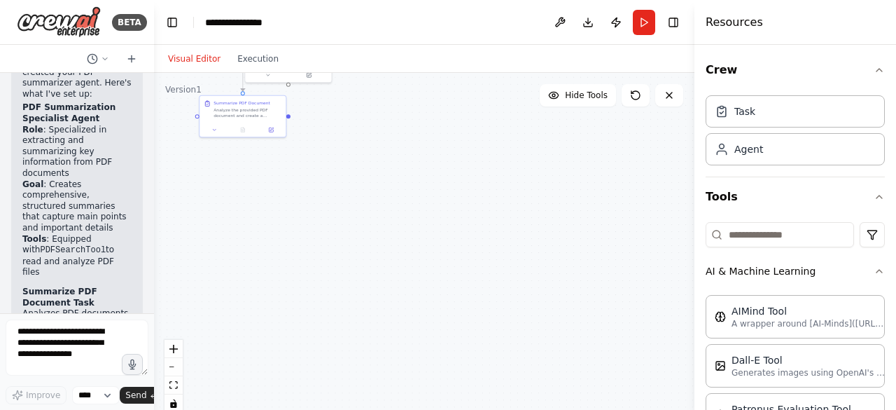
drag, startPoint x: 311, startPoint y: 216, endPoint x: 56, endPoint y: 205, distance: 255.1
click at [50, 207] on div "BETA Hello! I'm the CrewAI assistant. What kind of automation do you want to bu…" at bounding box center [77, 205] width 154 height 410
click at [664, 99] on icon at bounding box center [669, 95] width 11 height 11
click at [299, 89] on div ".deletable-edge-delete-btn { width: 20px; height: 20px; border: 0px solid #ffff…" at bounding box center [424, 248] width 541 height 350
drag, startPoint x: 305, startPoint y: 84, endPoint x: 385, endPoint y: 232, distance: 168.6
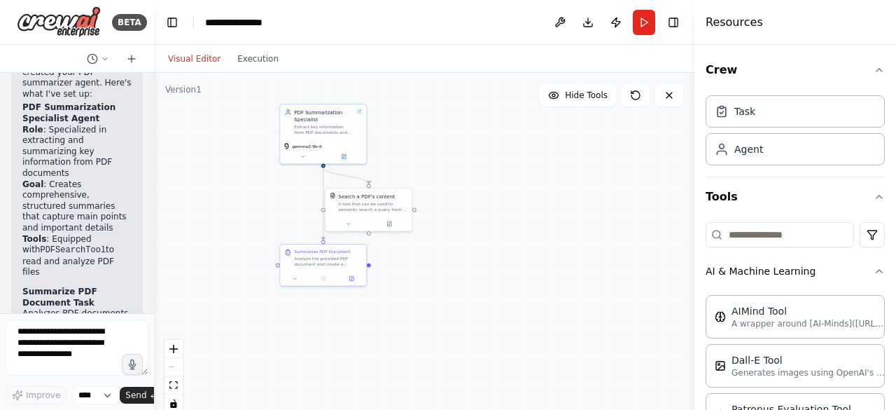
click at [385, 232] on div ".deletable-edge-delete-btn { width: 20px; height: 20px; border: 0px solid #ffff…" at bounding box center [424, 248] width 541 height 350
click at [556, 22] on button at bounding box center [560, 22] width 22 height 25
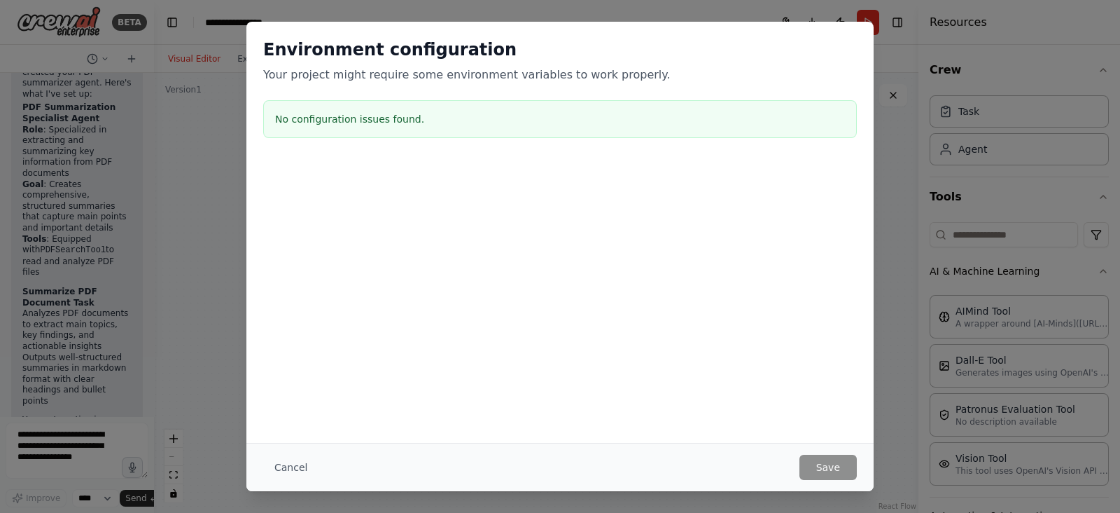
click at [546, 409] on div "Environment configuration Your project might require some environment variables…" at bounding box center [559, 232] width 627 height 421
click at [274, 409] on button "Cancel" at bounding box center [290, 466] width 55 height 25
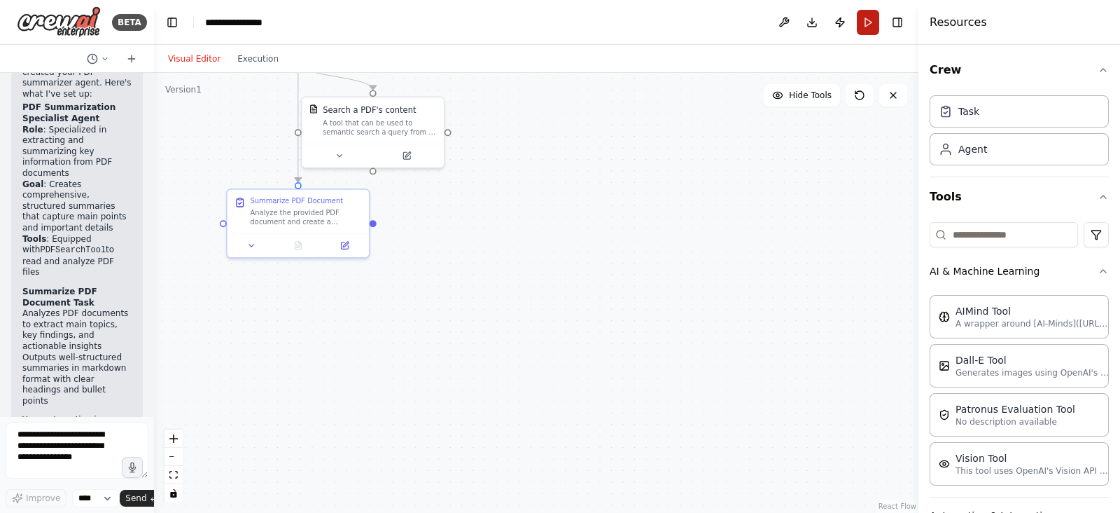
click at [869, 23] on button "Run" at bounding box center [868, 22] width 22 height 25
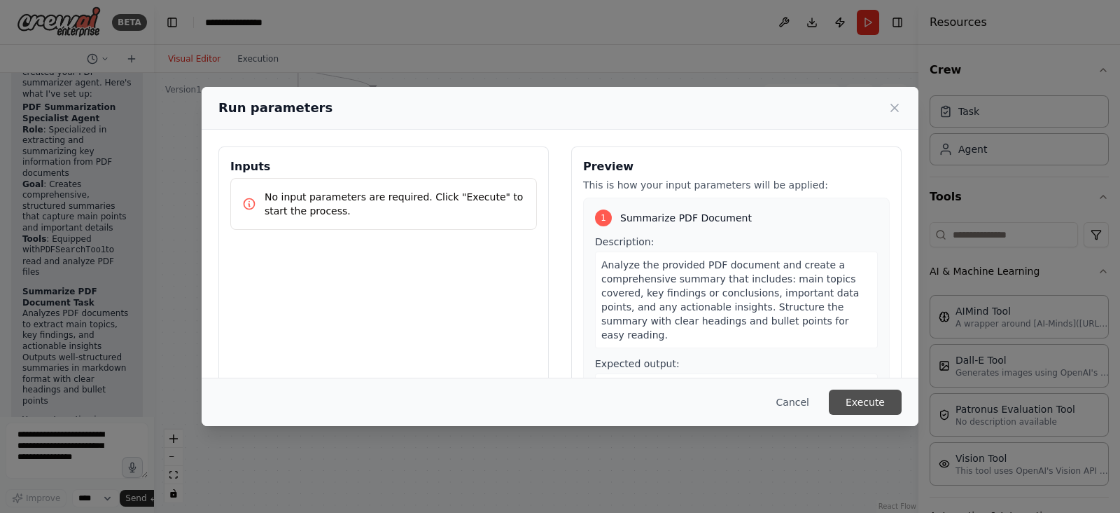
click at [863, 398] on button "Execute" at bounding box center [865, 401] width 73 height 25
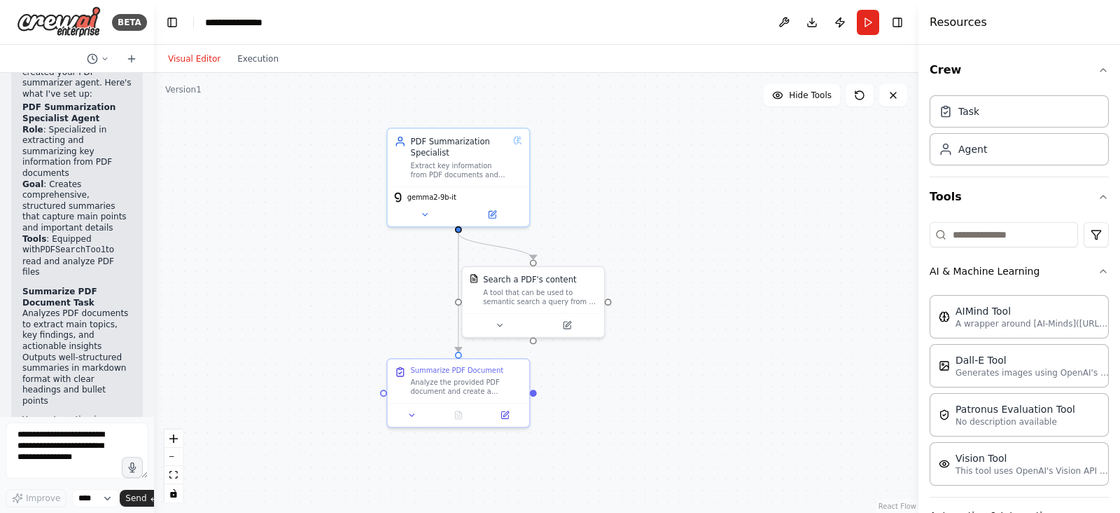
drag, startPoint x: 477, startPoint y: 258, endPoint x: 639, endPoint y: 428, distance: 234.3
click at [639, 409] on div ".deletable-edge-delete-btn { width: 20px; height: 20px; border: 0px solid #ffff…" at bounding box center [536, 293] width 765 height 440
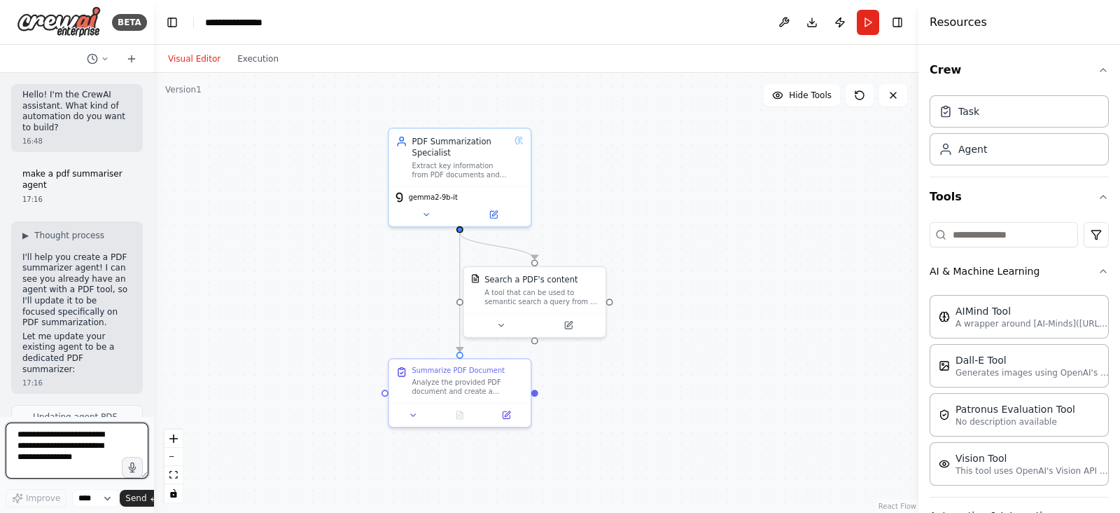
click at [49, 409] on textarea at bounding box center [77, 450] width 143 height 56
type textarea "**********"
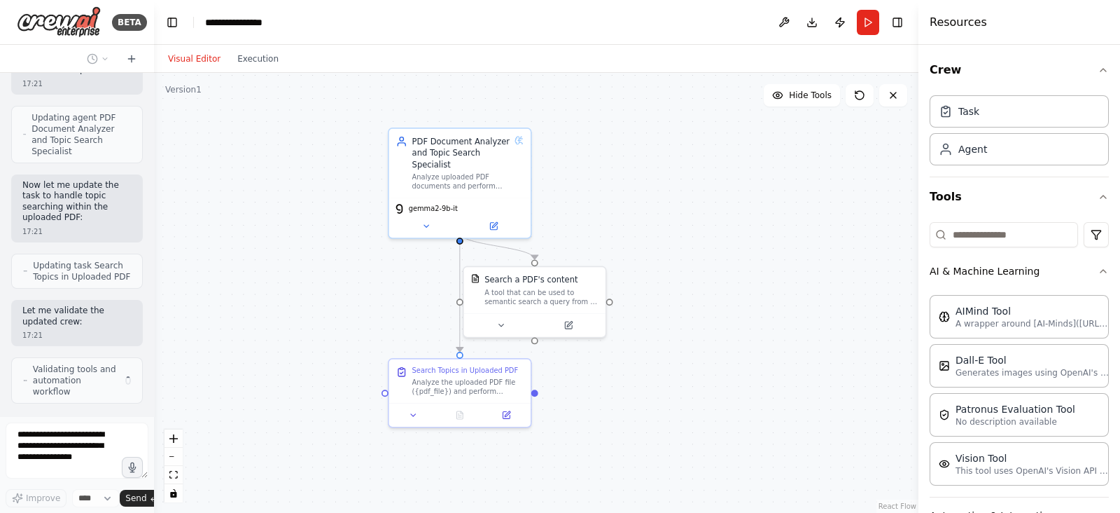
scroll to position [1793, 0]
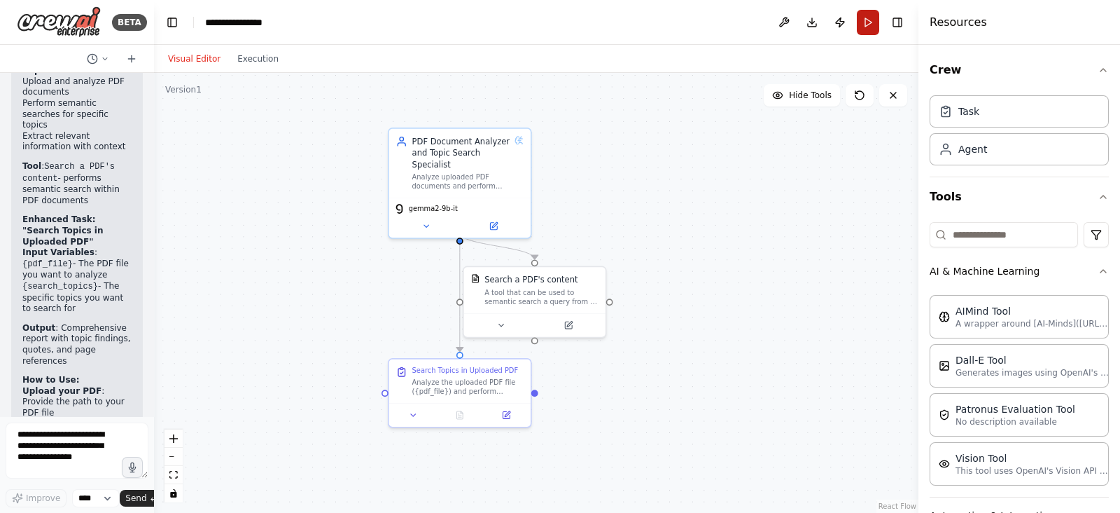
click at [873, 19] on button "Run" at bounding box center [868, 22] width 22 height 25
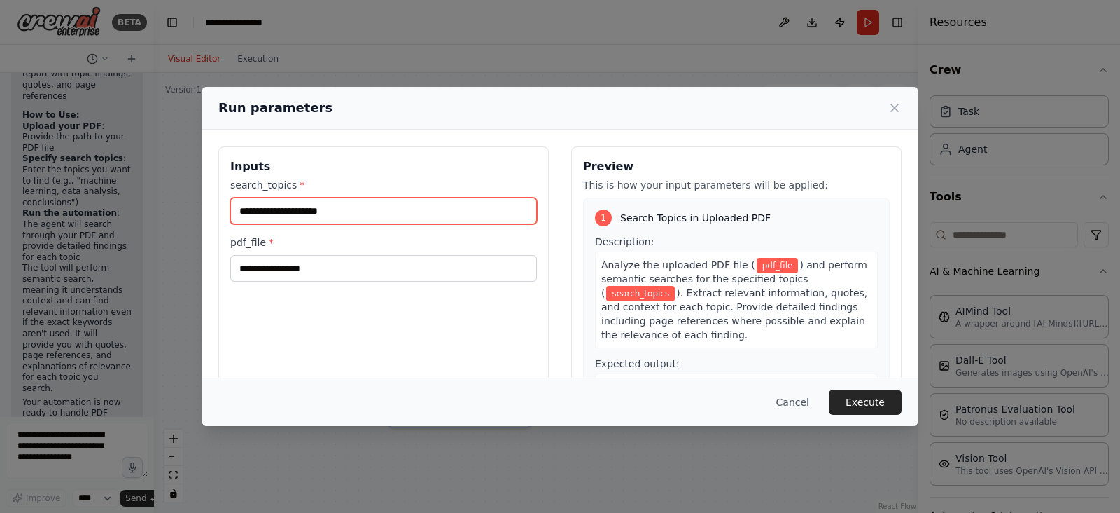
click at [423, 207] on input "search_topics *" at bounding box center [383, 210] width 307 height 27
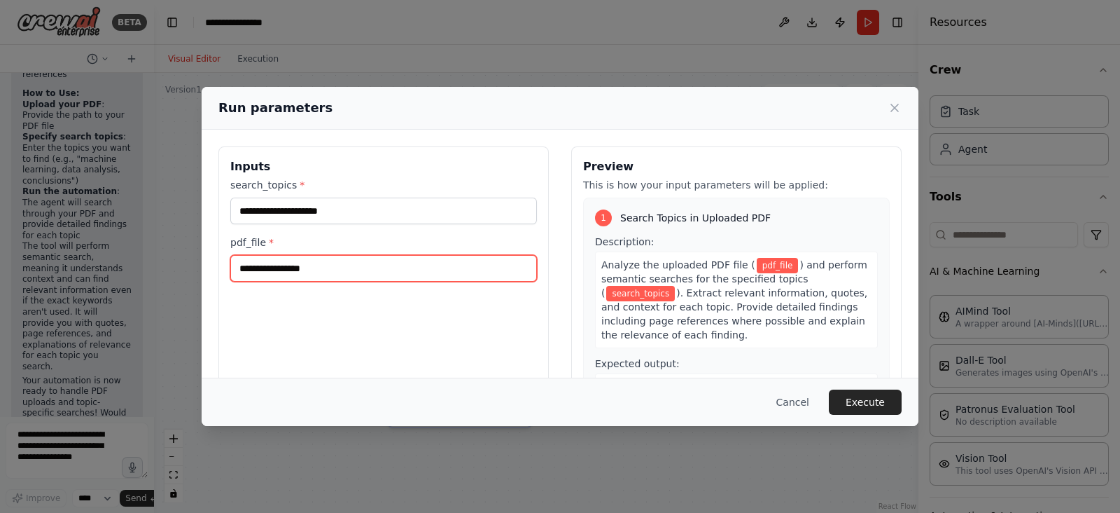
click at [410, 267] on input "pdf_file *" at bounding box center [383, 268] width 307 height 27
